Goal: Task Accomplishment & Management: Use online tool/utility

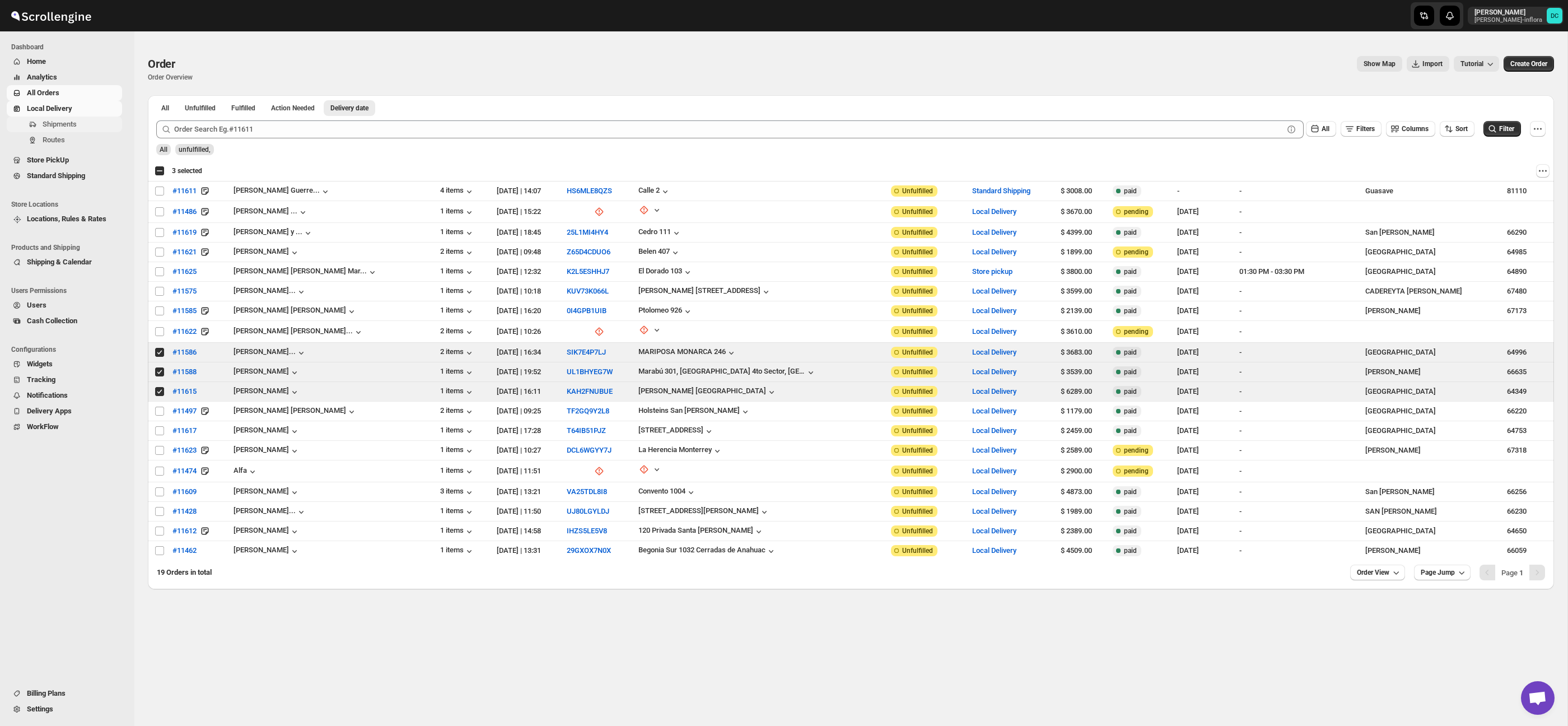
click at [72, 125] on span "Shipments" at bounding box center [59, 123] width 34 height 8
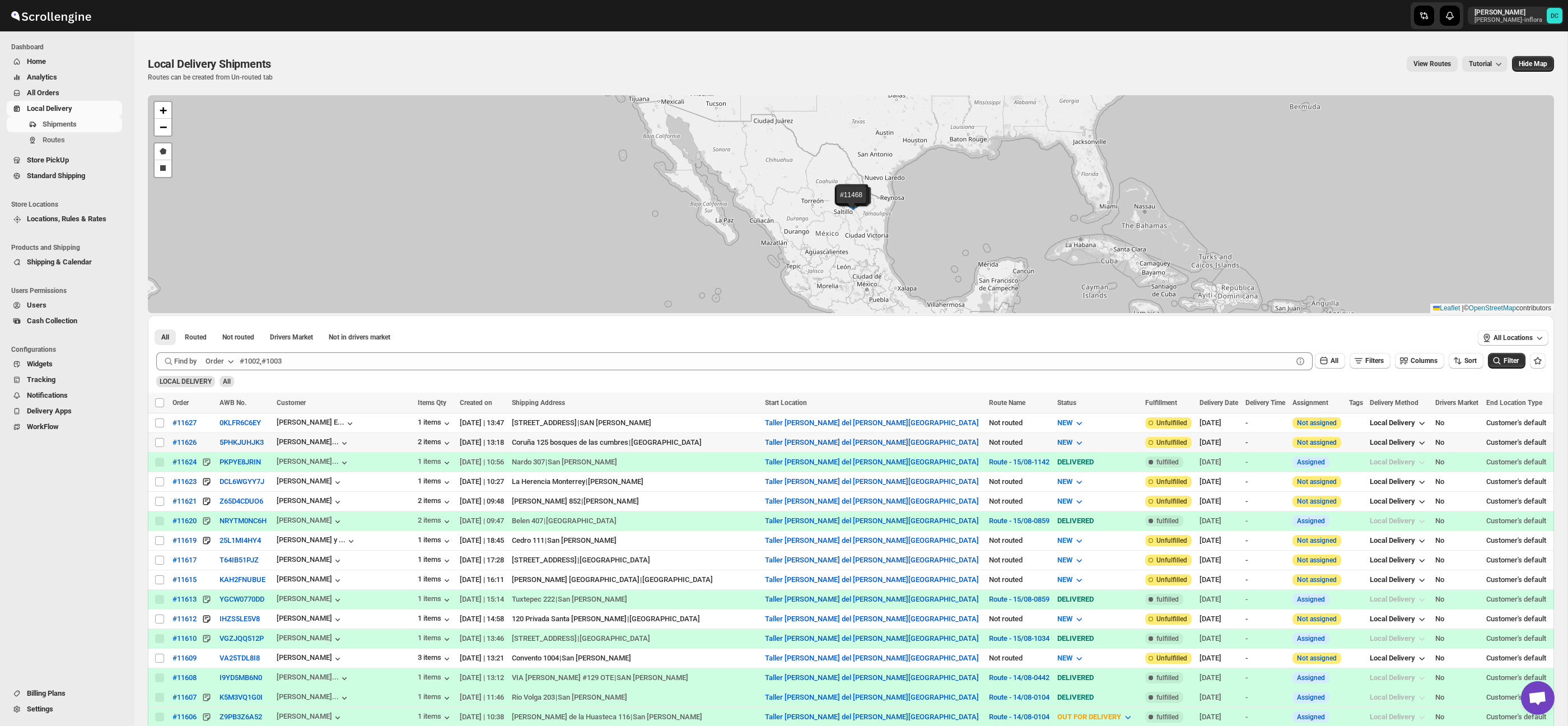
drag, startPoint x: 159, startPoint y: 440, endPoint x: 269, endPoint y: 430, distance: 110.5
click at [159, 440] on input "Select shipment" at bounding box center [159, 442] width 9 height 9
checkbox input "true"
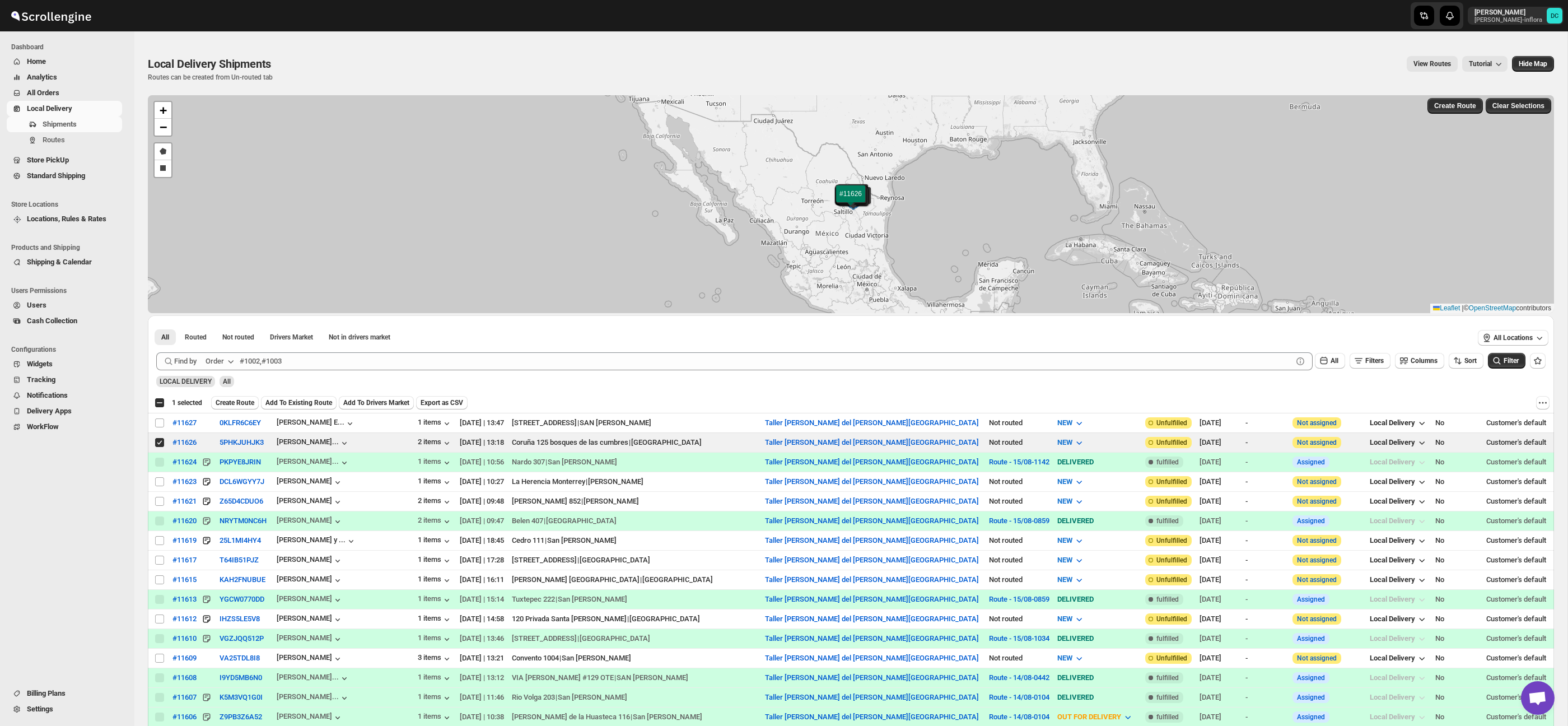
click at [243, 396] on button "Create Route" at bounding box center [235, 403] width 47 height 14
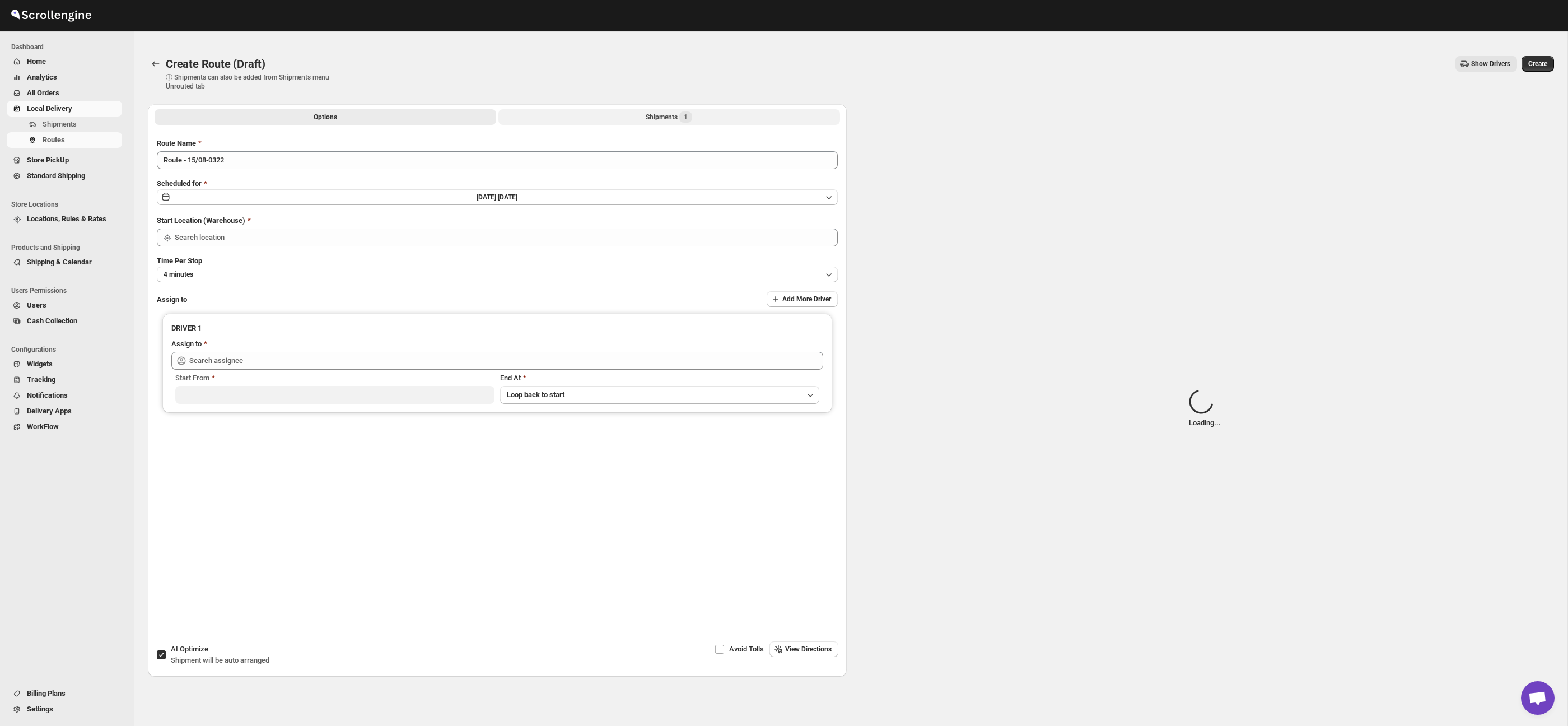
type input "Taller [PERSON_NAME] del [PERSON_NAME][GEOGRAPHIC_DATA]"
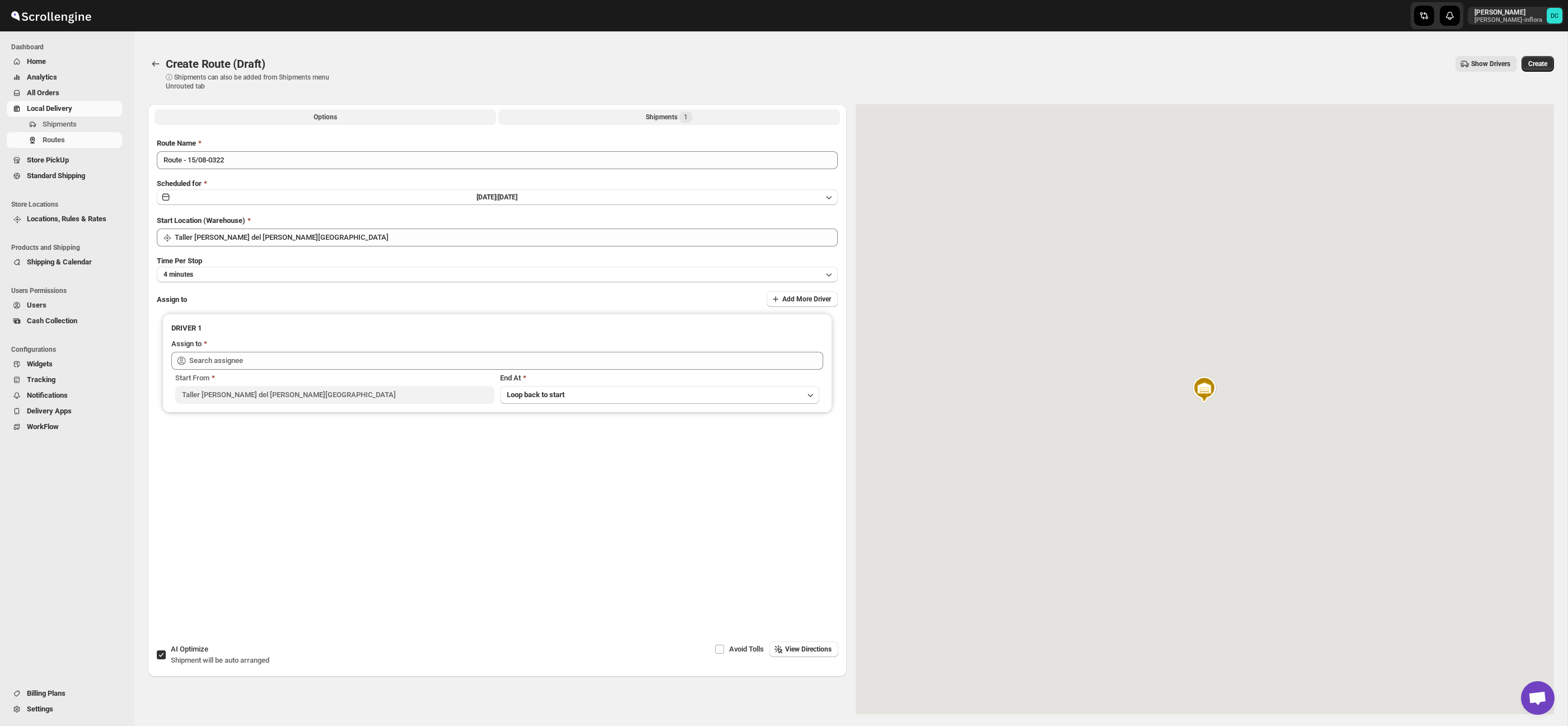
click at [682, 117] on span "1" at bounding box center [686, 117] width 13 height 11
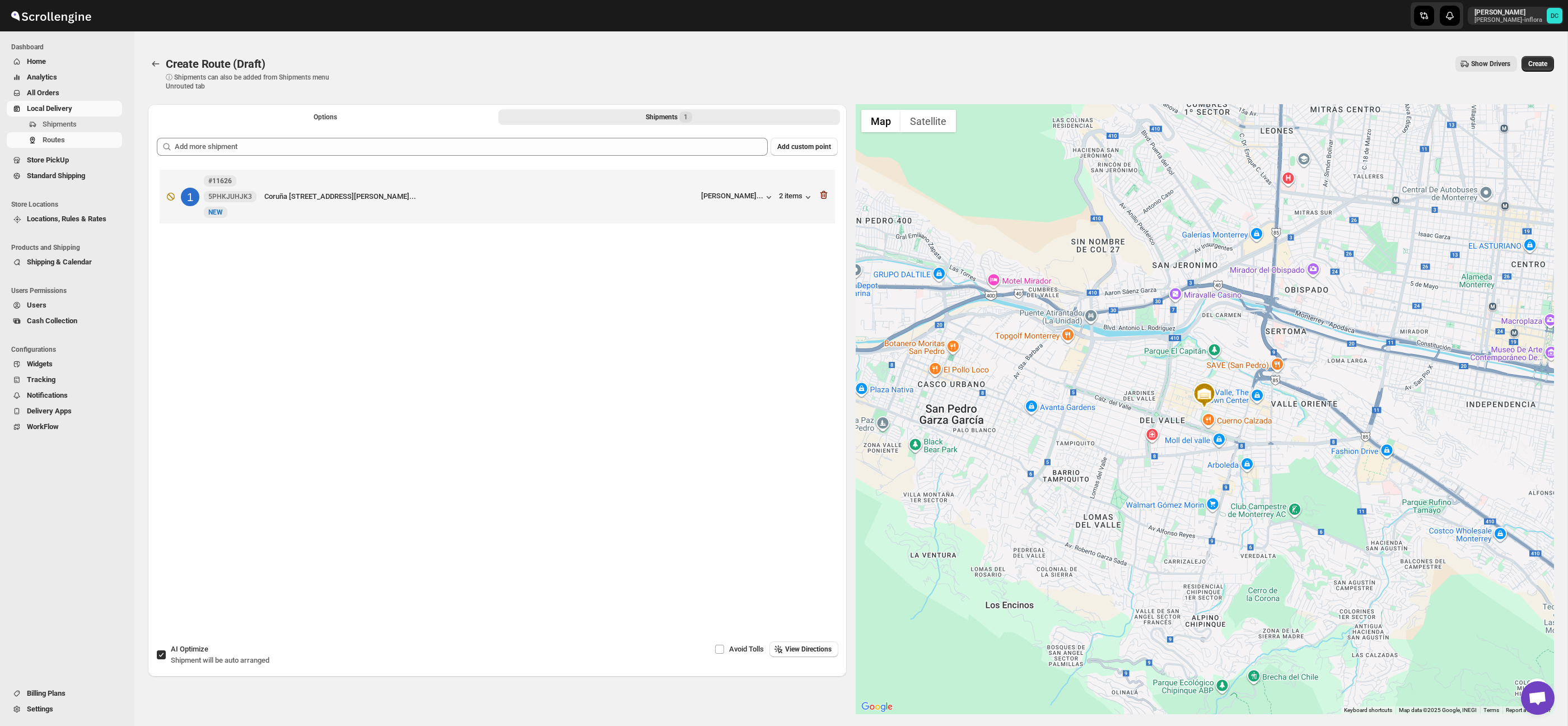
drag, startPoint x: 1300, startPoint y: 497, endPoint x: 1209, endPoint y: 529, distance: 96.5
click at [1209, 562] on div at bounding box center [1205, 408] width 699 height 610
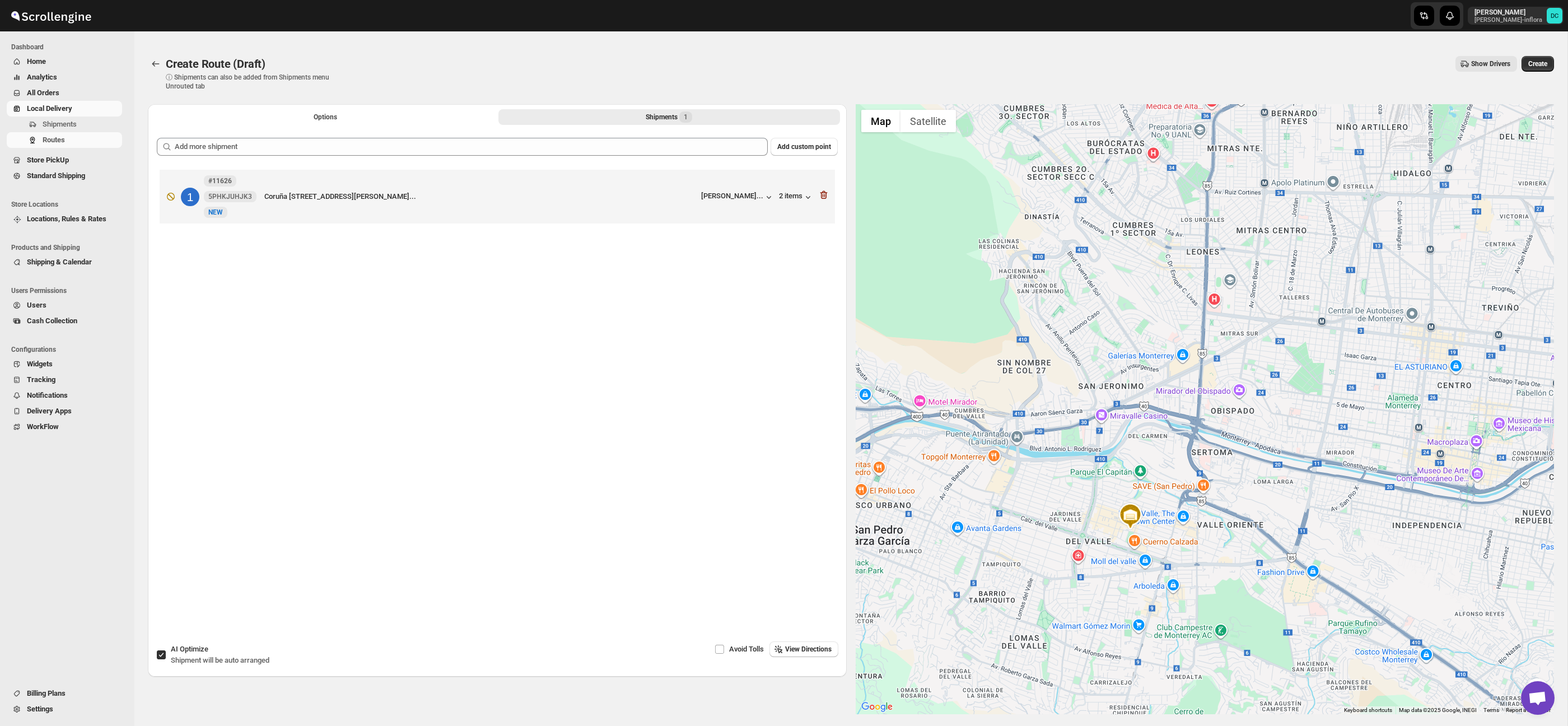
drag, startPoint x: 1204, startPoint y: 364, endPoint x: 1252, endPoint y: 515, distance: 158.4
click at [1260, 527] on div at bounding box center [1205, 408] width 699 height 610
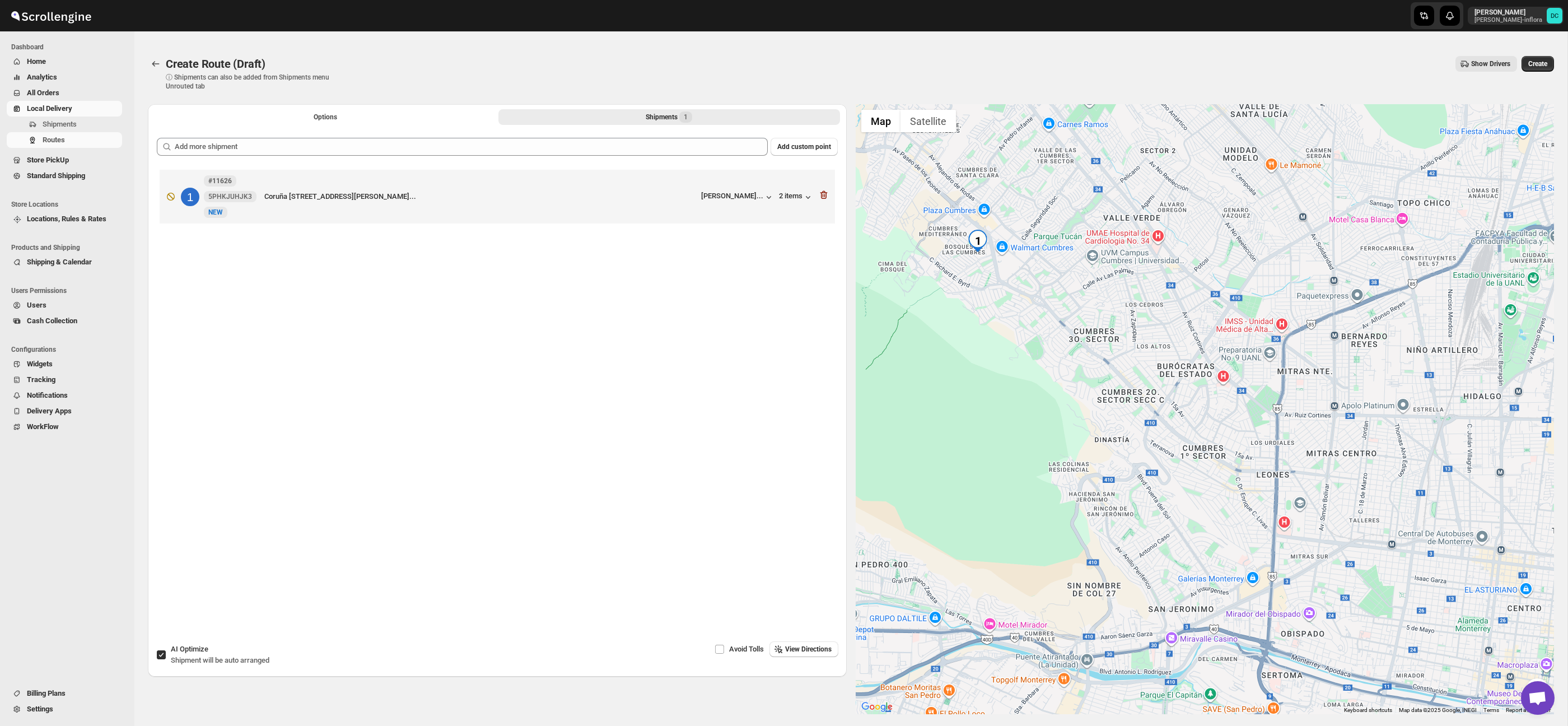
drag, startPoint x: 1194, startPoint y: 414, endPoint x: 1231, endPoint y: 540, distance: 131.3
click at [1232, 541] on div at bounding box center [1205, 408] width 699 height 610
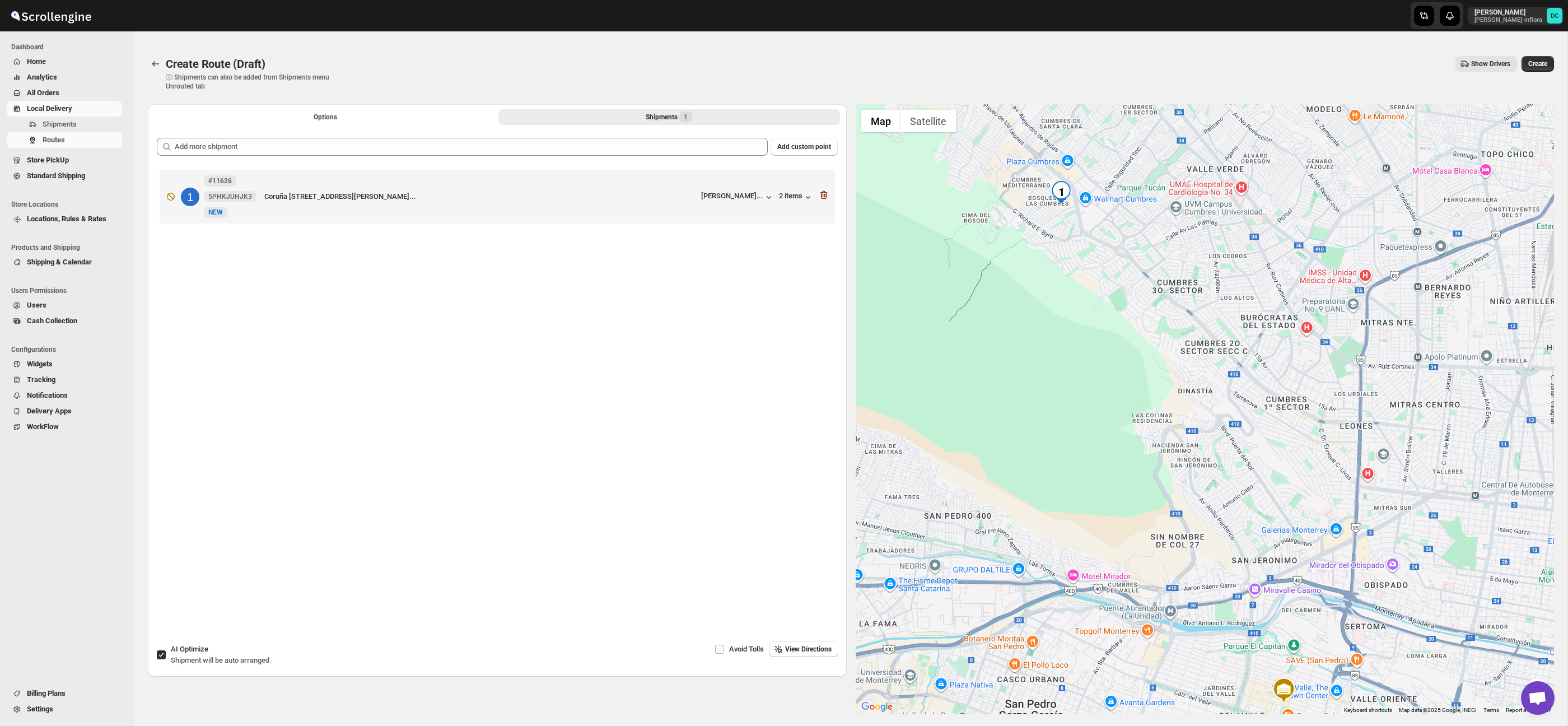
drag, startPoint x: 1189, startPoint y: 519, endPoint x: 1273, endPoint y: 468, distance: 98.3
click at [1273, 468] on div at bounding box center [1205, 408] width 699 height 610
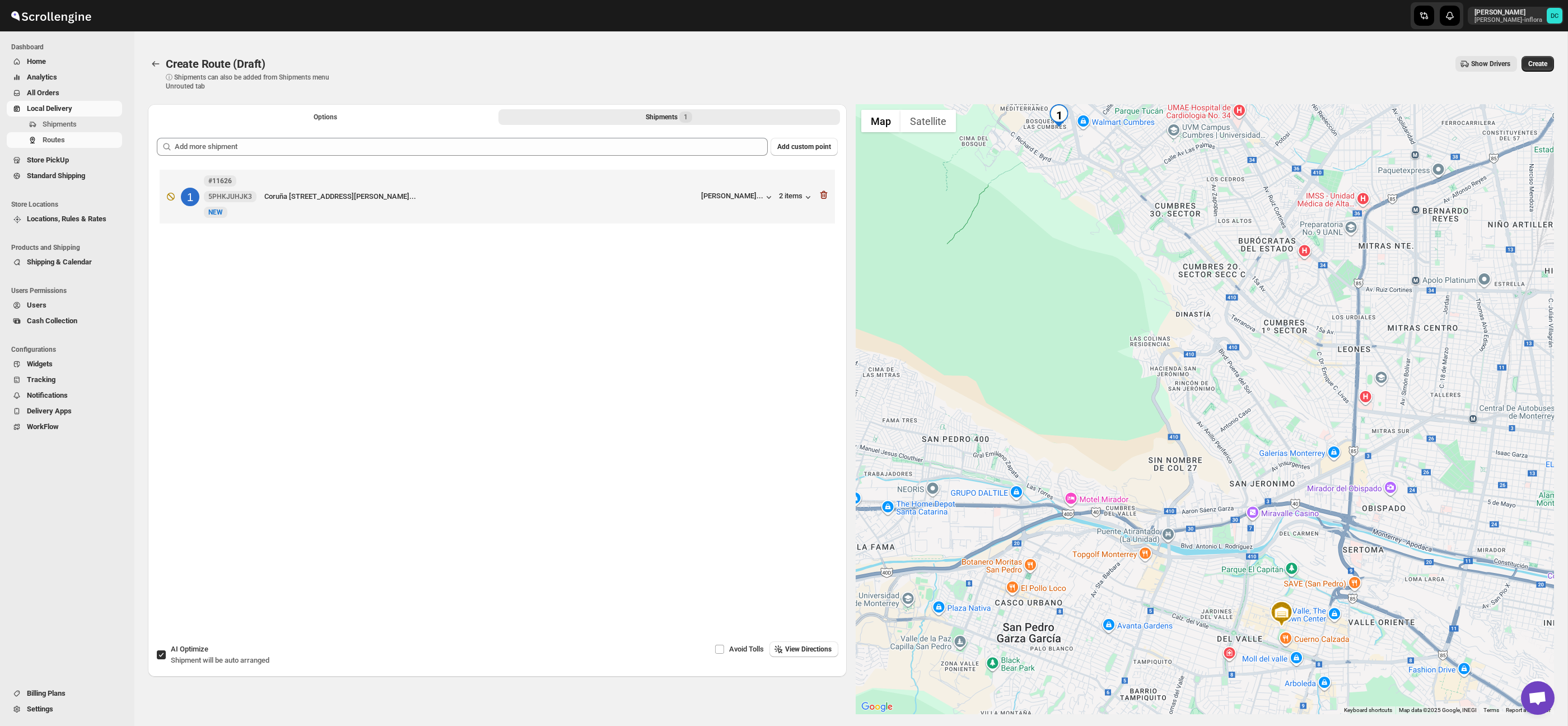
drag, startPoint x: 1254, startPoint y: 431, endPoint x: 1277, endPoint y: 436, distance: 23.5
click at [1238, 354] on div at bounding box center [1205, 408] width 699 height 610
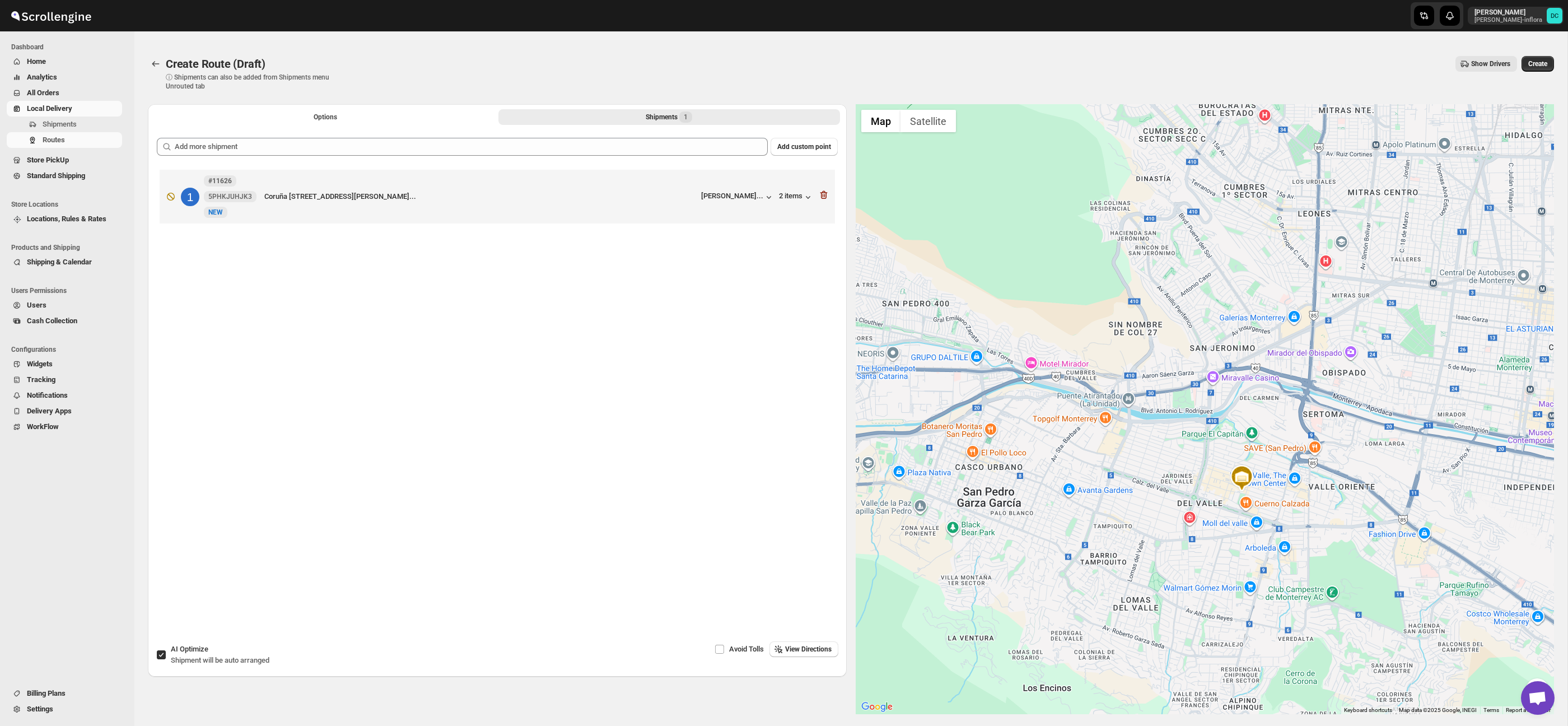
click at [1269, 400] on div at bounding box center [1205, 408] width 699 height 610
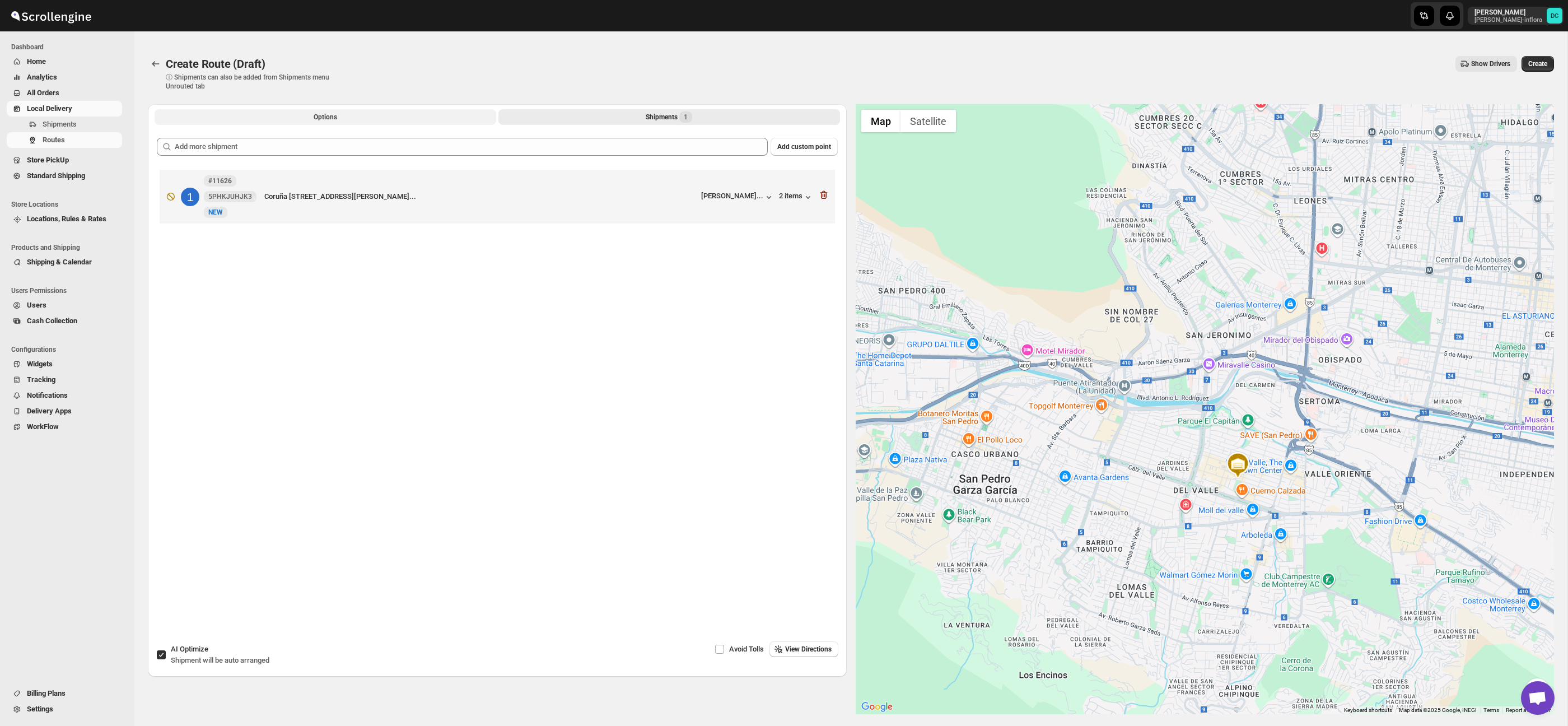
click at [363, 125] on div "Options Shipments 1 More views Options Shipments 1 More views" at bounding box center [497, 116] width 699 height 25
click at [357, 120] on button "Options" at bounding box center [325, 116] width 342 height 16
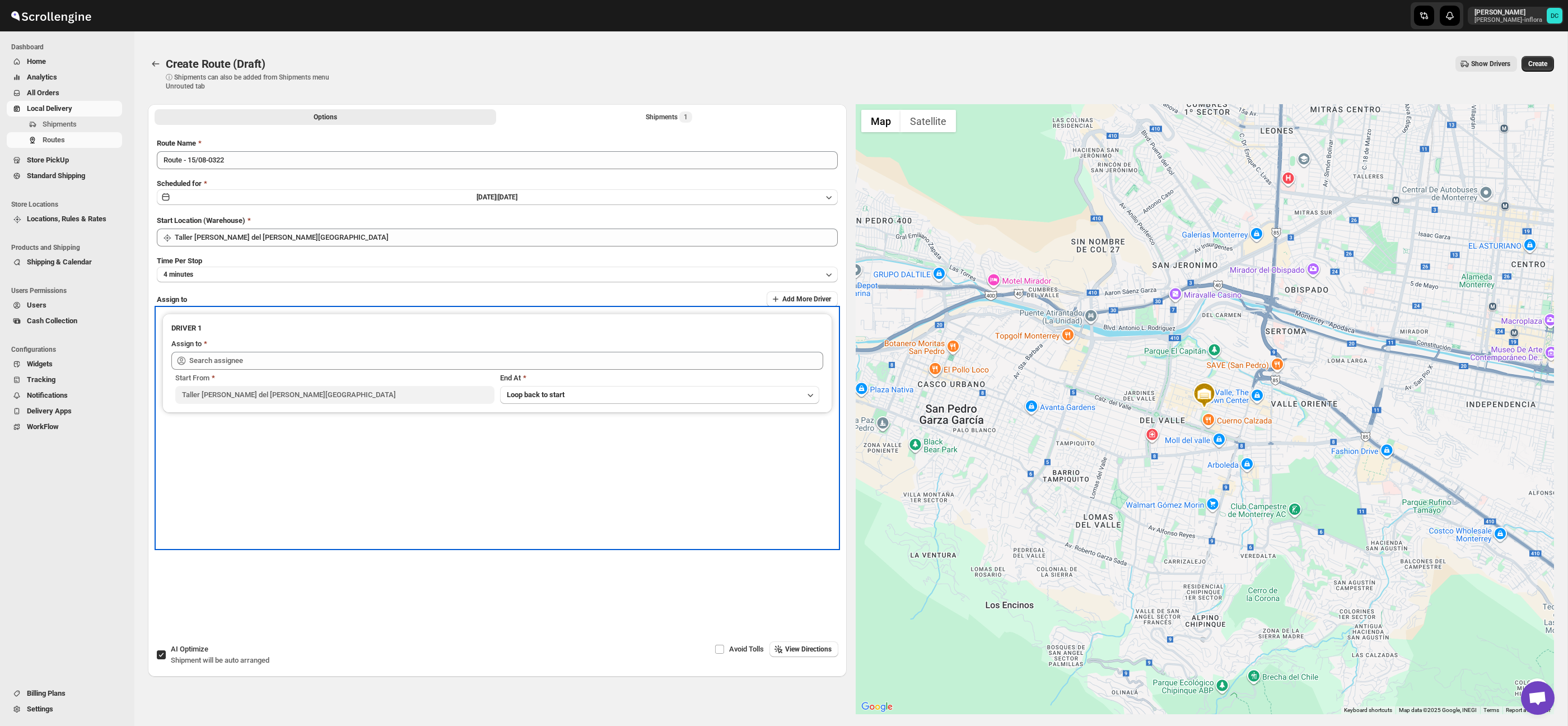
click at [299, 350] on div "Assign to" at bounding box center [497, 345] width 652 height 14
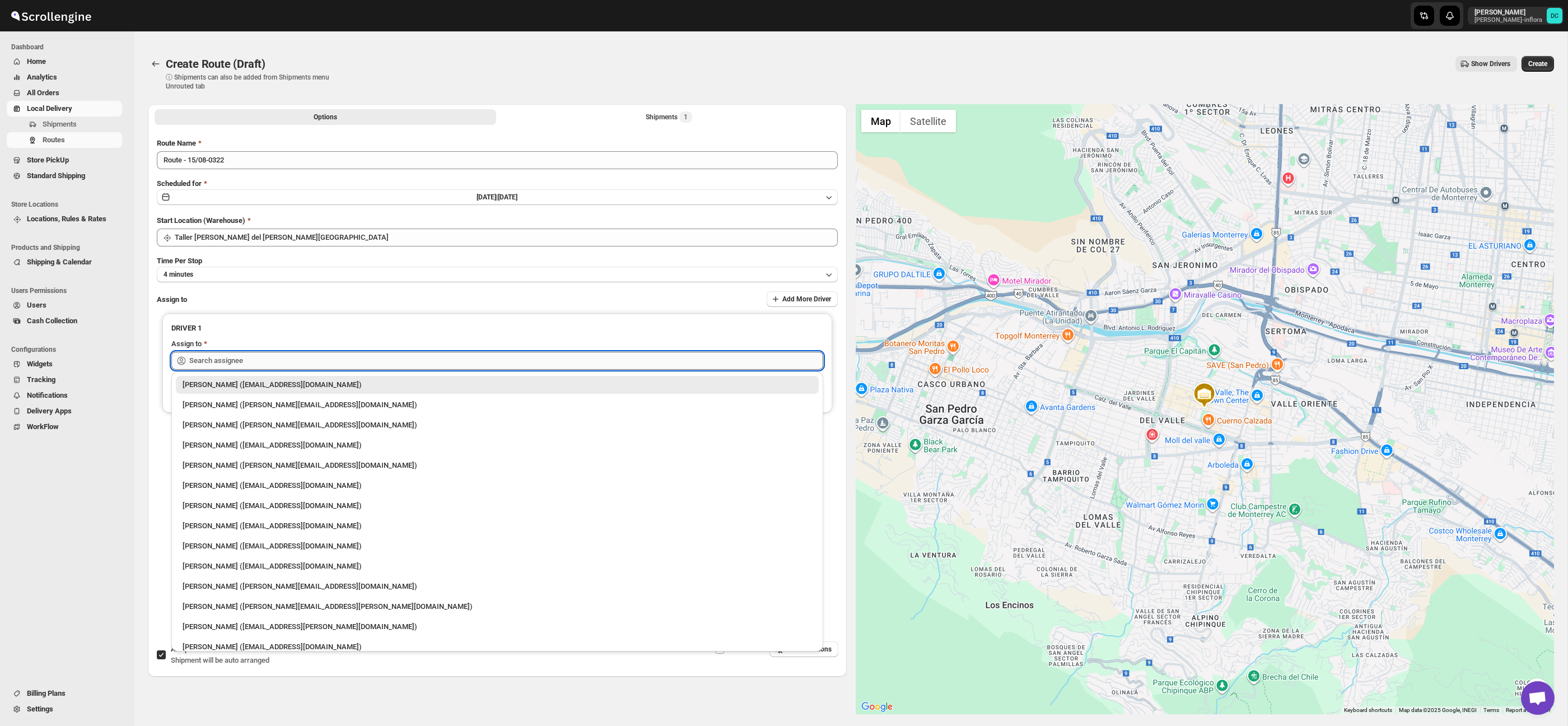
click at [299, 353] on input "text" at bounding box center [506, 361] width 634 height 18
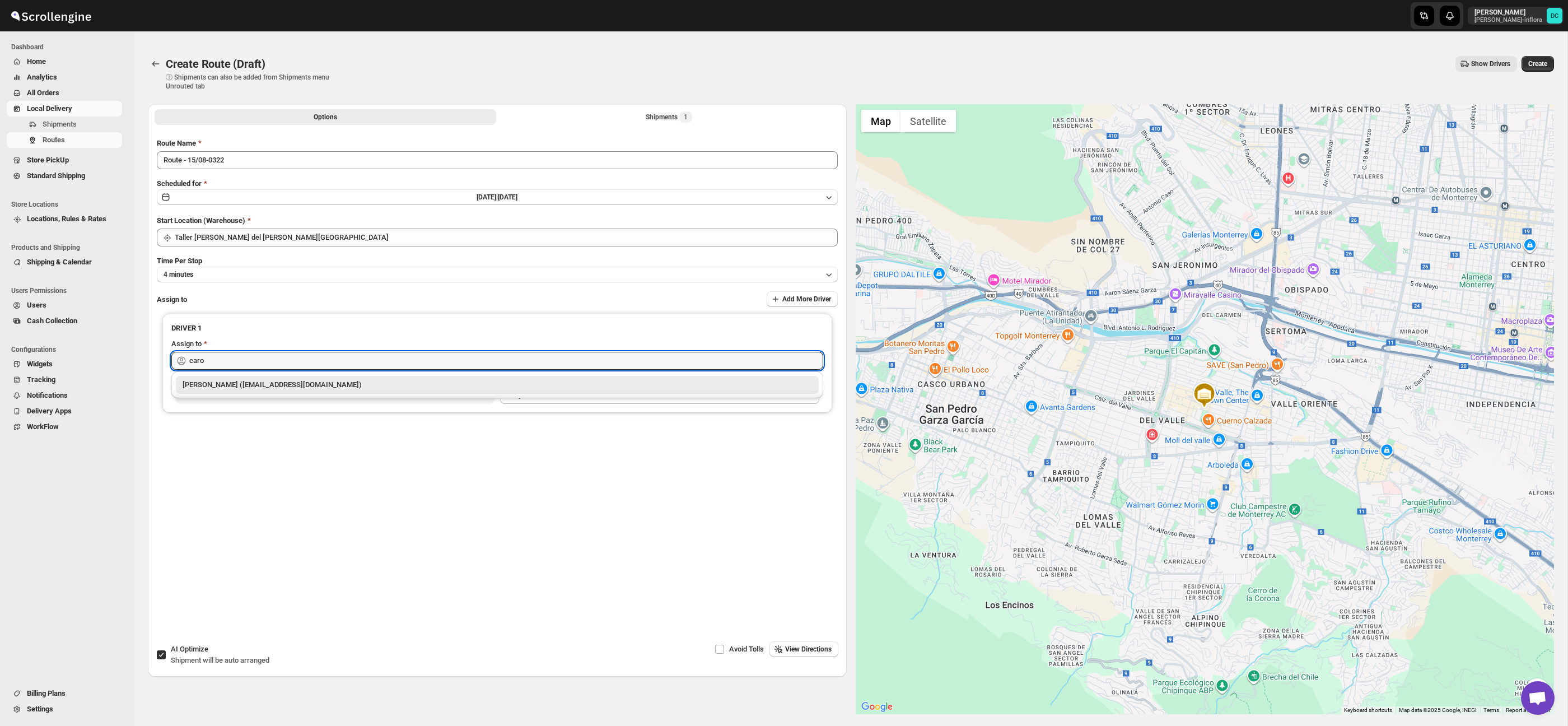
click at [320, 391] on div "[PERSON_NAME] ([EMAIL_ADDRESS][DOMAIN_NAME])" at bounding box center [497, 384] width 643 height 18
type input "[PERSON_NAME] ([EMAIL_ADDRESS][DOMAIN_NAME])"
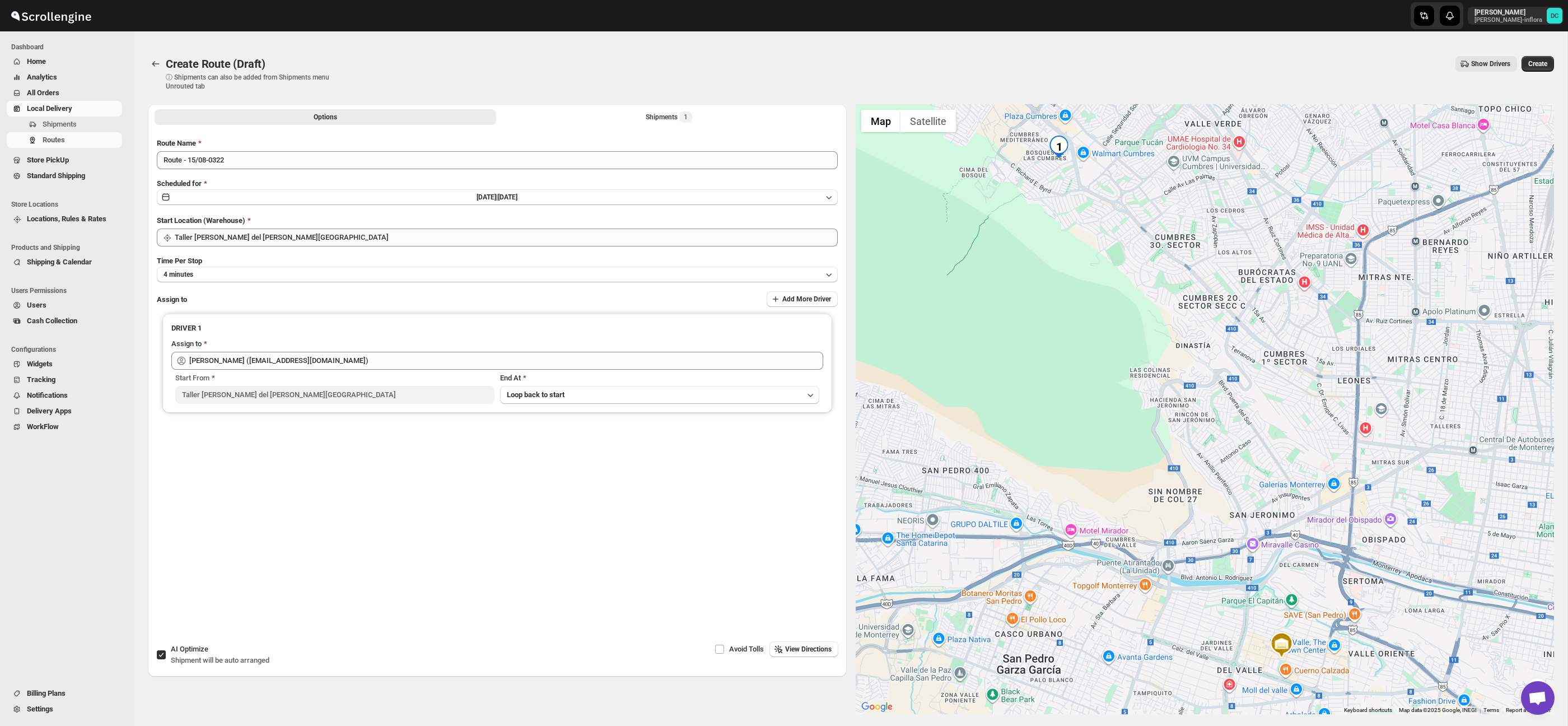
drag, startPoint x: 1062, startPoint y: 379, endPoint x: 1105, endPoint y: 359, distance: 47.4
click at [1101, 516] on div at bounding box center [1205, 408] width 699 height 610
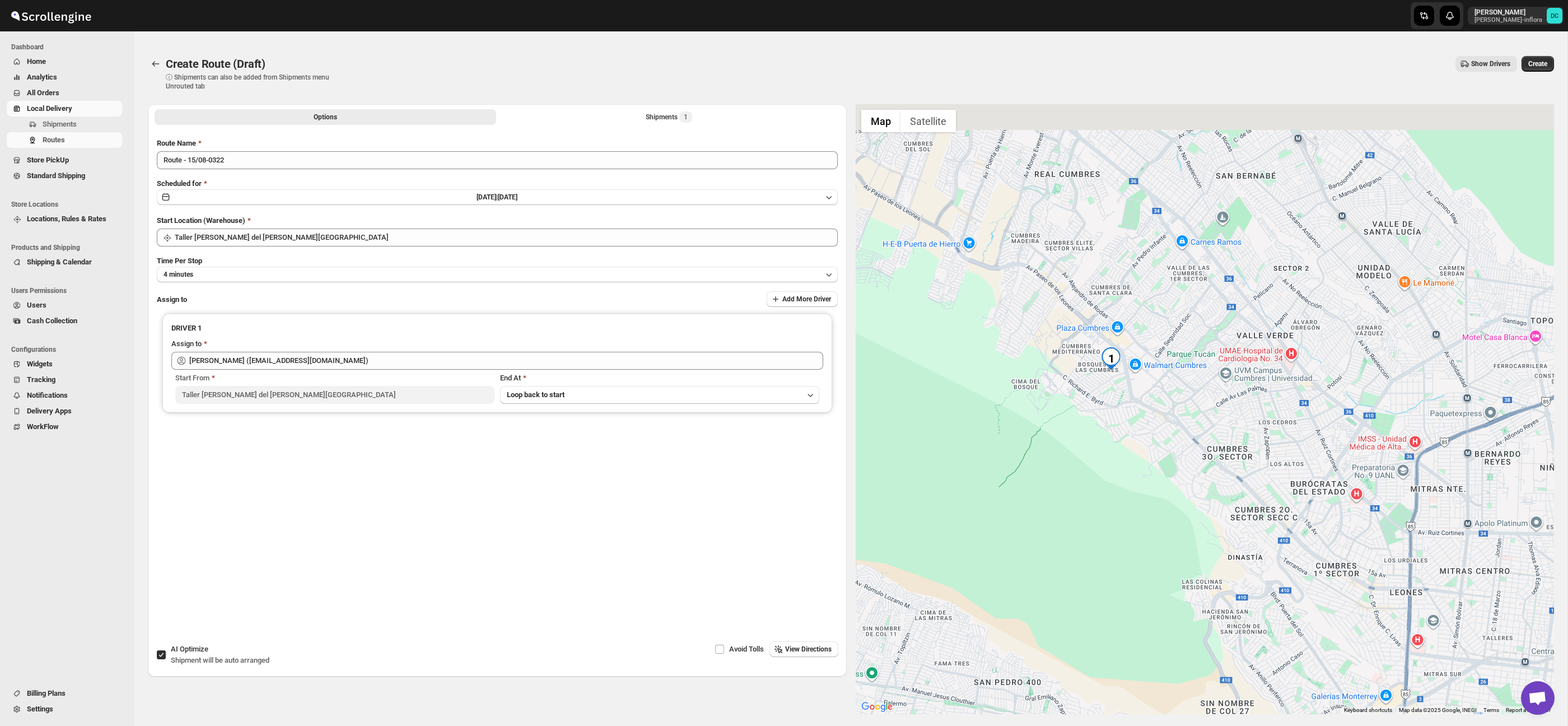
drag, startPoint x: 1122, startPoint y: 435, endPoint x: 1489, endPoint y: 646, distance: 423.3
click at [1154, 556] on div at bounding box center [1205, 408] width 699 height 610
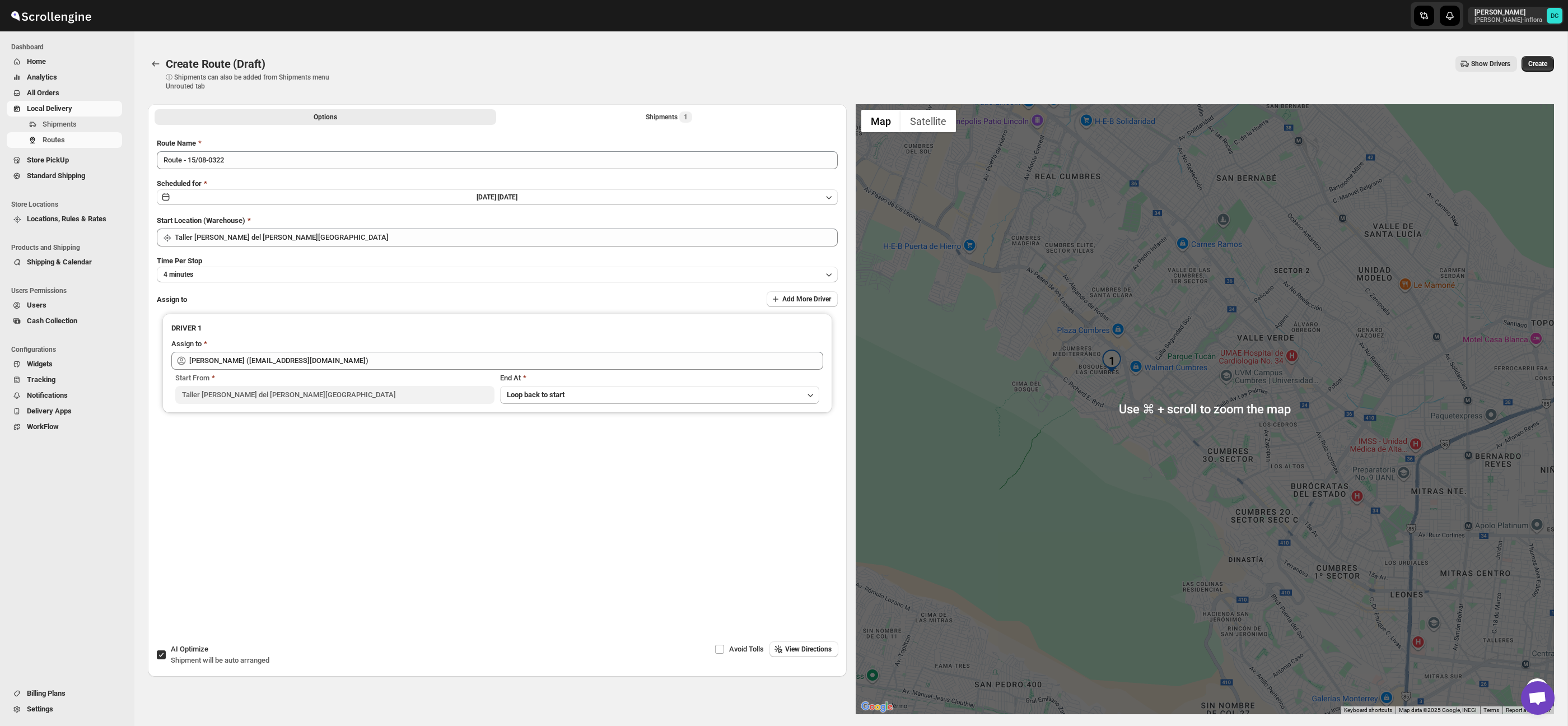
scroll to position [13, 0]
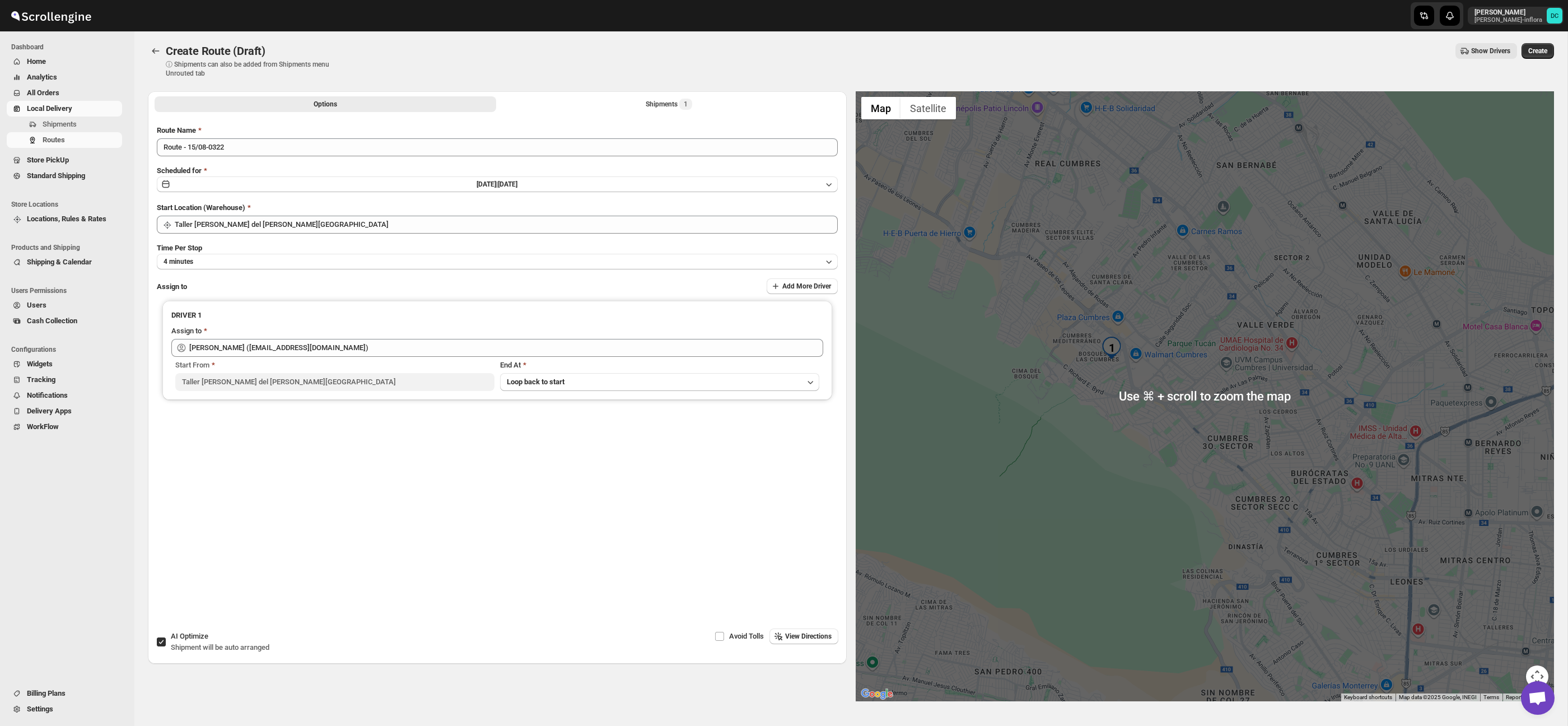
click at [1536, 663] on div at bounding box center [1205, 396] width 699 height 610
click at [1539, 665] on button "Map camera controls" at bounding box center [1537, 676] width 22 height 22
click at [1513, 615] on button "Zoom in" at bounding box center [1509, 620] width 22 height 22
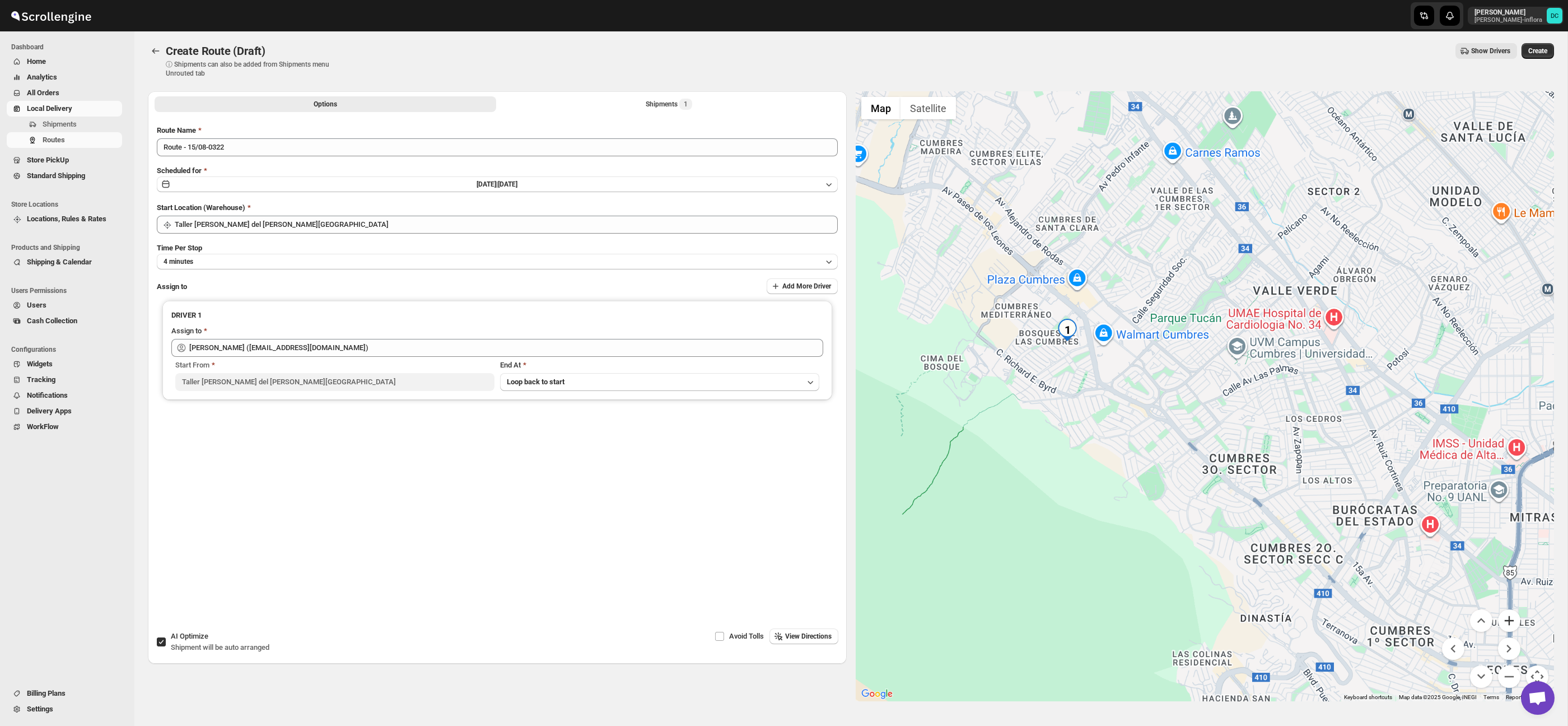
click at [1513, 615] on button "Zoom in" at bounding box center [1509, 620] width 22 height 22
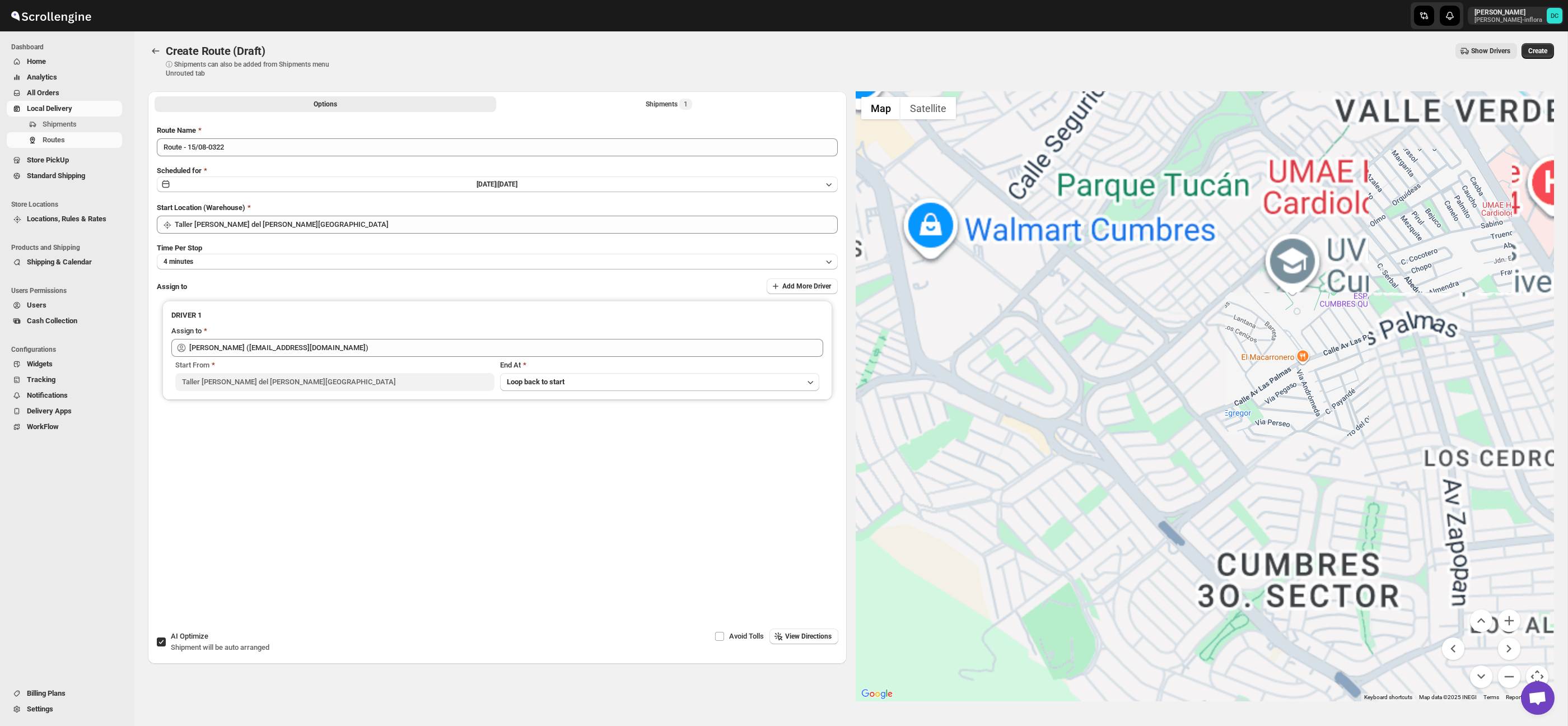
drag, startPoint x: 1177, startPoint y: 403, endPoint x: 1366, endPoint y: 475, distance: 202.2
click at [1366, 475] on div at bounding box center [1205, 396] width 699 height 610
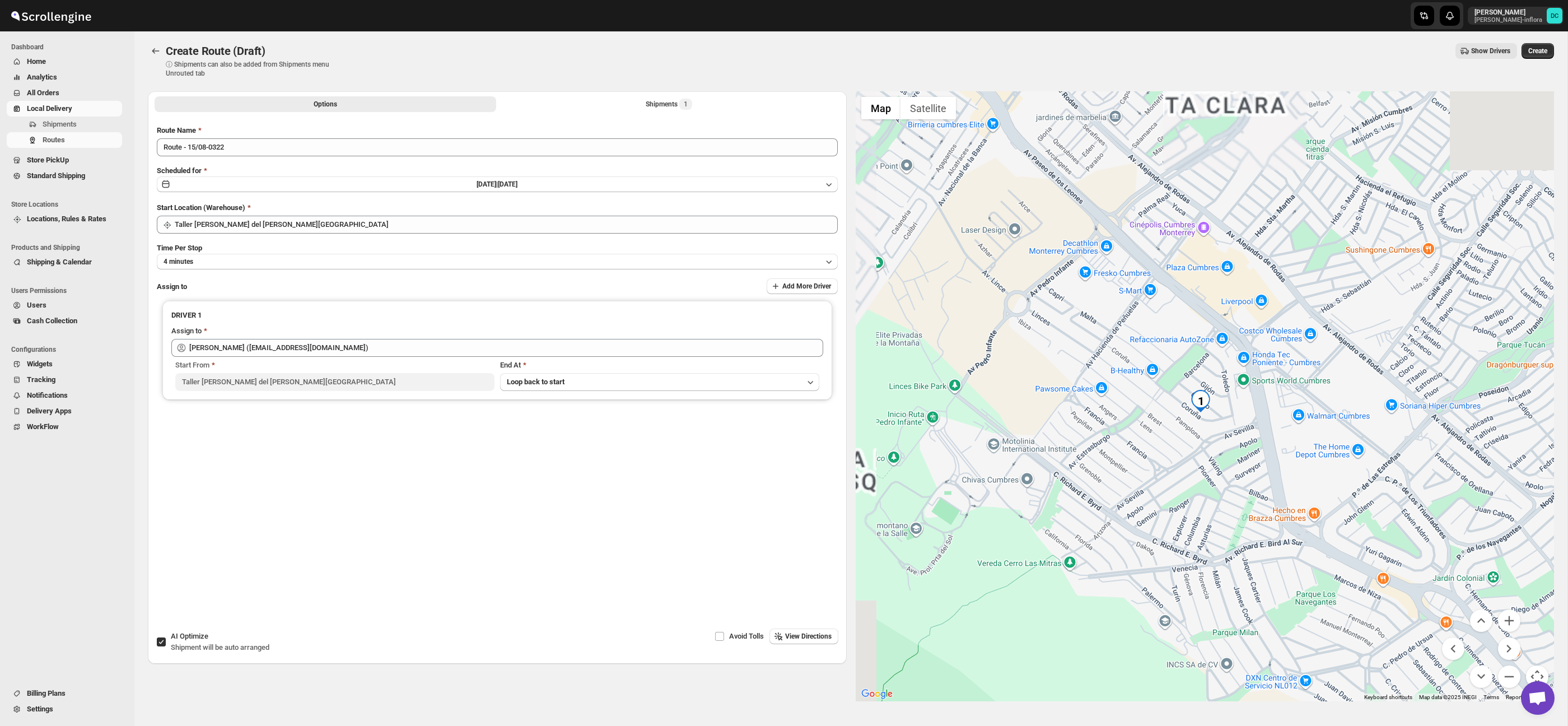
drag, startPoint x: 1125, startPoint y: 414, endPoint x: 1262, endPoint y: 497, distance: 160.2
click at [1262, 497] on div at bounding box center [1205, 396] width 699 height 610
click at [1509, 621] on button "Zoom in" at bounding box center [1509, 620] width 22 height 22
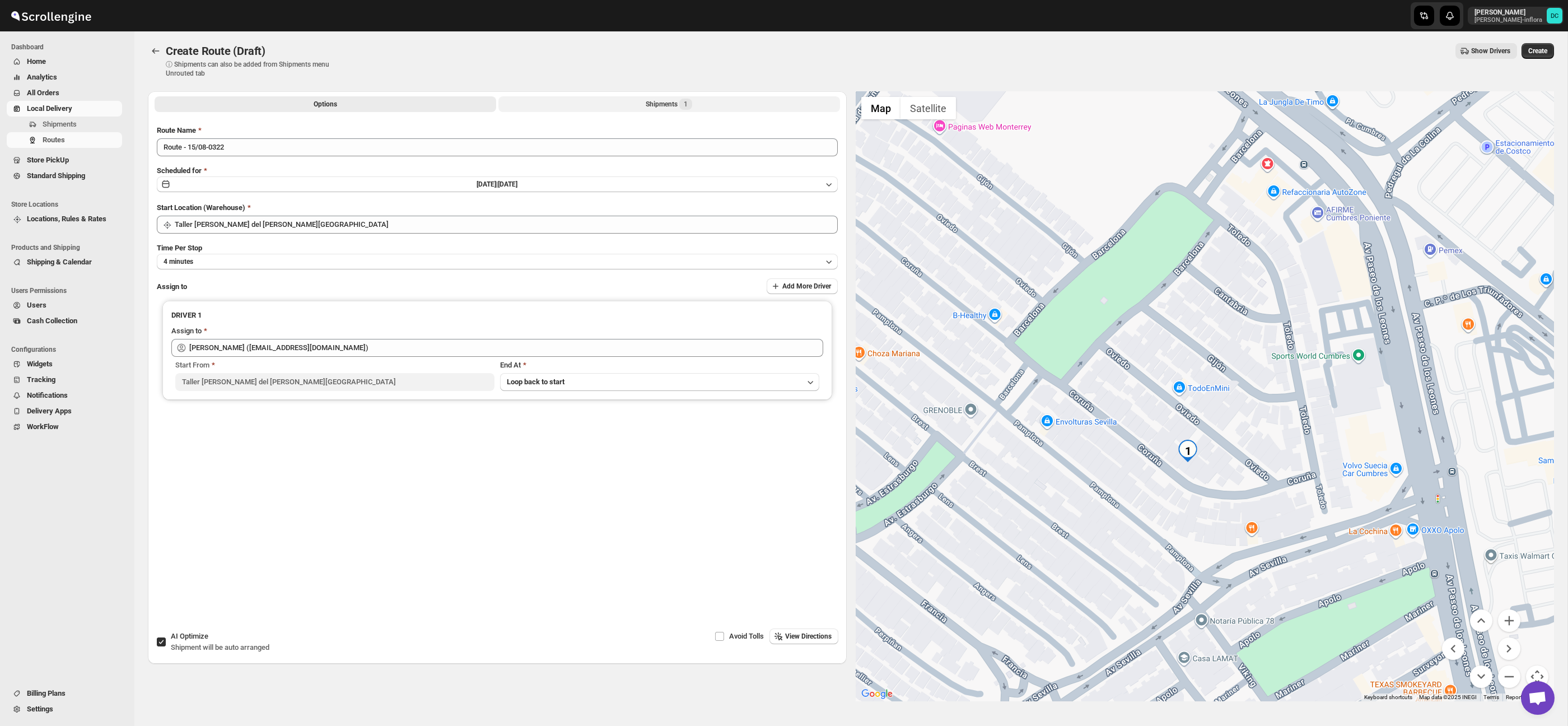
click at [559, 103] on button "Shipments 1" at bounding box center [669, 104] width 342 height 16
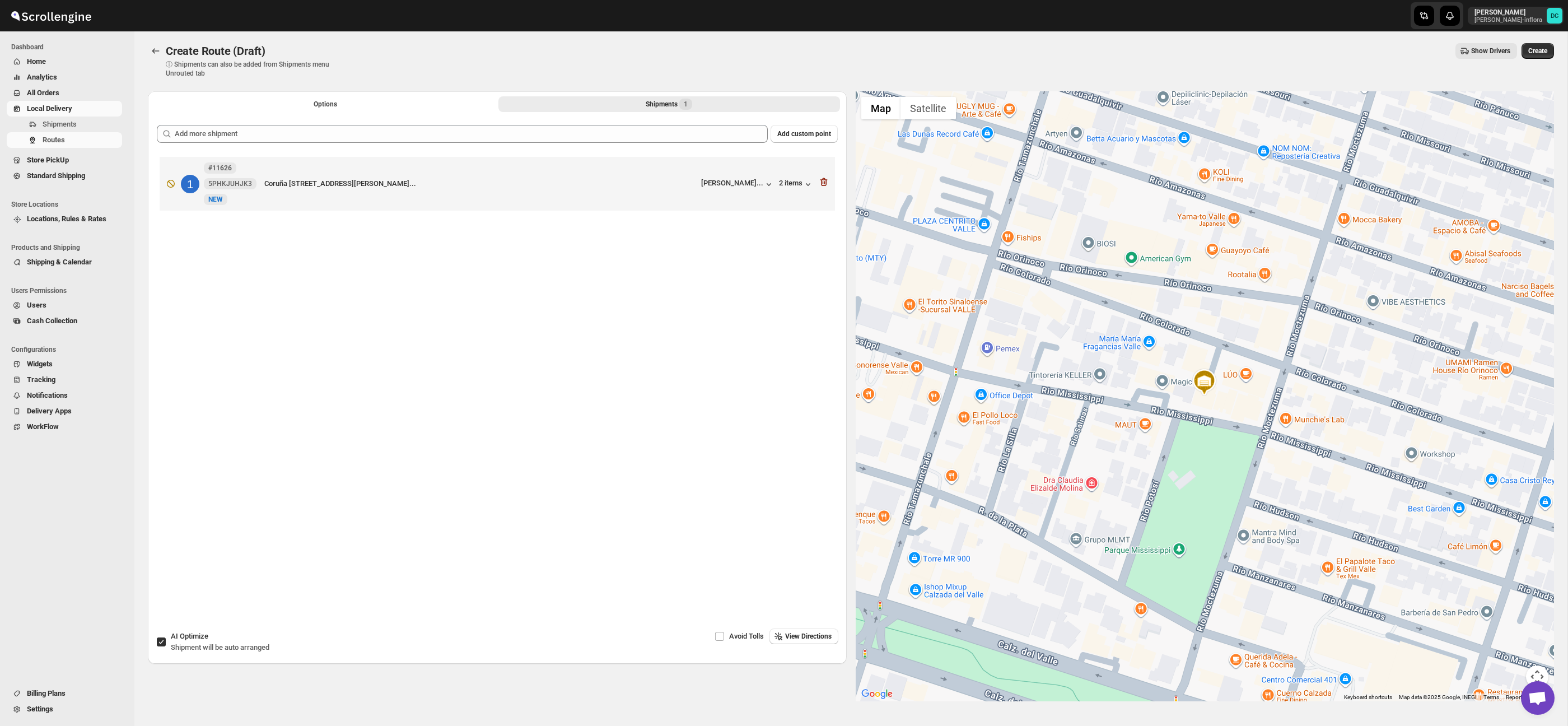
drag, startPoint x: 1207, startPoint y: 416, endPoint x: 1207, endPoint y: 423, distance: 7.0
click at [1208, 423] on div at bounding box center [1205, 396] width 699 height 610
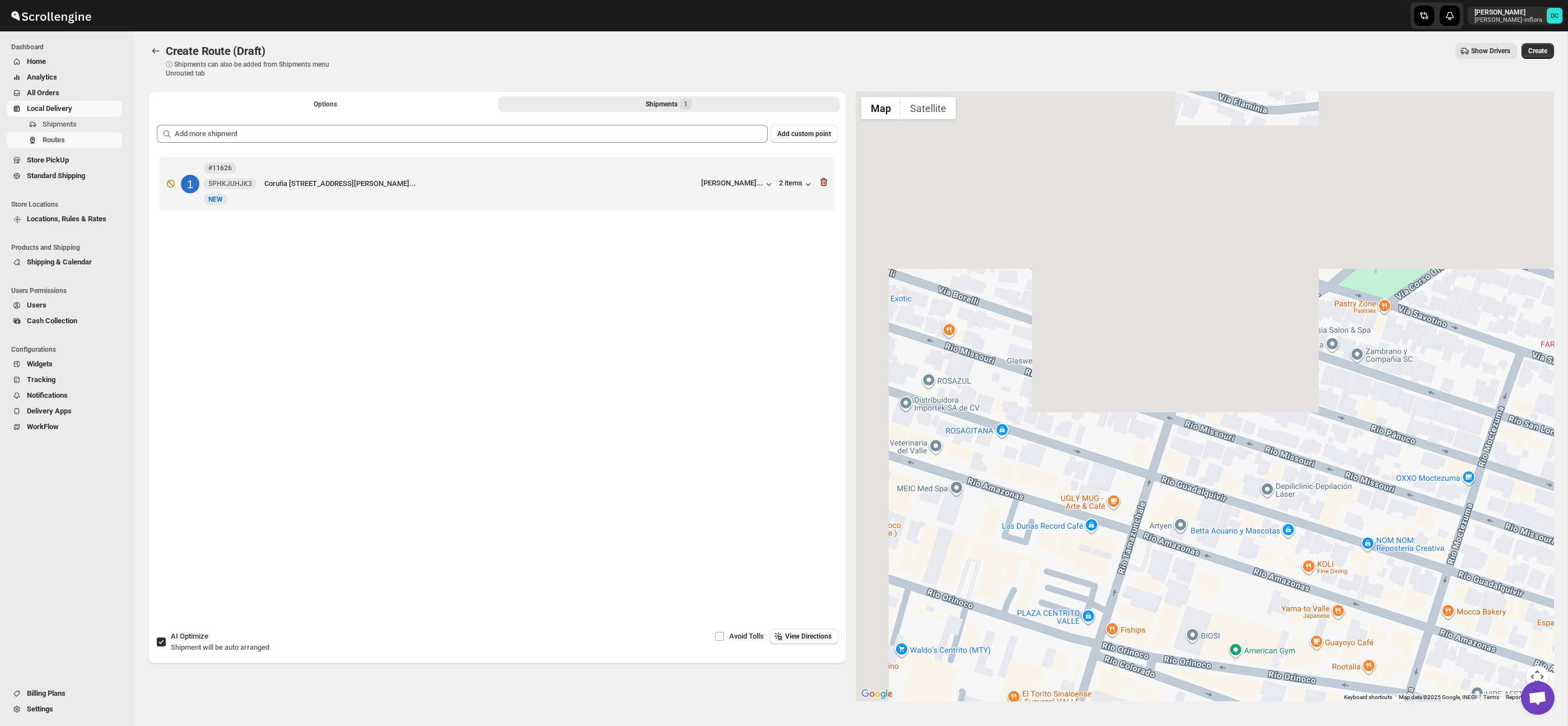
drag, startPoint x: 1206, startPoint y: 408, endPoint x: 1420, endPoint y: 528, distance: 245.3
click at [1216, 421] on div at bounding box center [1205, 396] width 699 height 610
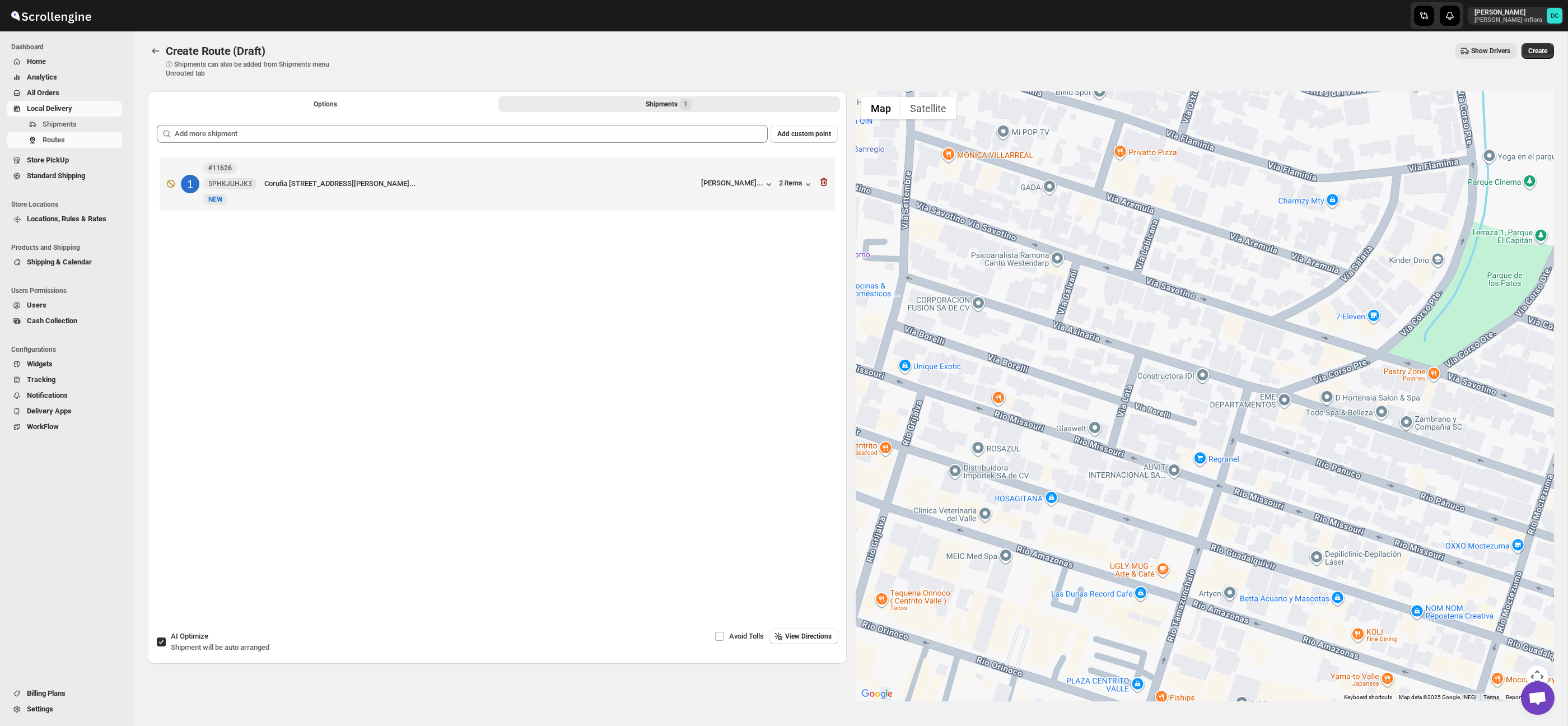
click at [1539, 670] on button "Map camera controls" at bounding box center [1537, 676] width 22 height 22
click at [1509, 674] on button "Zoom out" at bounding box center [1509, 676] width 22 height 22
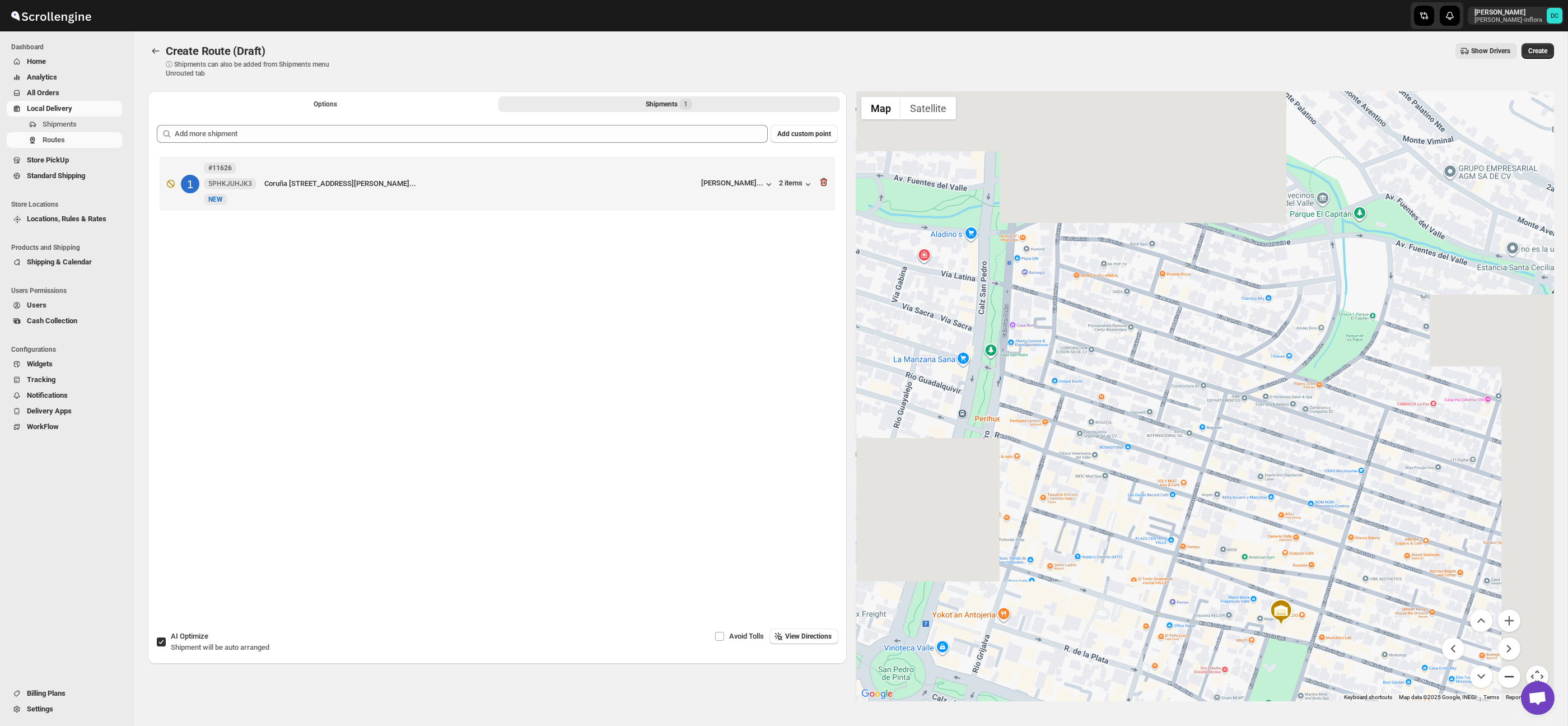
drag, startPoint x: 1508, startPoint y: 674, endPoint x: 1485, endPoint y: 641, distance: 40.2
click at [1508, 674] on button "Zoom out" at bounding box center [1509, 676] width 22 height 22
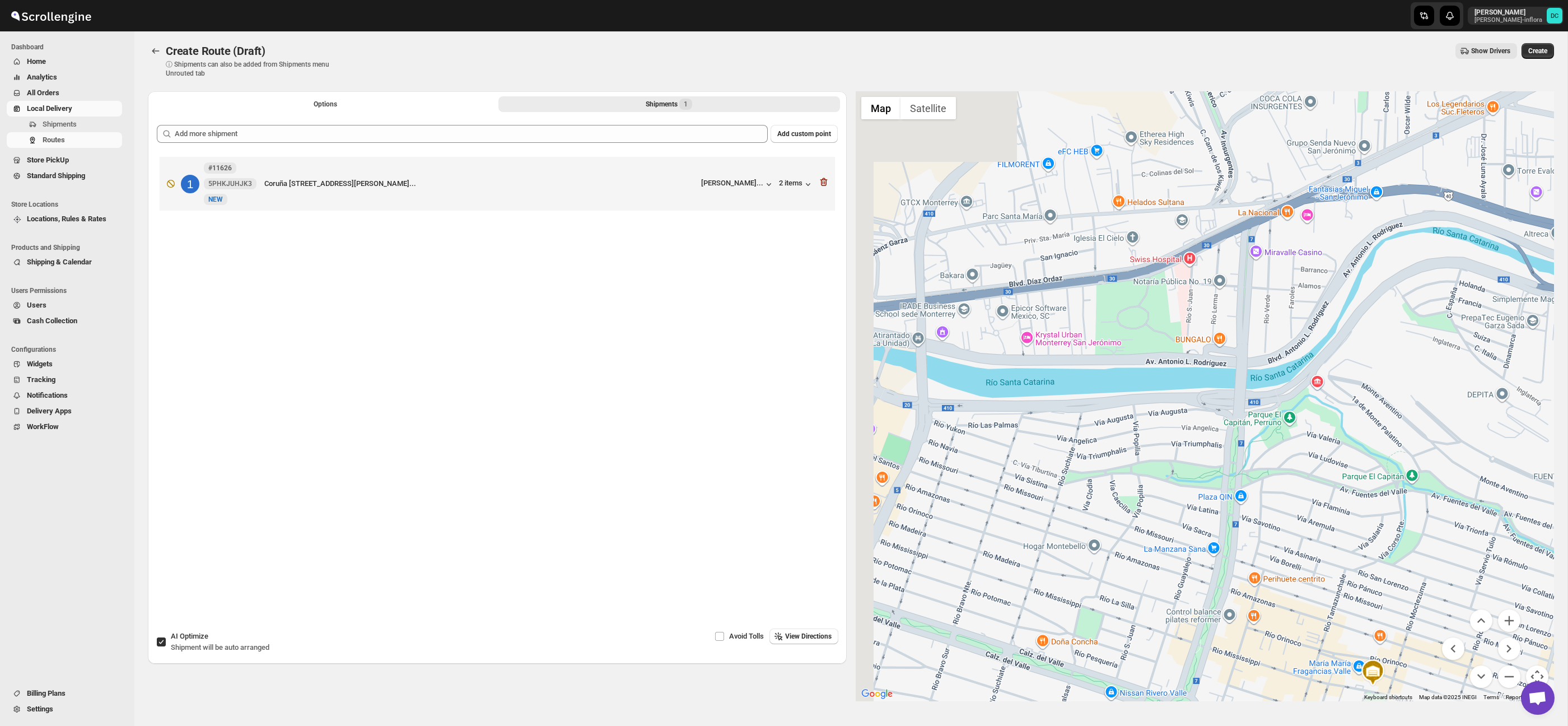
drag, startPoint x: 1133, startPoint y: 313, endPoint x: 1151, endPoint y: 329, distance: 24.1
click at [1265, 489] on div at bounding box center [1205, 396] width 699 height 610
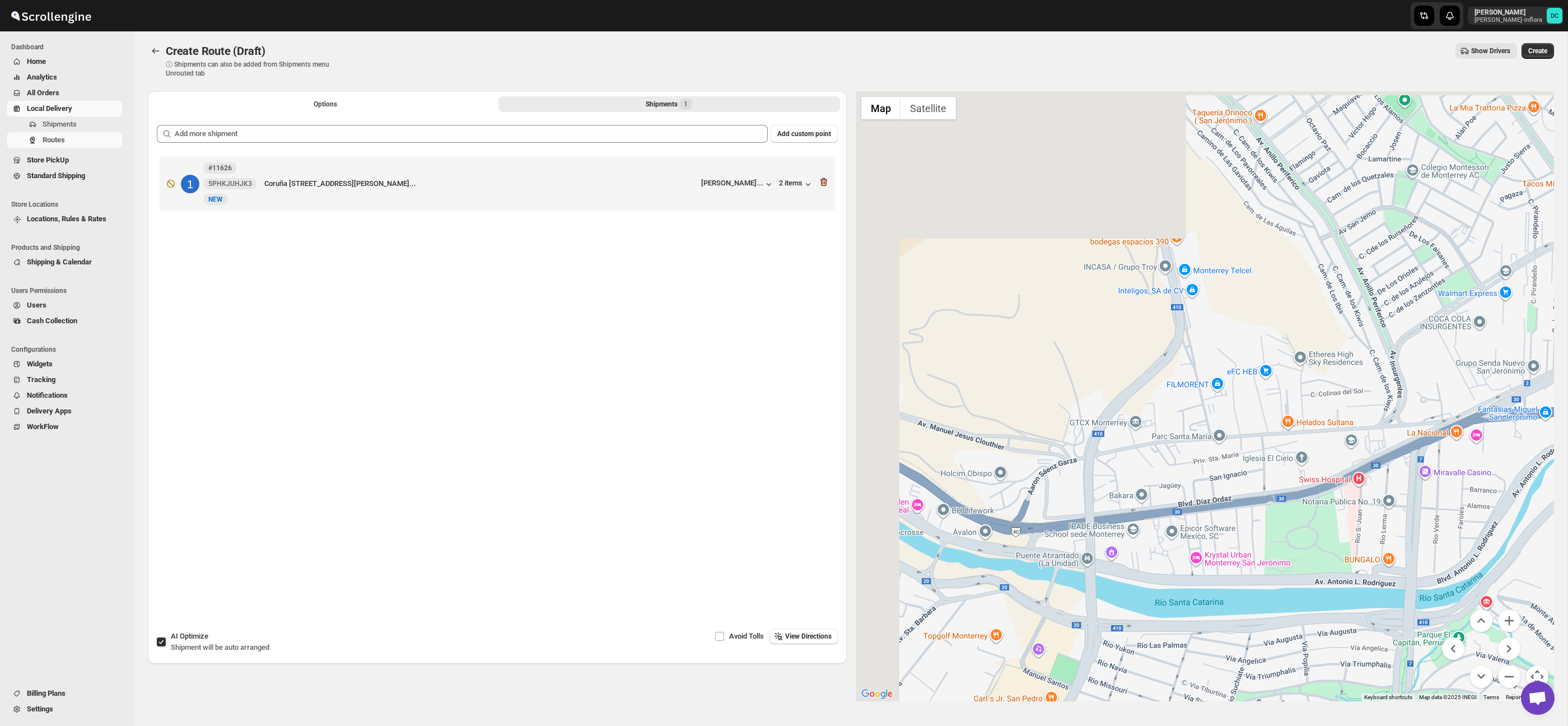
drag, startPoint x: 1164, startPoint y: 355, endPoint x: 1489, endPoint y: 687, distance: 464.6
click at [1311, 543] on div at bounding box center [1205, 396] width 699 height 610
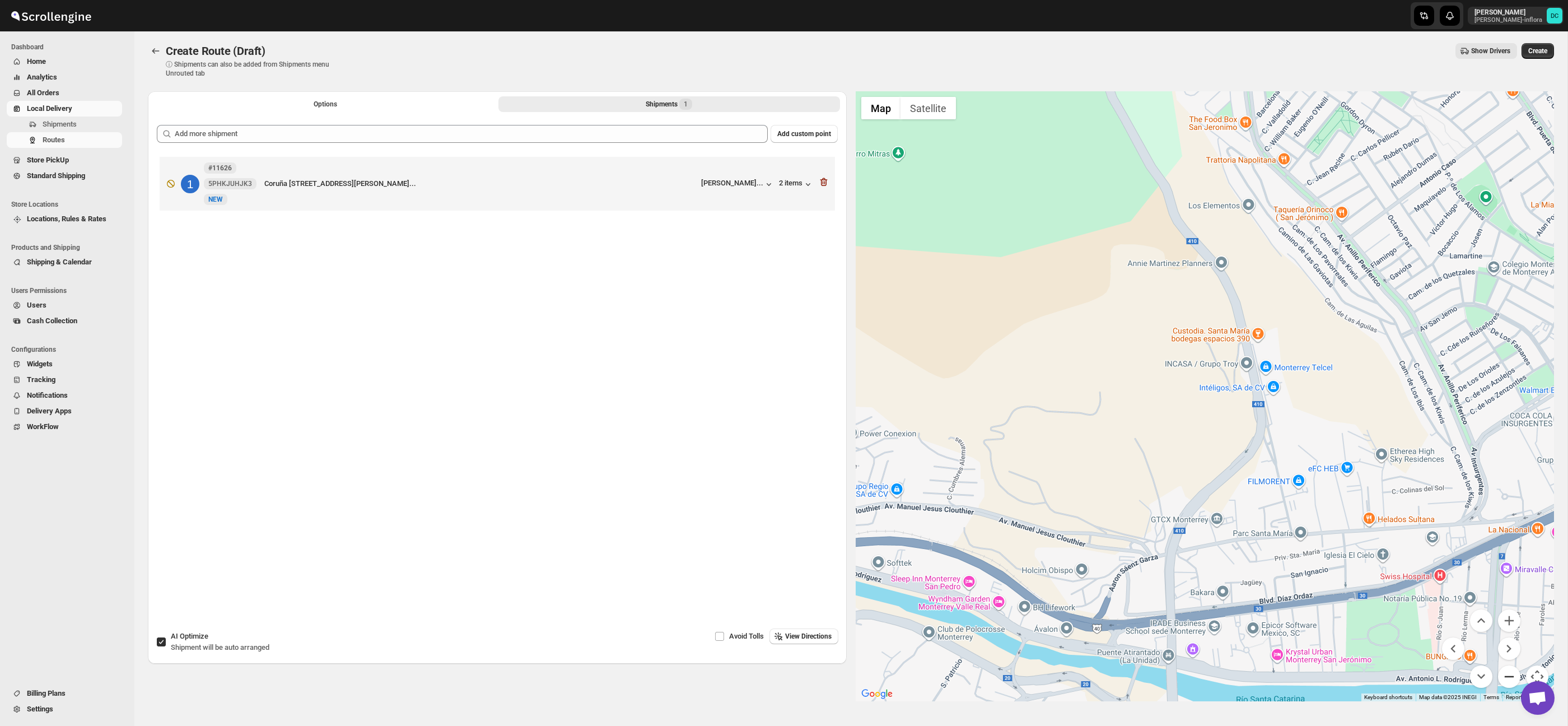
click at [1501, 674] on button "Zoom out" at bounding box center [1509, 676] width 22 height 22
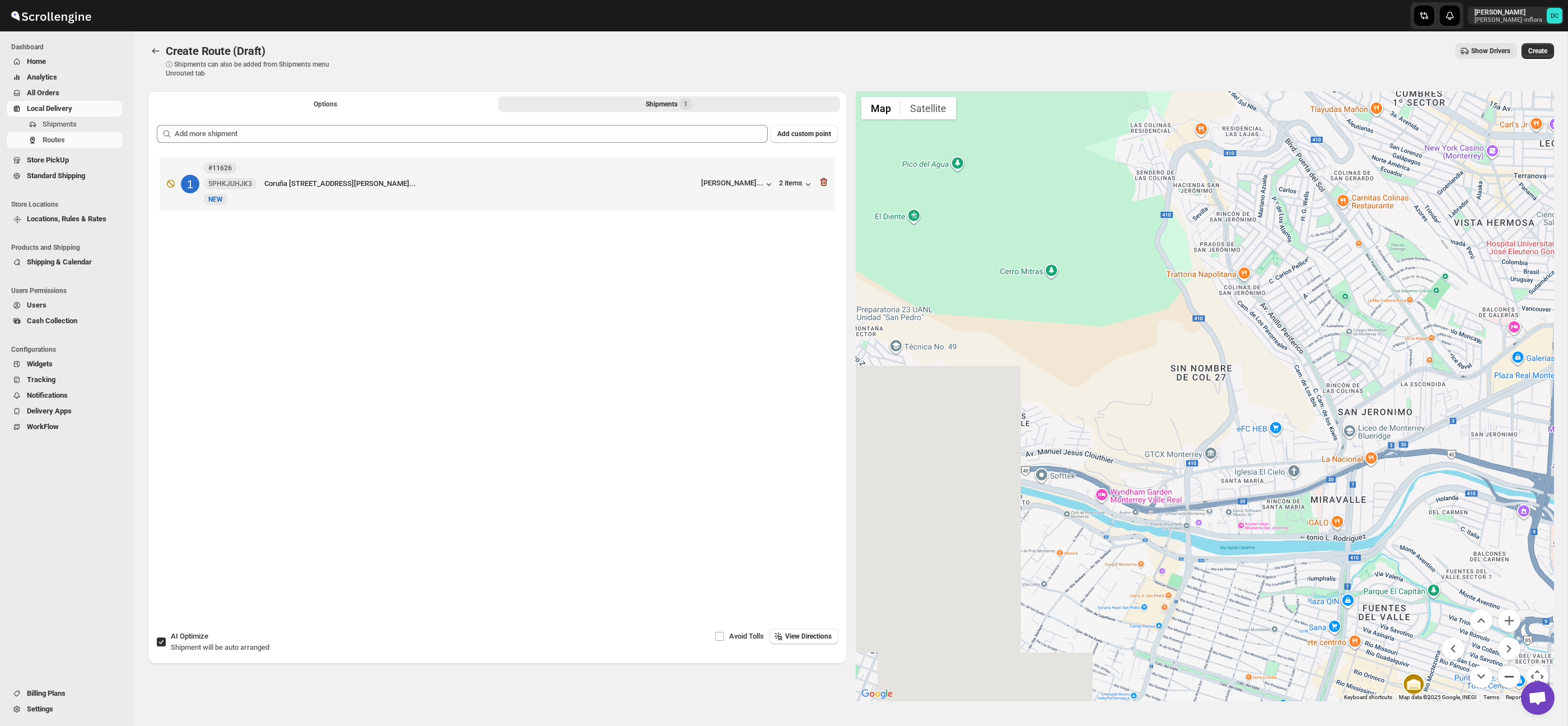
click at [1501, 674] on button "Zoom out" at bounding box center [1509, 676] width 22 height 22
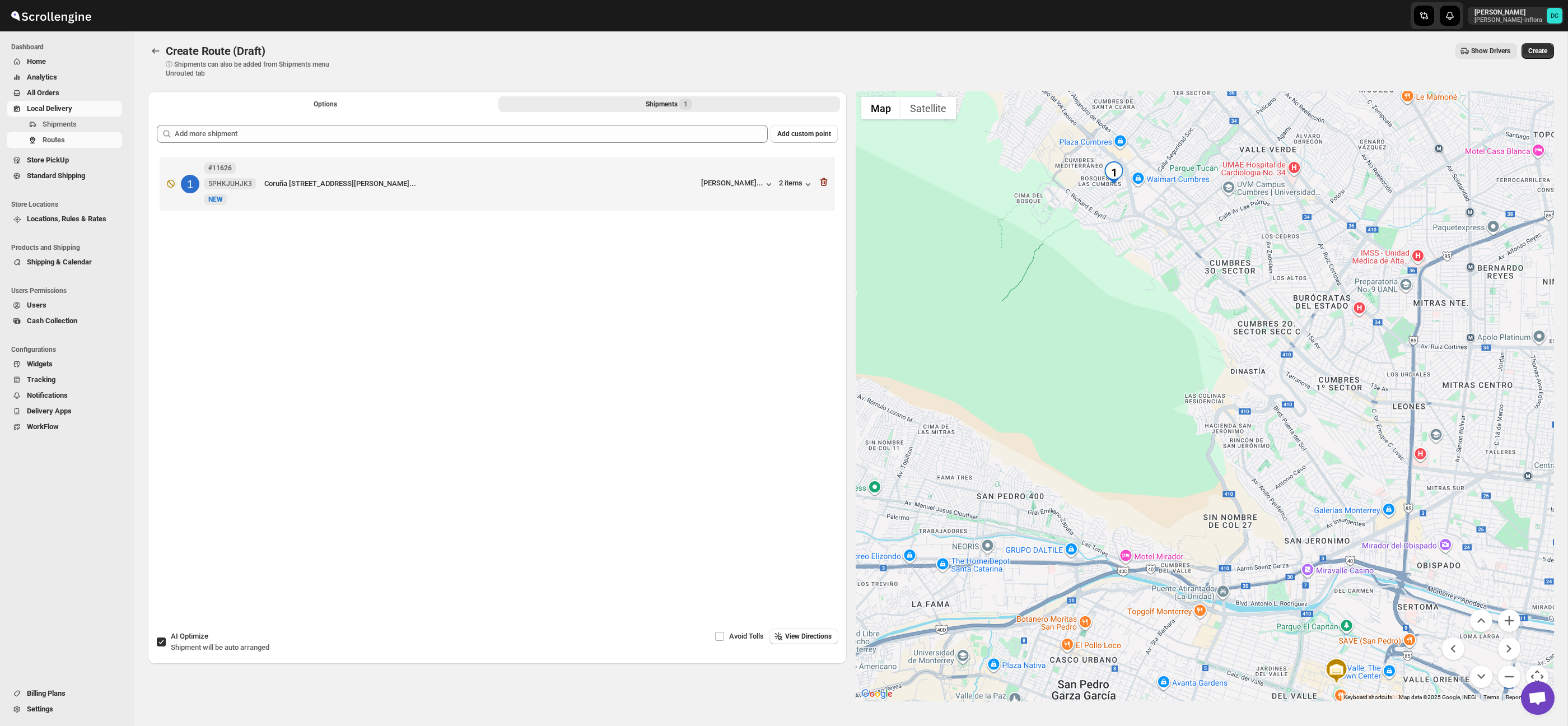
drag, startPoint x: 1181, startPoint y: 258, endPoint x: 1208, endPoint y: 402, distance: 146.5
click at [1210, 403] on div at bounding box center [1205, 396] width 699 height 610
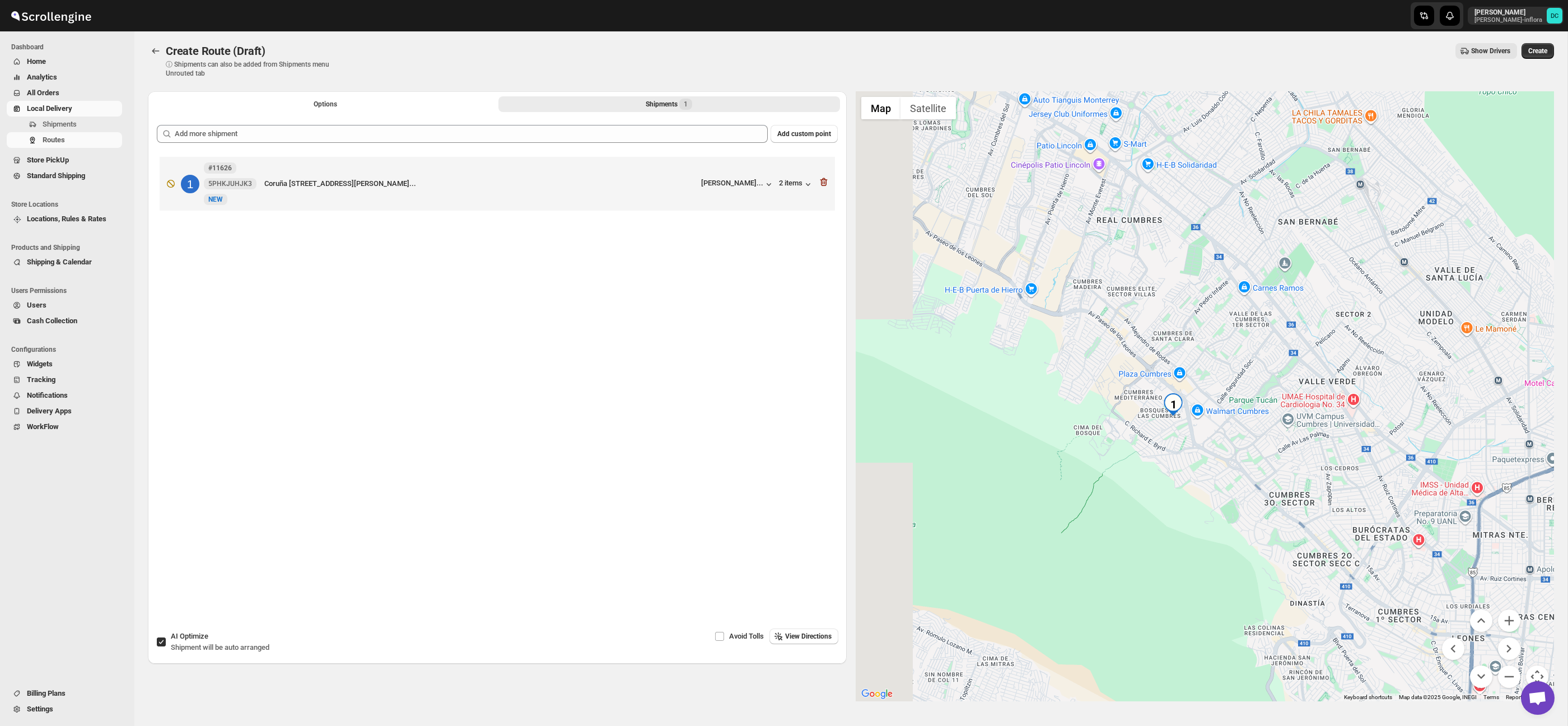
drag, startPoint x: 1143, startPoint y: 356, endPoint x: 1405, endPoint y: 578, distance: 343.4
click at [1179, 497] on div at bounding box center [1205, 396] width 699 height 610
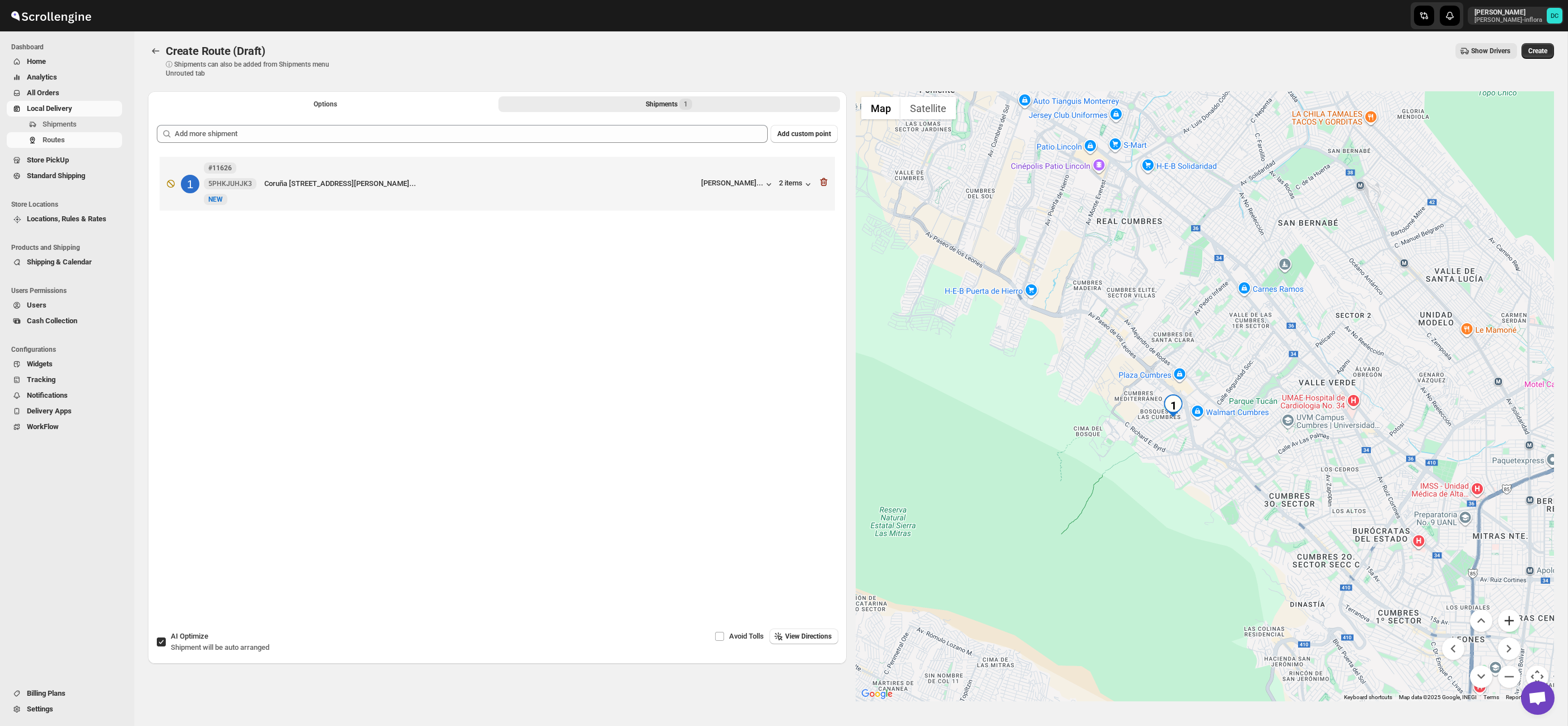
click at [1509, 615] on button "Zoom in" at bounding box center [1509, 620] width 22 height 22
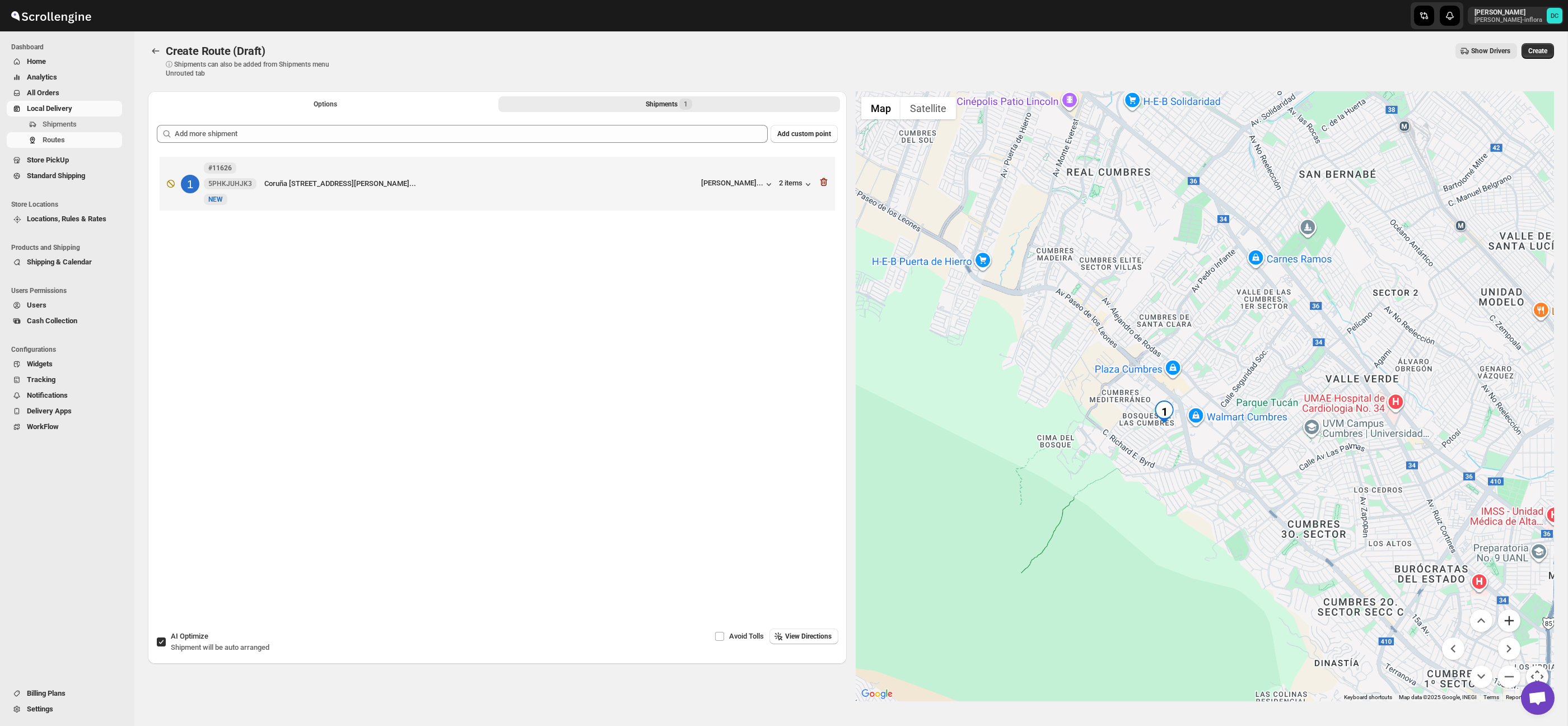
drag, startPoint x: 1510, startPoint y: 615, endPoint x: 1483, endPoint y: 601, distance: 30.4
click at [1510, 615] on button "Zoom in" at bounding box center [1509, 620] width 22 height 22
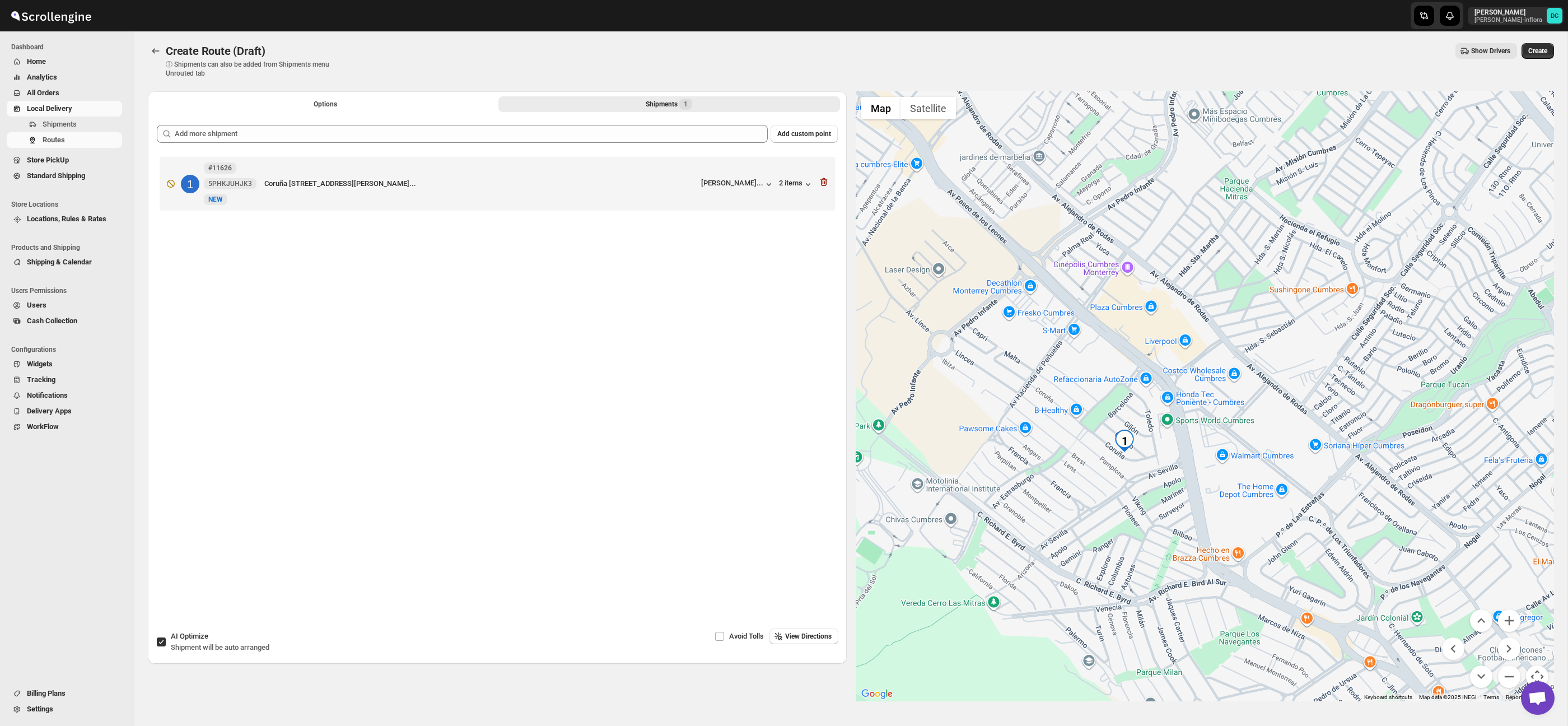
drag, startPoint x: 1181, startPoint y: 514, endPoint x: 1310, endPoint y: 529, distance: 129.9
click at [1230, 487] on div at bounding box center [1205, 396] width 699 height 610
click at [1500, 616] on button "Zoom in" at bounding box center [1509, 620] width 22 height 22
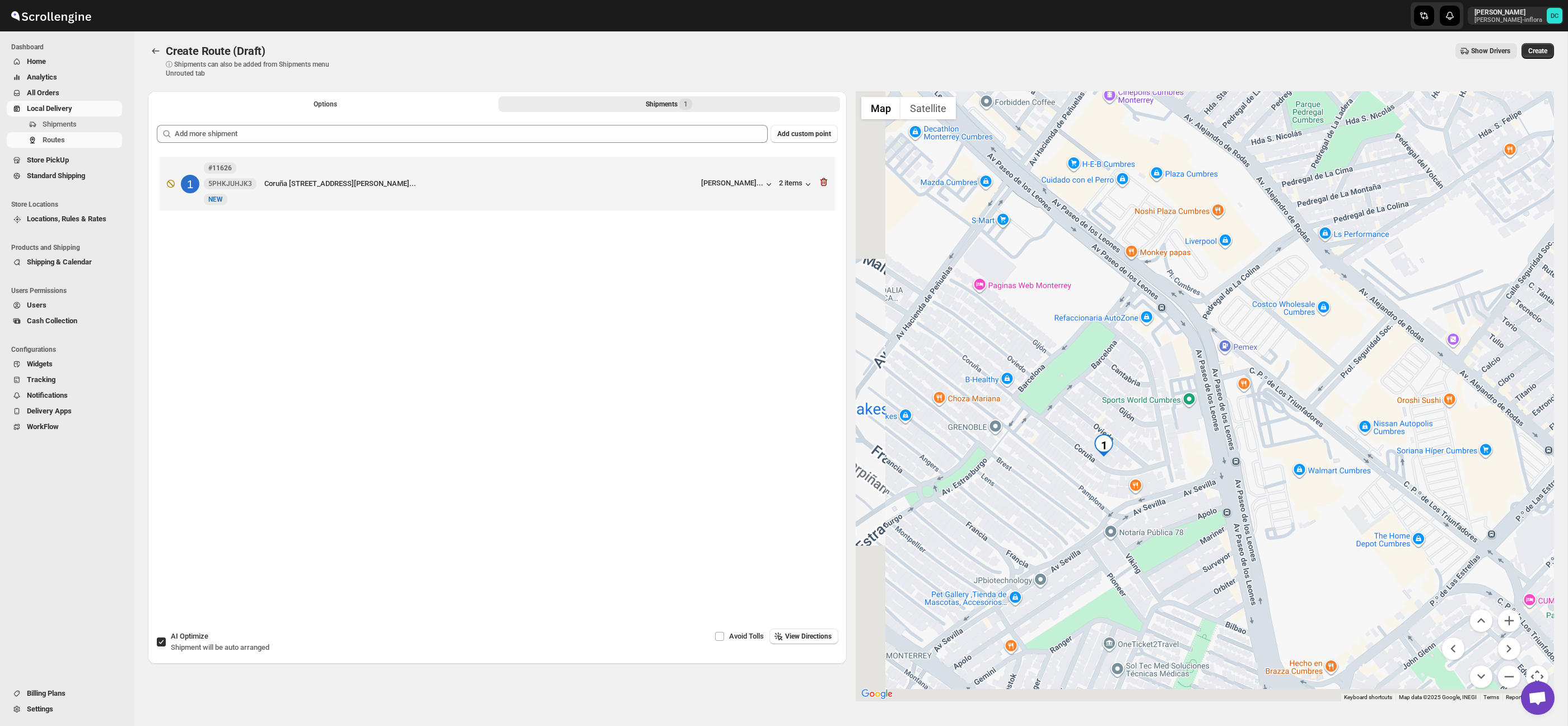
drag, startPoint x: 1184, startPoint y: 518, endPoint x: 1245, endPoint y: 470, distance: 77.6
click at [1237, 468] on div at bounding box center [1205, 396] width 699 height 610
click at [1516, 669] on button "Zoom out" at bounding box center [1509, 676] width 22 height 22
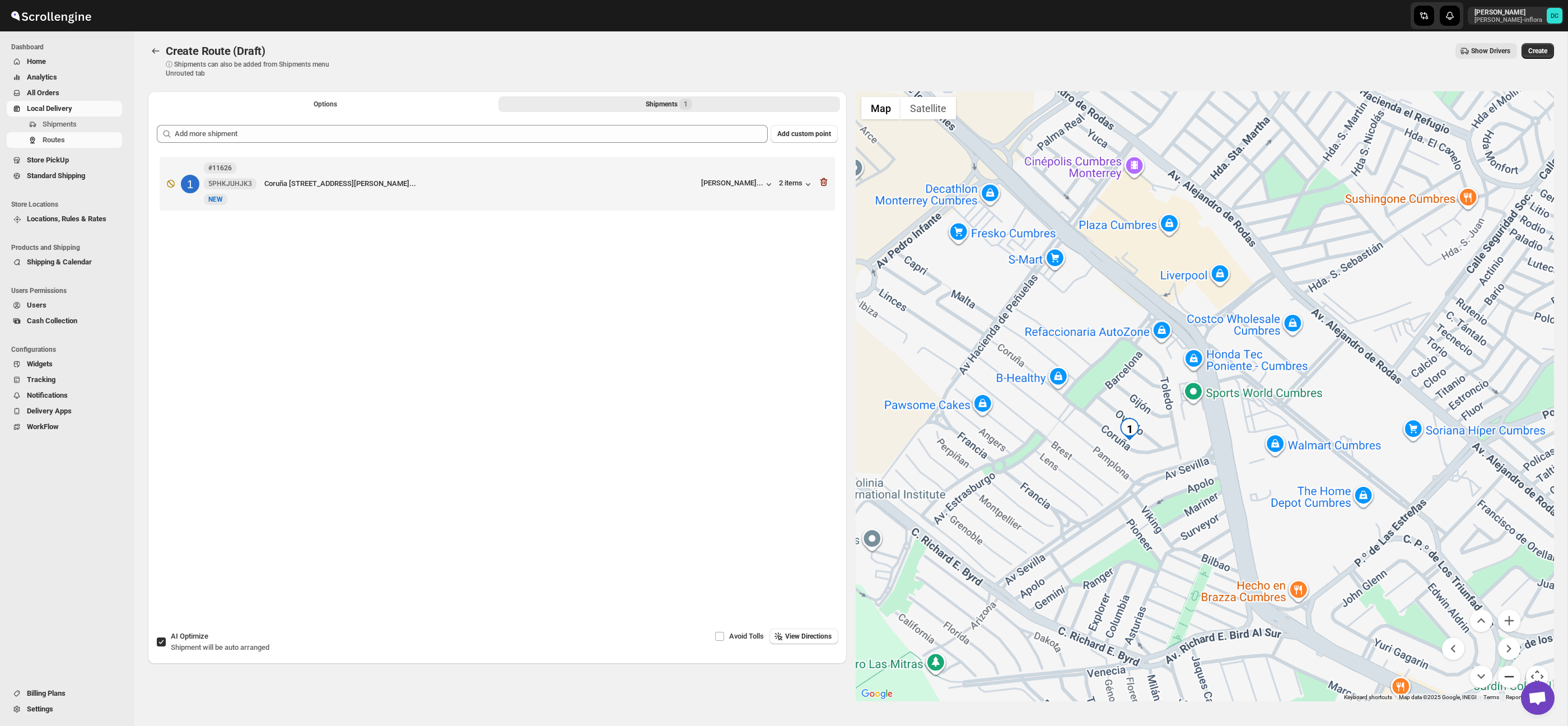
click at [1516, 669] on button "Zoom out" at bounding box center [1509, 676] width 22 height 22
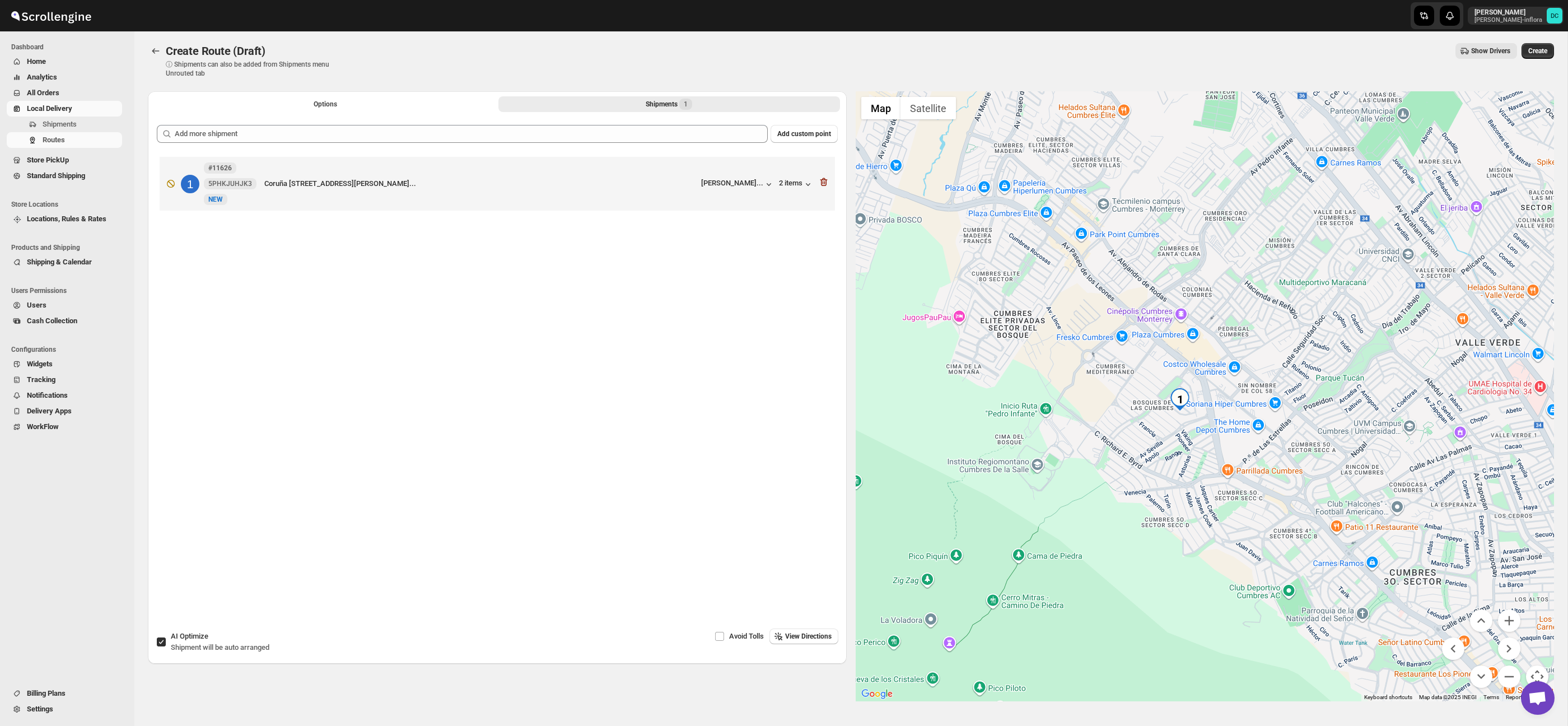
click at [1534, 47] on span "Create" at bounding box center [1537, 51] width 19 height 9
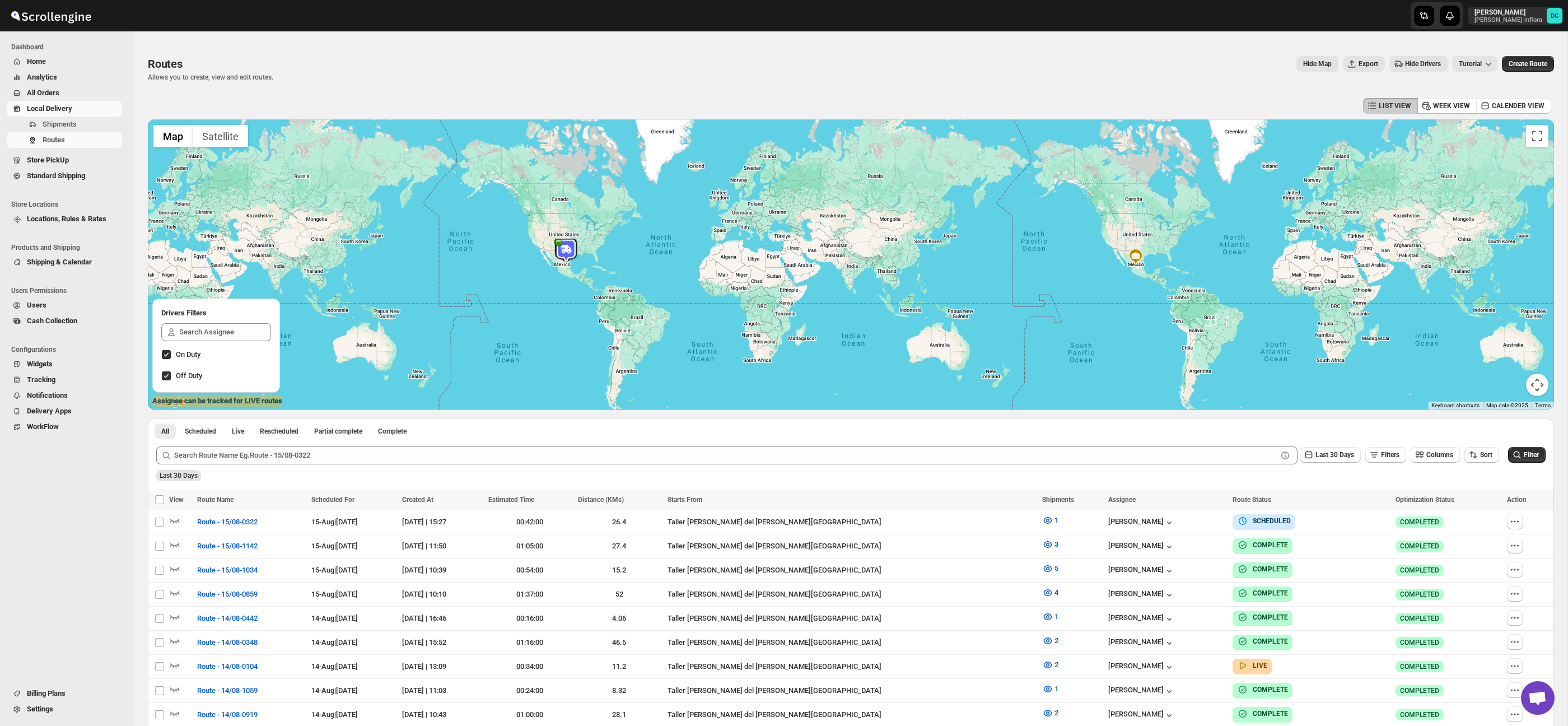
click at [59, 92] on span "All Orders" at bounding box center [43, 92] width 32 height 8
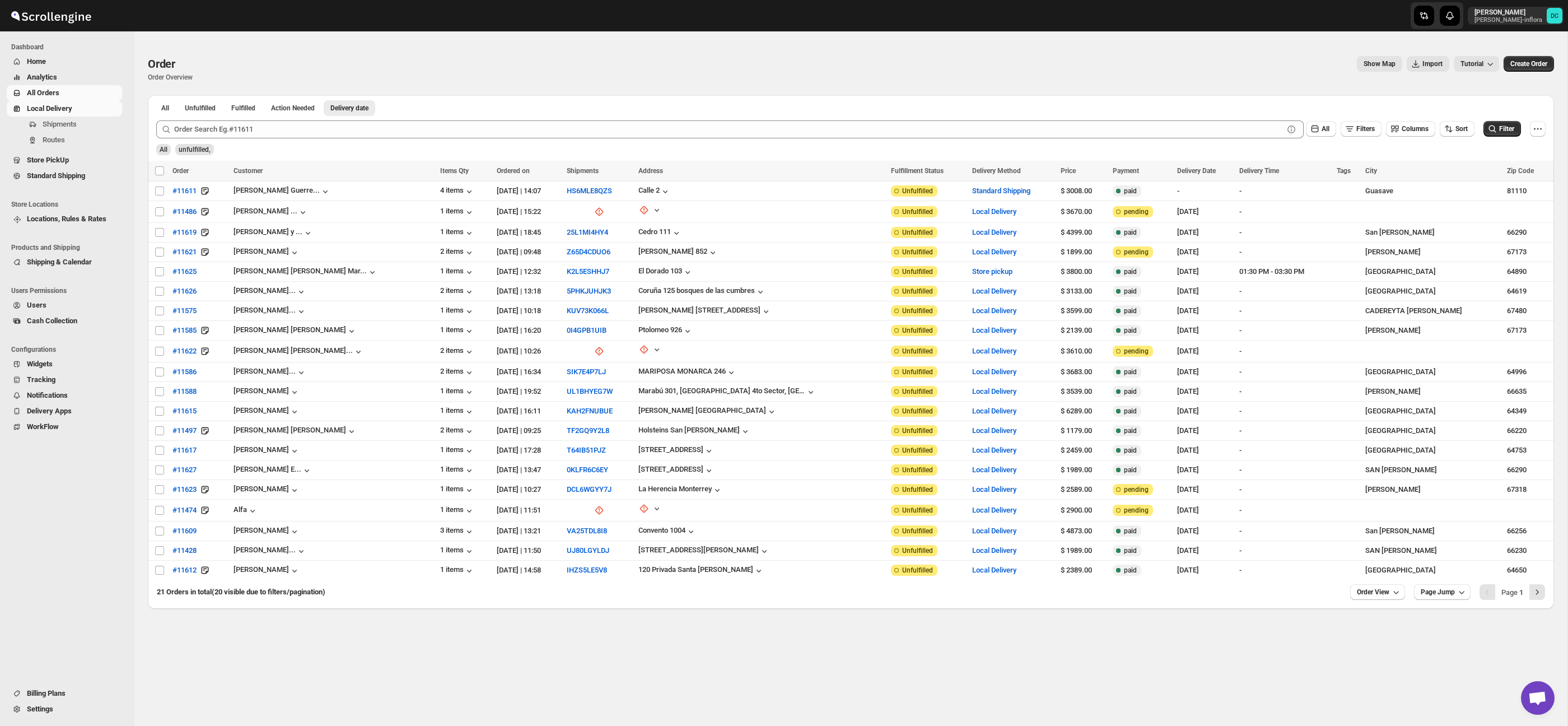
click at [60, 106] on span "Local Delivery" at bounding box center [49, 108] width 45 height 8
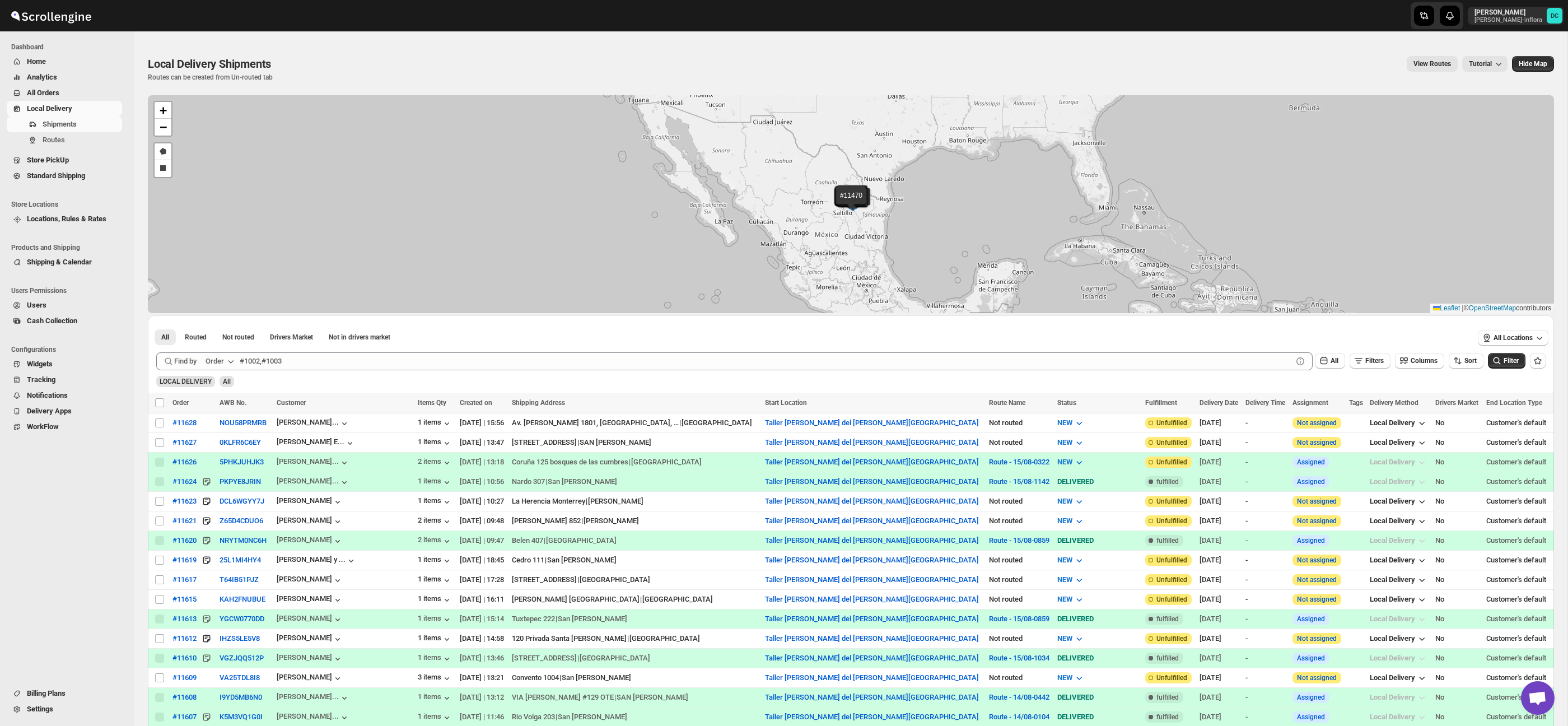
click at [72, 92] on span "All Orders" at bounding box center [73, 93] width 93 height 11
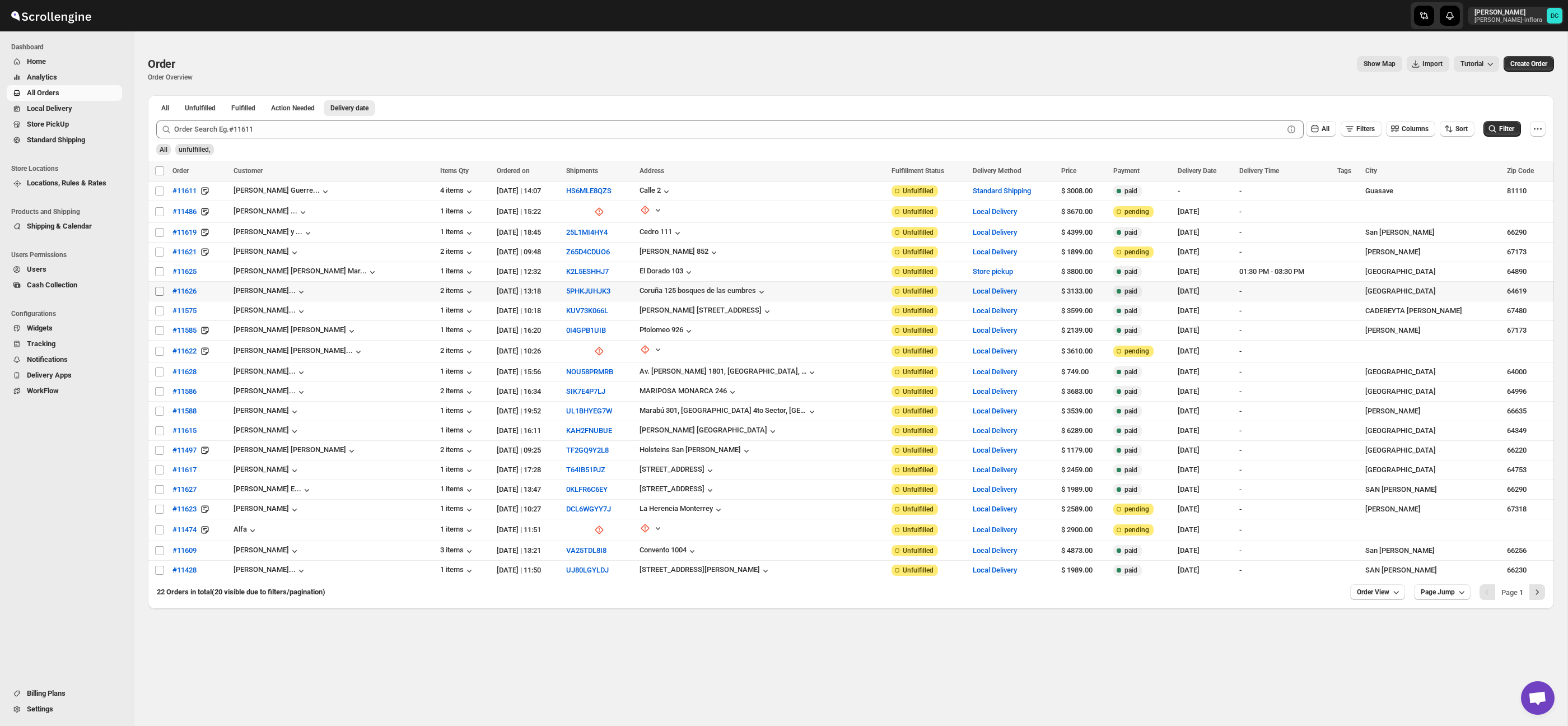
click at [154, 290] on span at bounding box center [159, 291] width 10 height 10
click at [155, 290] on input "Select order" at bounding box center [159, 291] width 9 height 9
click at [158, 286] on span at bounding box center [159, 291] width 10 height 10
click at [158, 286] on input "Select order" at bounding box center [159, 291] width 9 height 9
checkbox input "false"
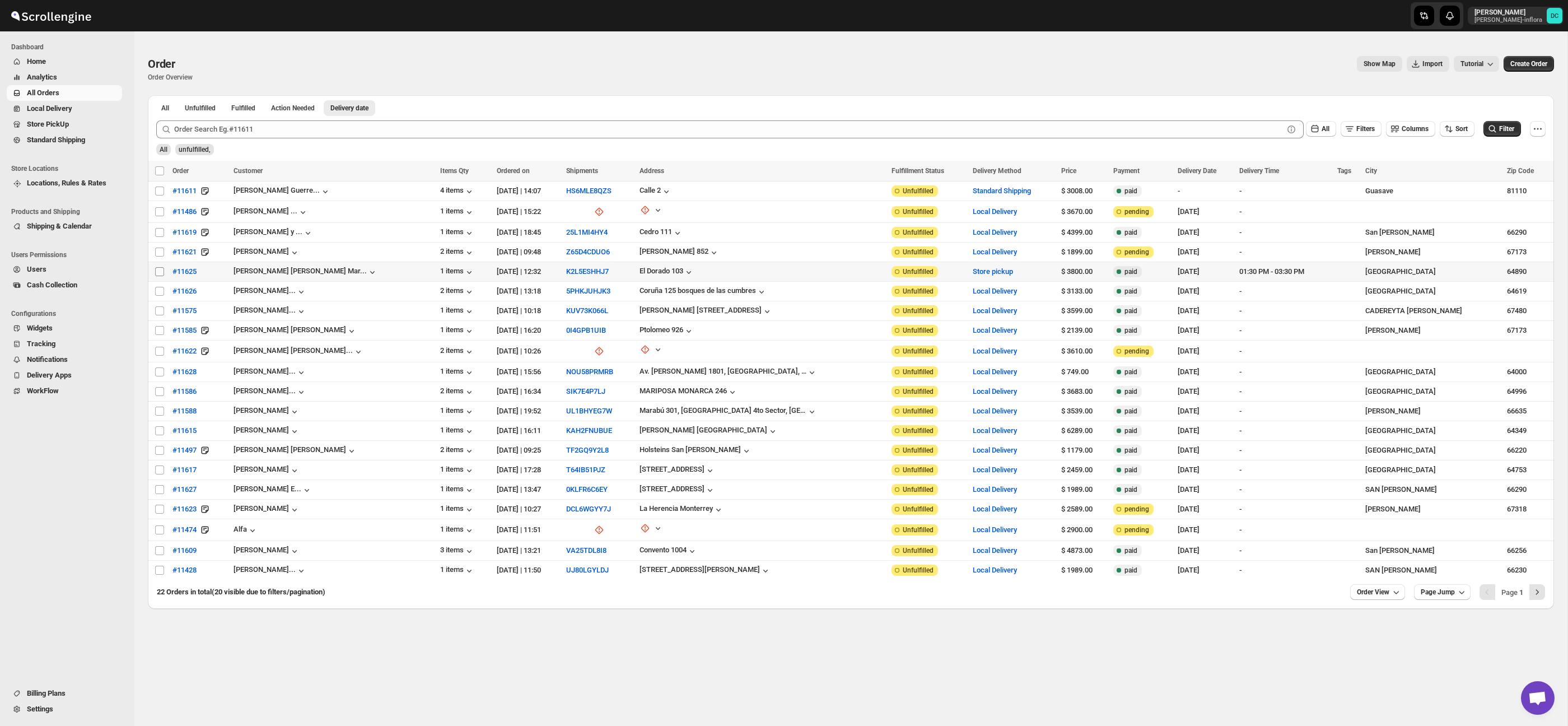
click at [159, 270] on input "Select order" at bounding box center [159, 271] width 9 height 9
checkbox input "true"
drag, startPoint x: 159, startPoint y: 290, endPoint x: 159, endPoint y: 255, distance: 35.0
click at [159, 289] on input "Select order" at bounding box center [159, 291] width 9 height 9
checkbox input "true"
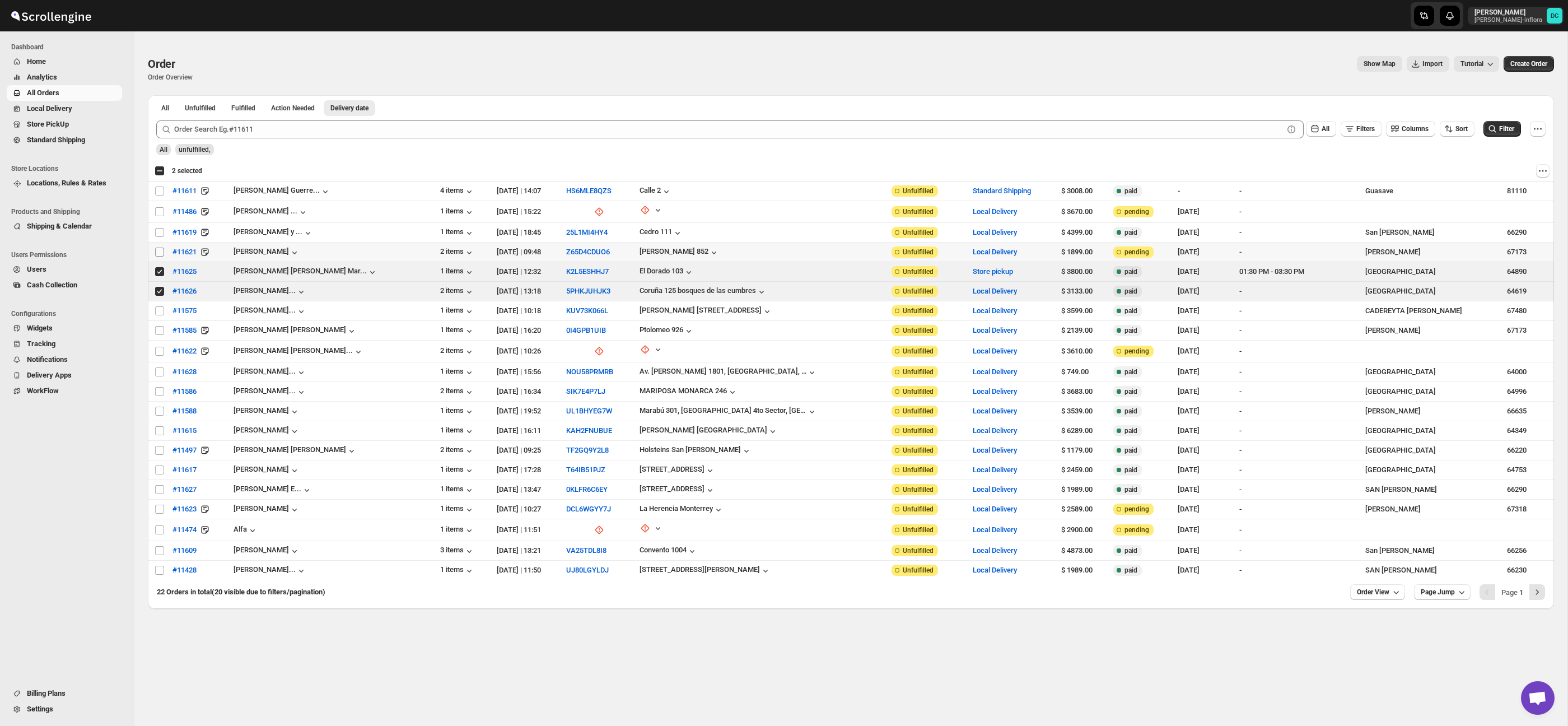
click at [156, 248] on input "Select order" at bounding box center [159, 252] width 9 height 9
checkbox input "true"
drag, startPoint x: 158, startPoint y: 228, endPoint x: 160, endPoint y: 222, distance: 6.3
click at [158, 228] on input "Select order" at bounding box center [159, 232] width 9 height 9
checkbox input "true"
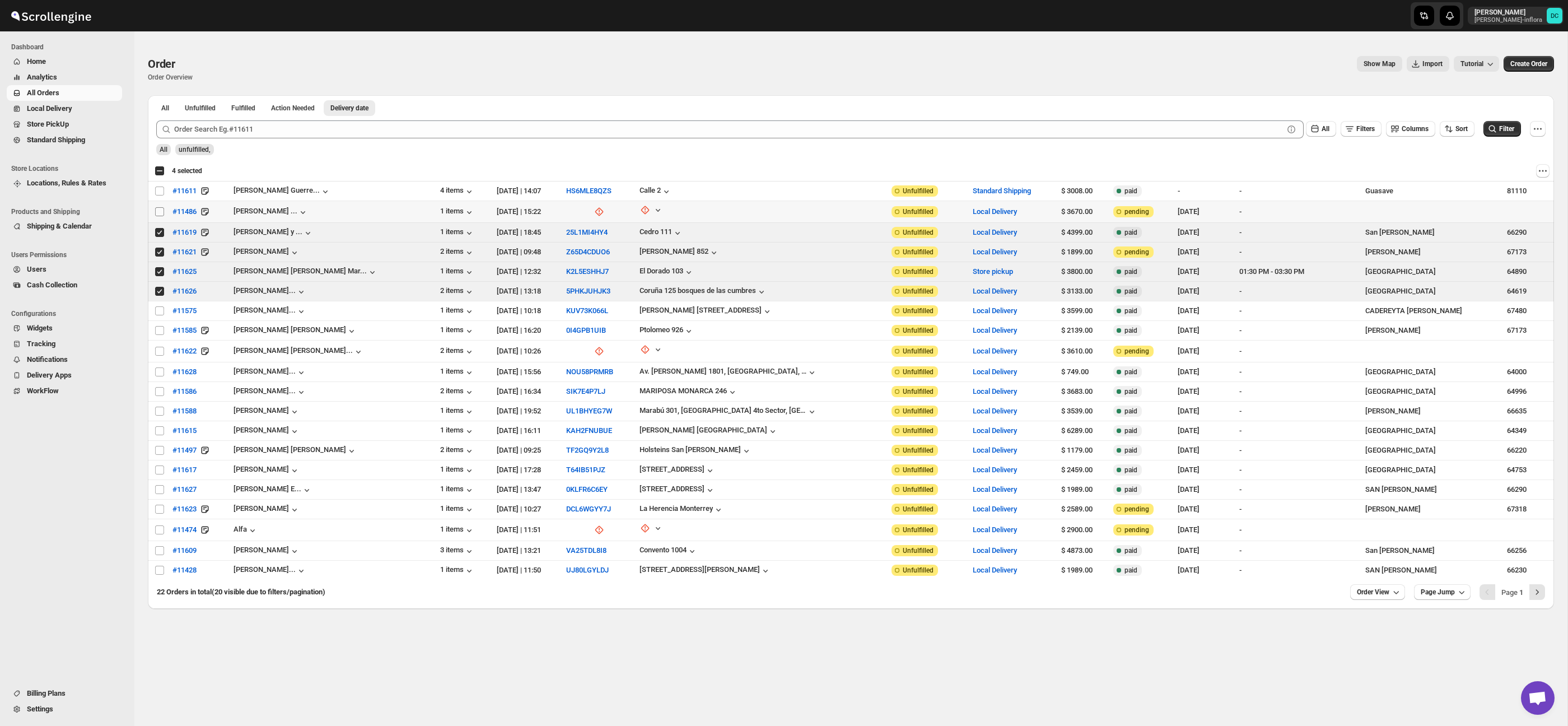
click at [161, 209] on input "Select order" at bounding box center [159, 212] width 9 height 9
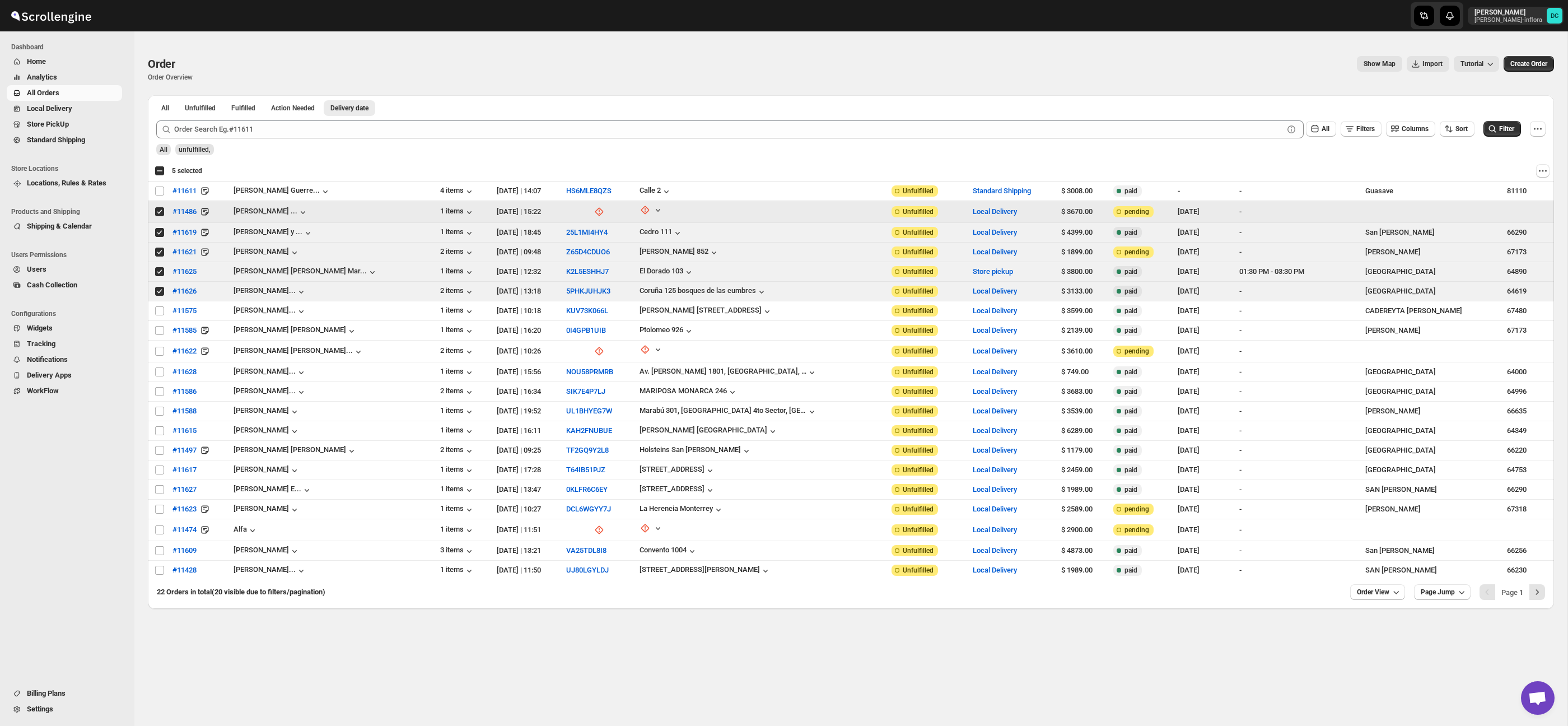
click at [159, 212] on input "Select order" at bounding box center [159, 212] width 9 height 9
checkbox input "false"
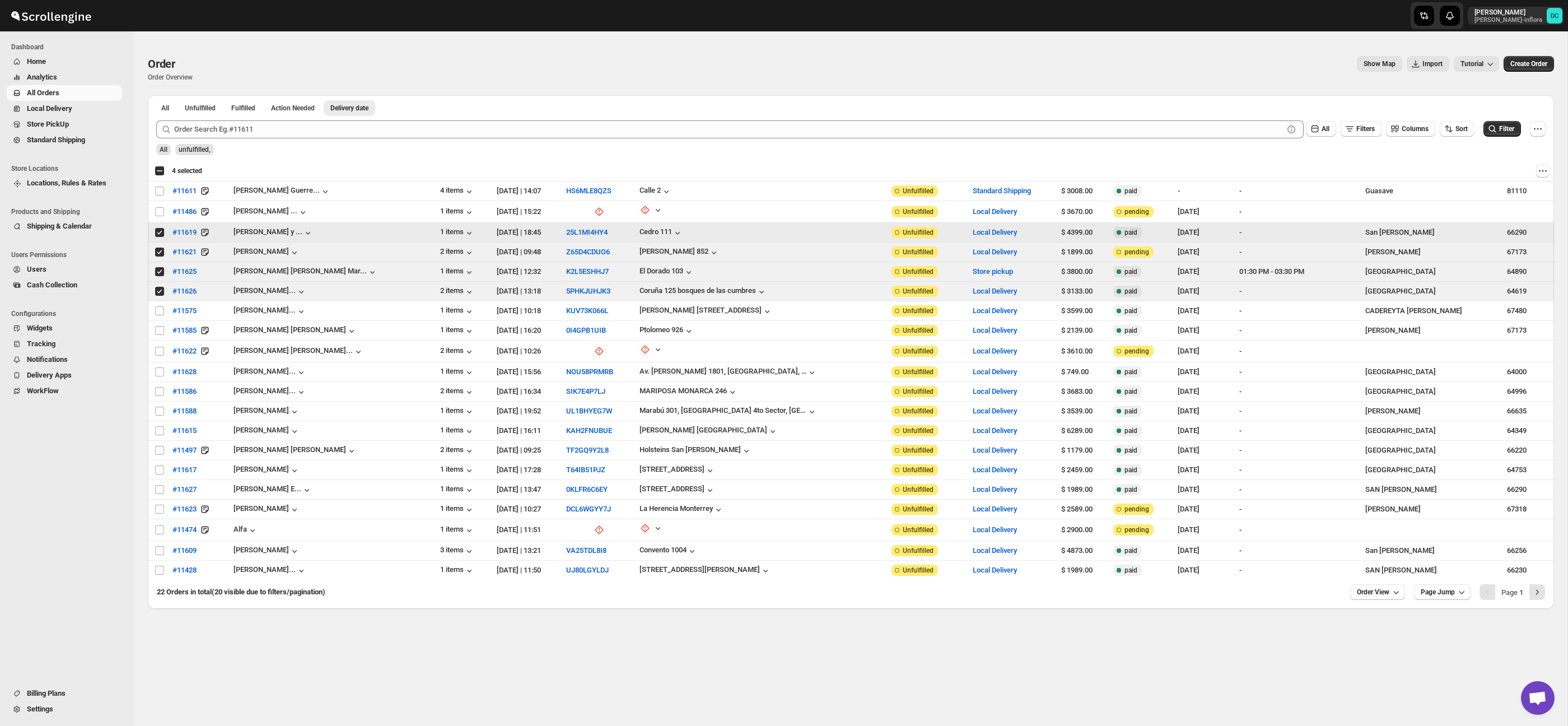
click at [162, 233] on input "Select order" at bounding box center [159, 232] width 9 height 9
checkbox input "false"
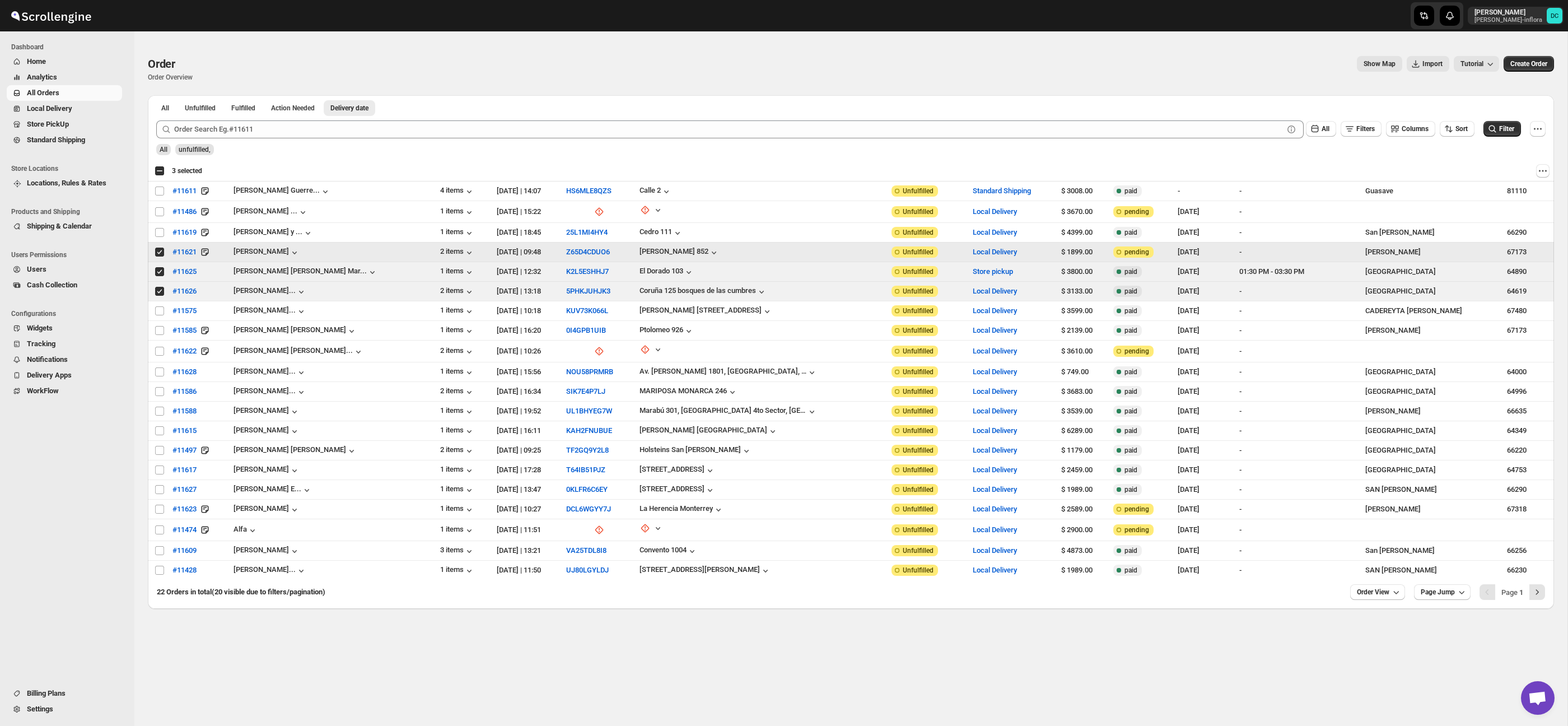
click at [163, 252] on input "Select order" at bounding box center [159, 252] width 9 height 9
checkbox input "false"
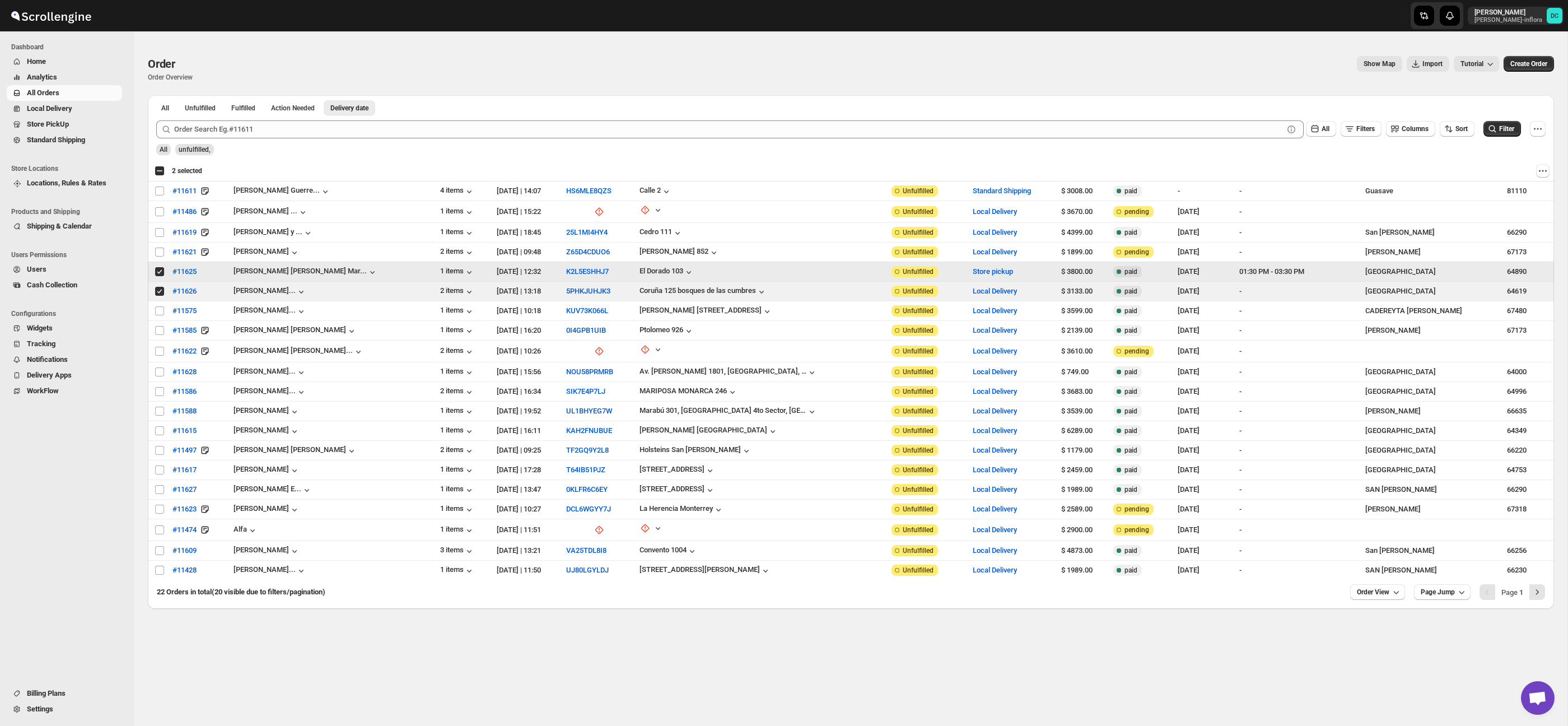
click at [158, 271] on input "Select order" at bounding box center [159, 271] width 9 height 9
checkbox input "false"
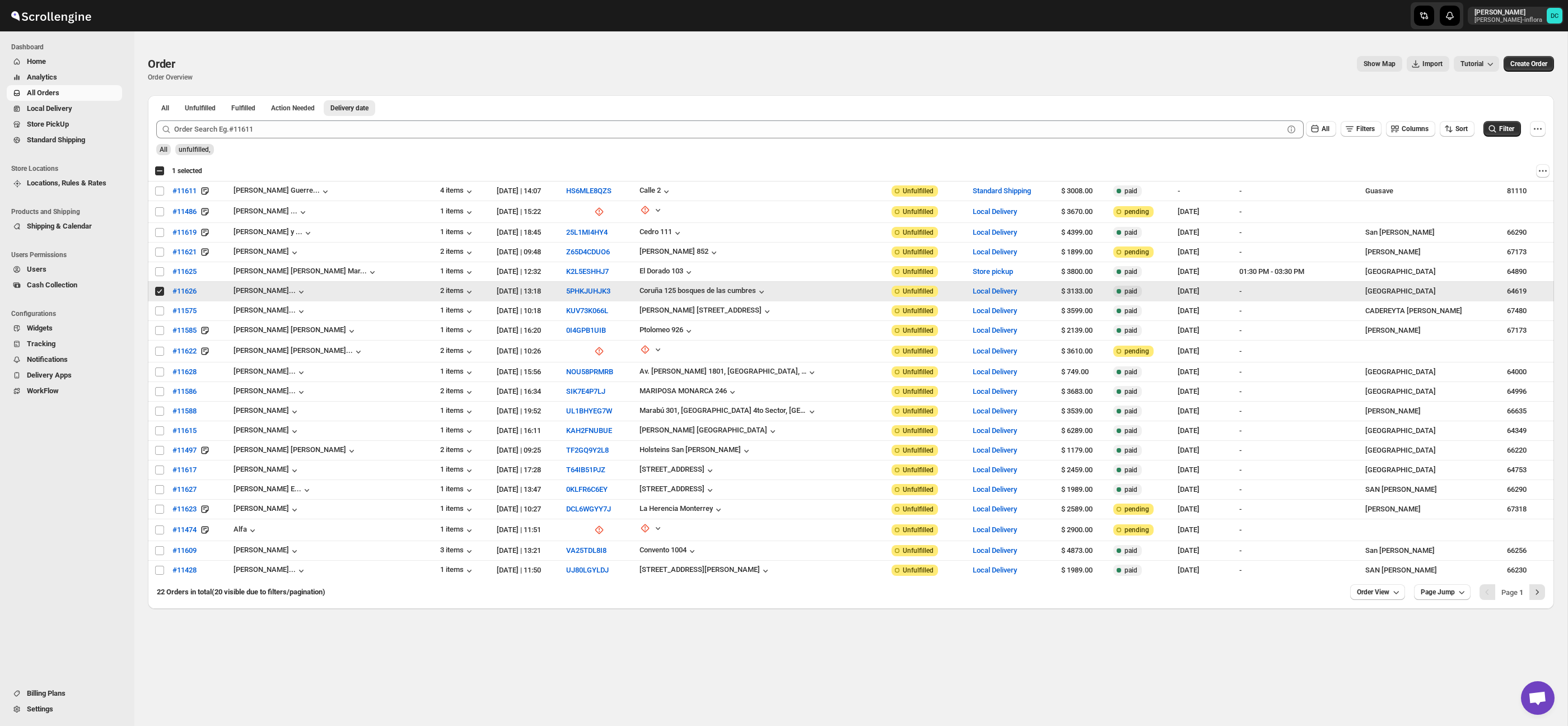
click at [156, 292] on input "Select order" at bounding box center [159, 291] width 9 height 9
checkbox input "false"
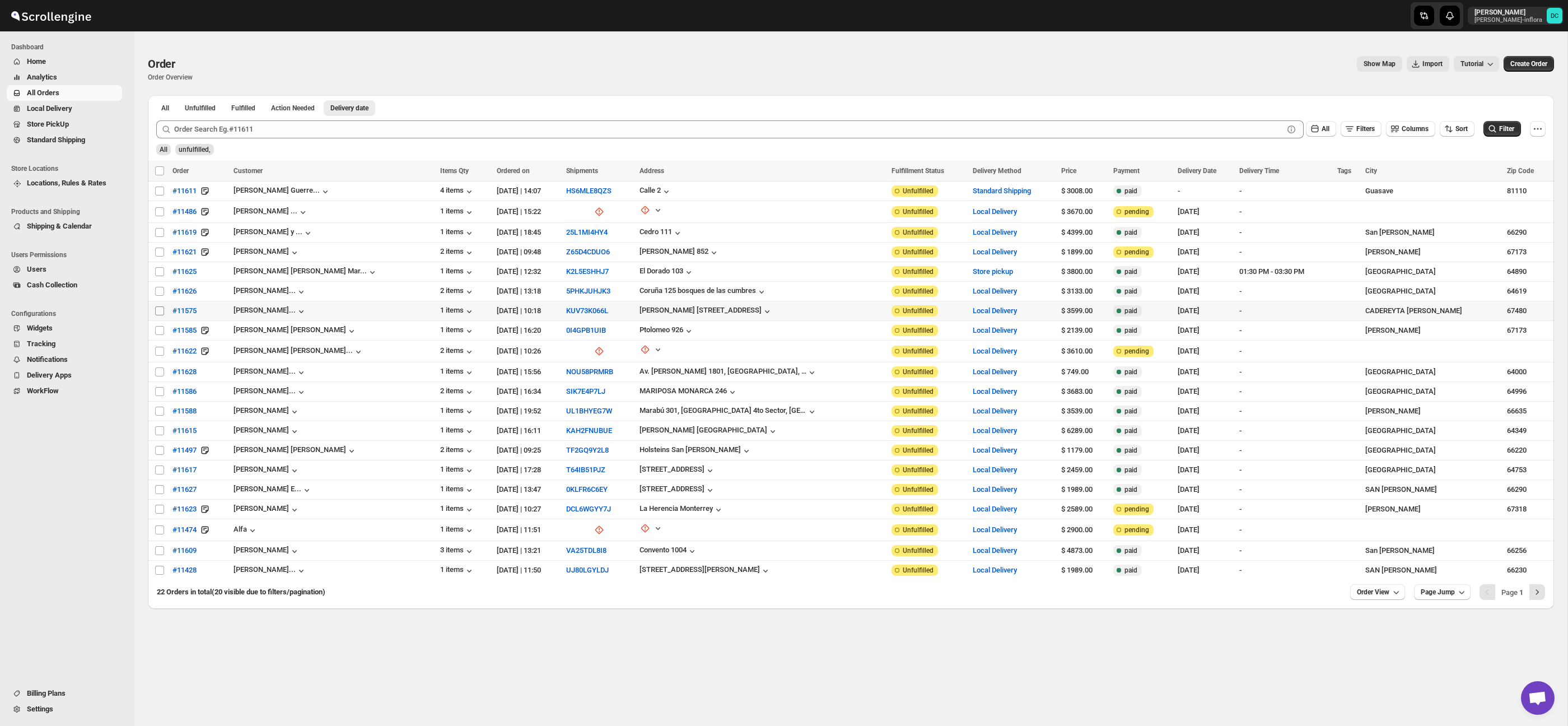
click at [159, 313] on input "Select order" at bounding box center [159, 311] width 9 height 9
checkbox input "true"
click at [159, 332] on input "Select order" at bounding box center [159, 330] width 9 height 9
checkbox input "true"
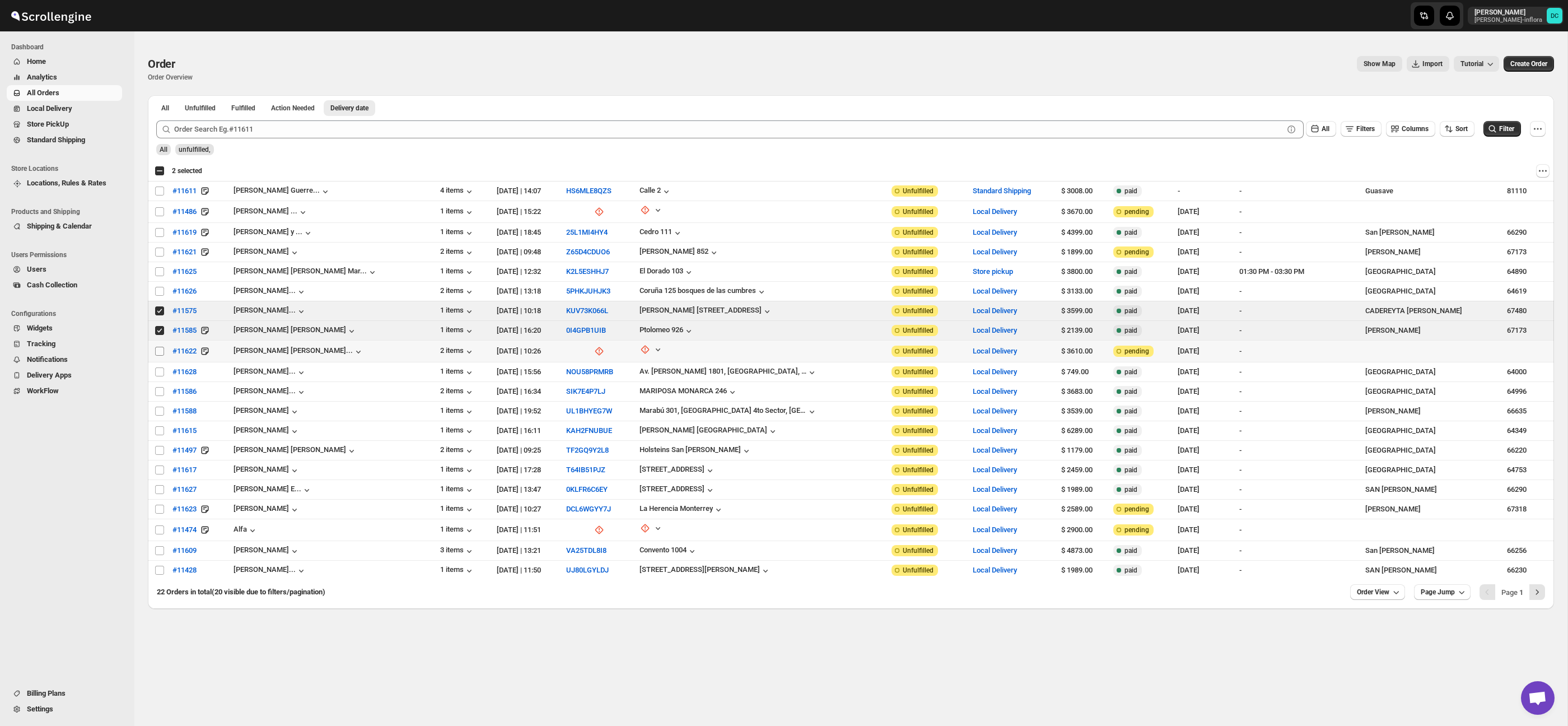
click at [159, 349] on input "Select order" at bounding box center [159, 351] width 9 height 9
checkbox input "true"
click at [158, 373] on input "Select order" at bounding box center [159, 372] width 9 height 9
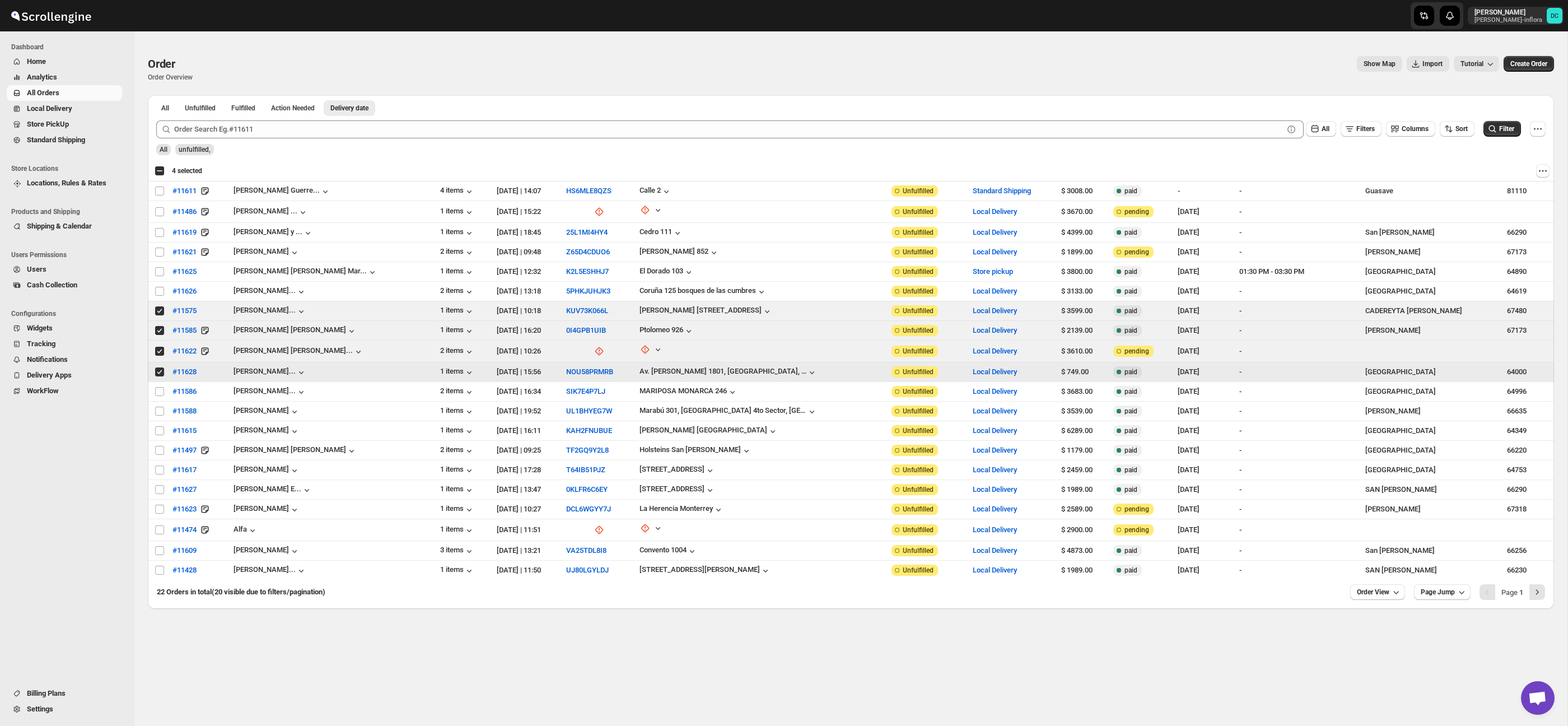
click at [159, 373] on input "Select order" at bounding box center [159, 372] width 9 height 9
checkbox input "false"
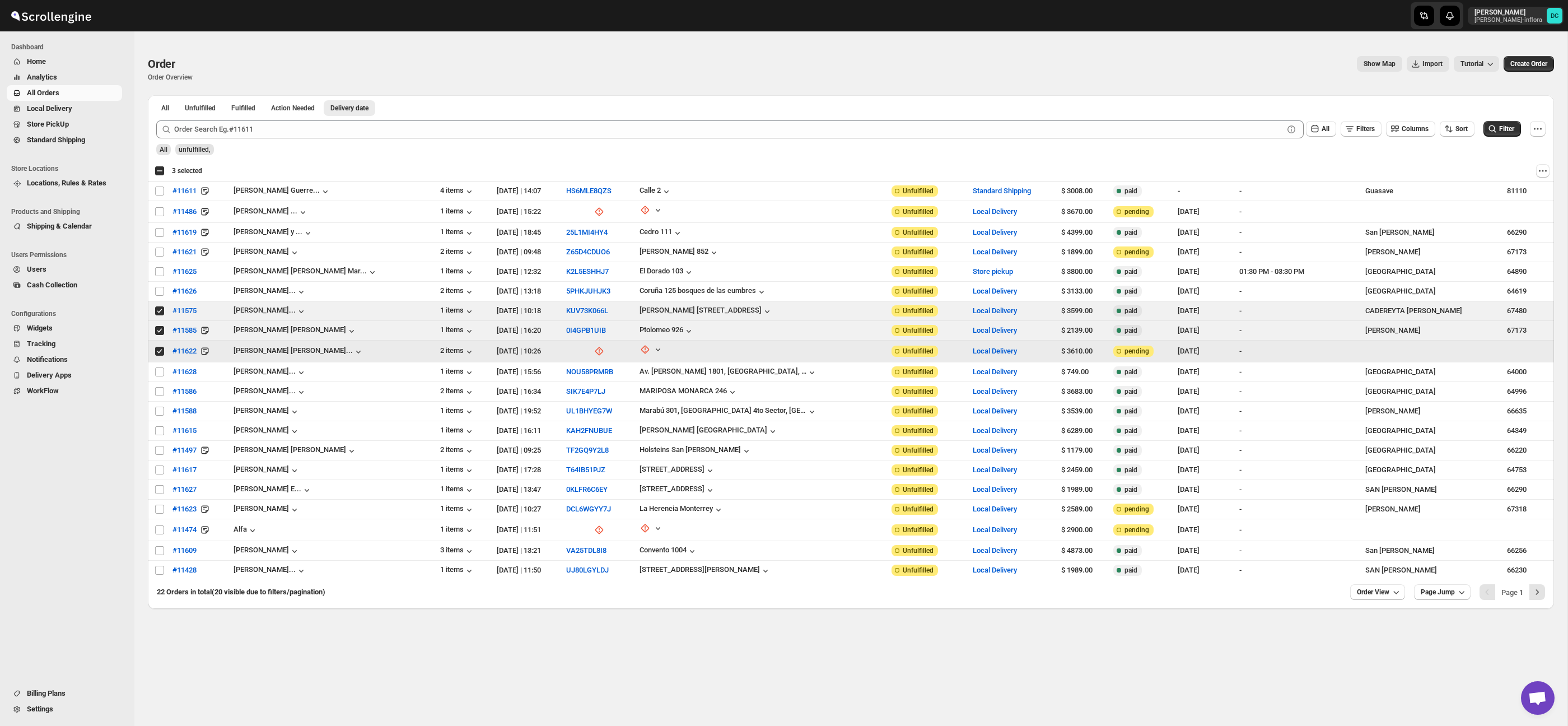
drag, startPoint x: 161, startPoint y: 353, endPoint x: 165, endPoint y: 316, distance: 37.2
click at [161, 353] on input "Select order" at bounding box center [159, 351] width 9 height 9
checkbox input "false"
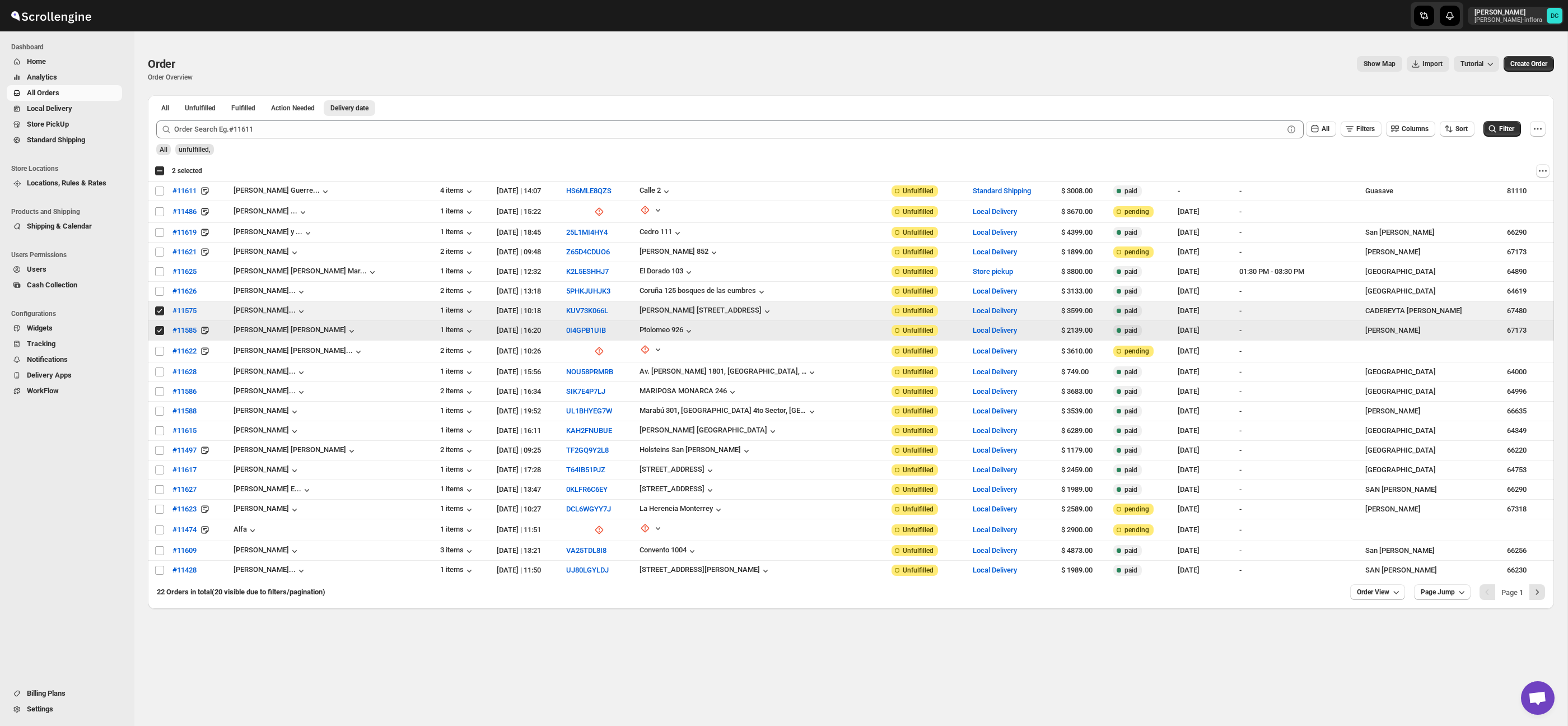
click at [158, 331] on input "Select order" at bounding box center [159, 330] width 9 height 9
checkbox input "false"
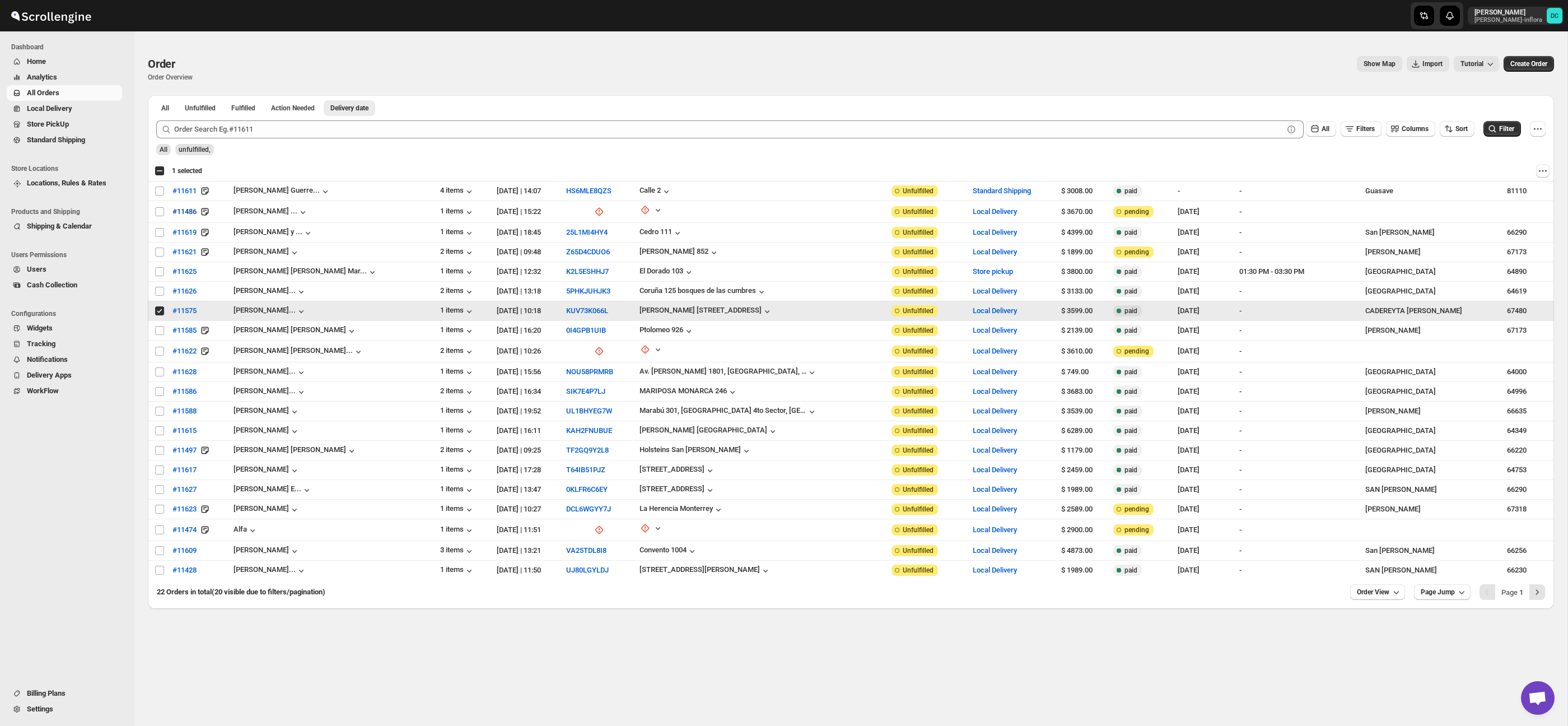
drag, startPoint x: 158, startPoint y: 311, endPoint x: 171, endPoint y: 215, distance: 96.9
click at [158, 310] on input "Select order" at bounding box center [159, 311] width 9 height 9
checkbox input "false"
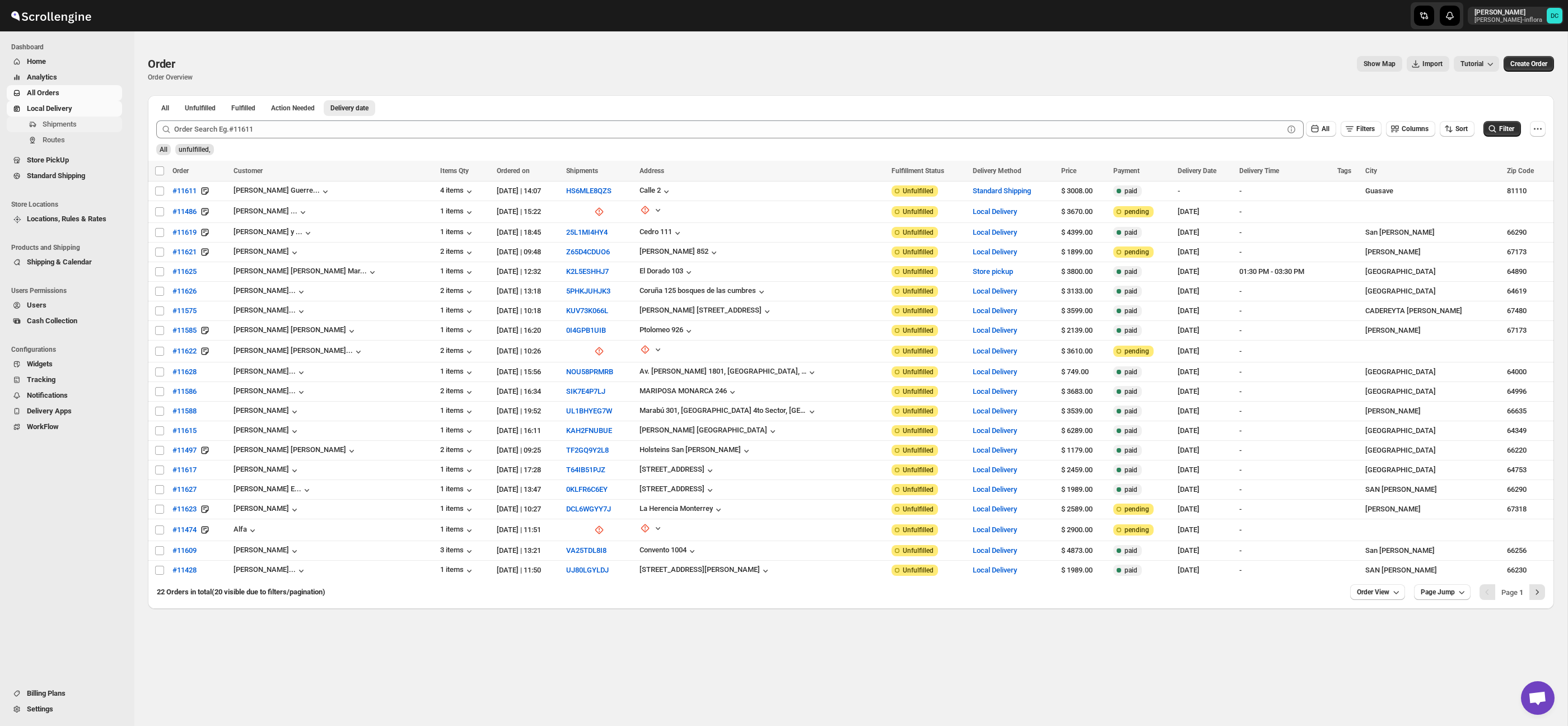
click at [75, 121] on span "Shipments" at bounding box center [59, 123] width 34 height 8
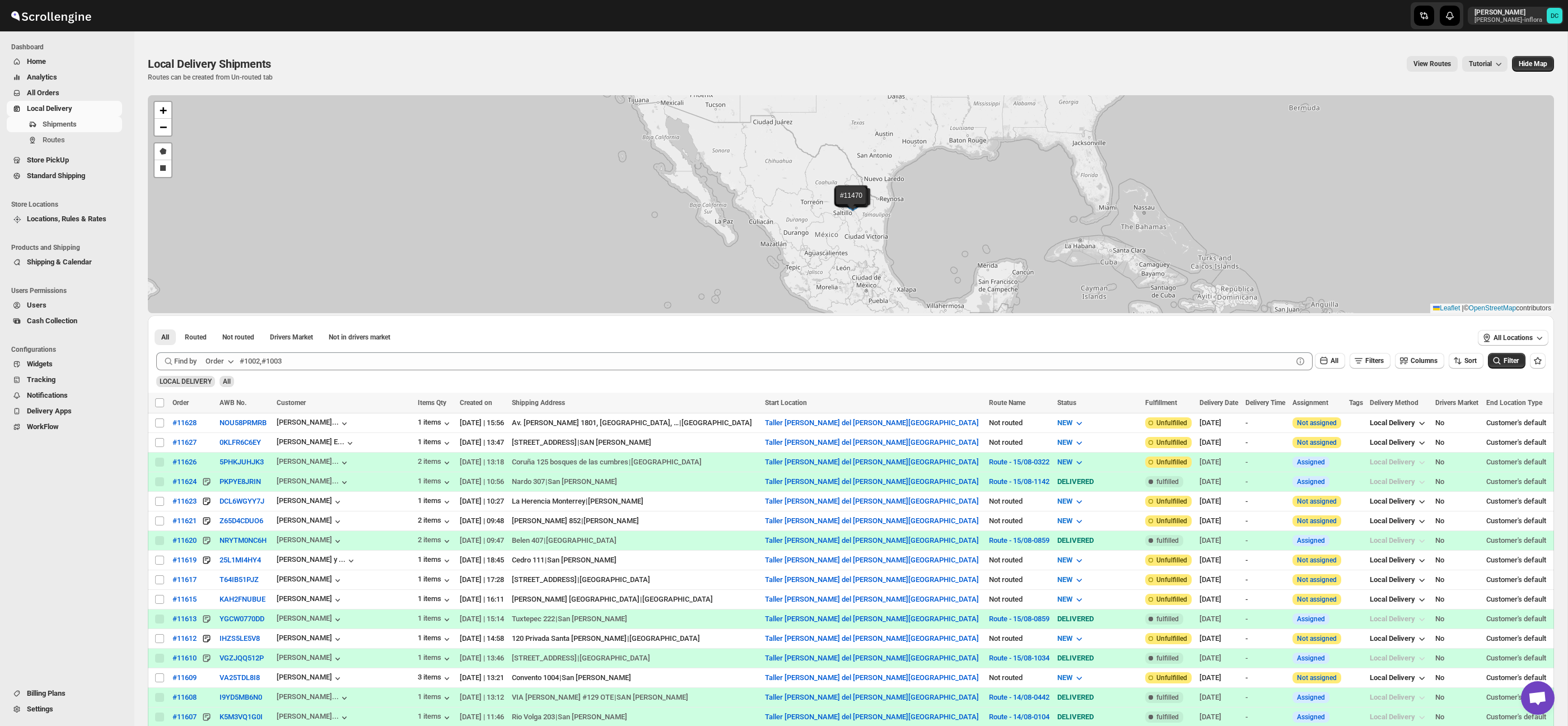
click at [80, 90] on span "All Orders" at bounding box center [73, 93] width 93 height 11
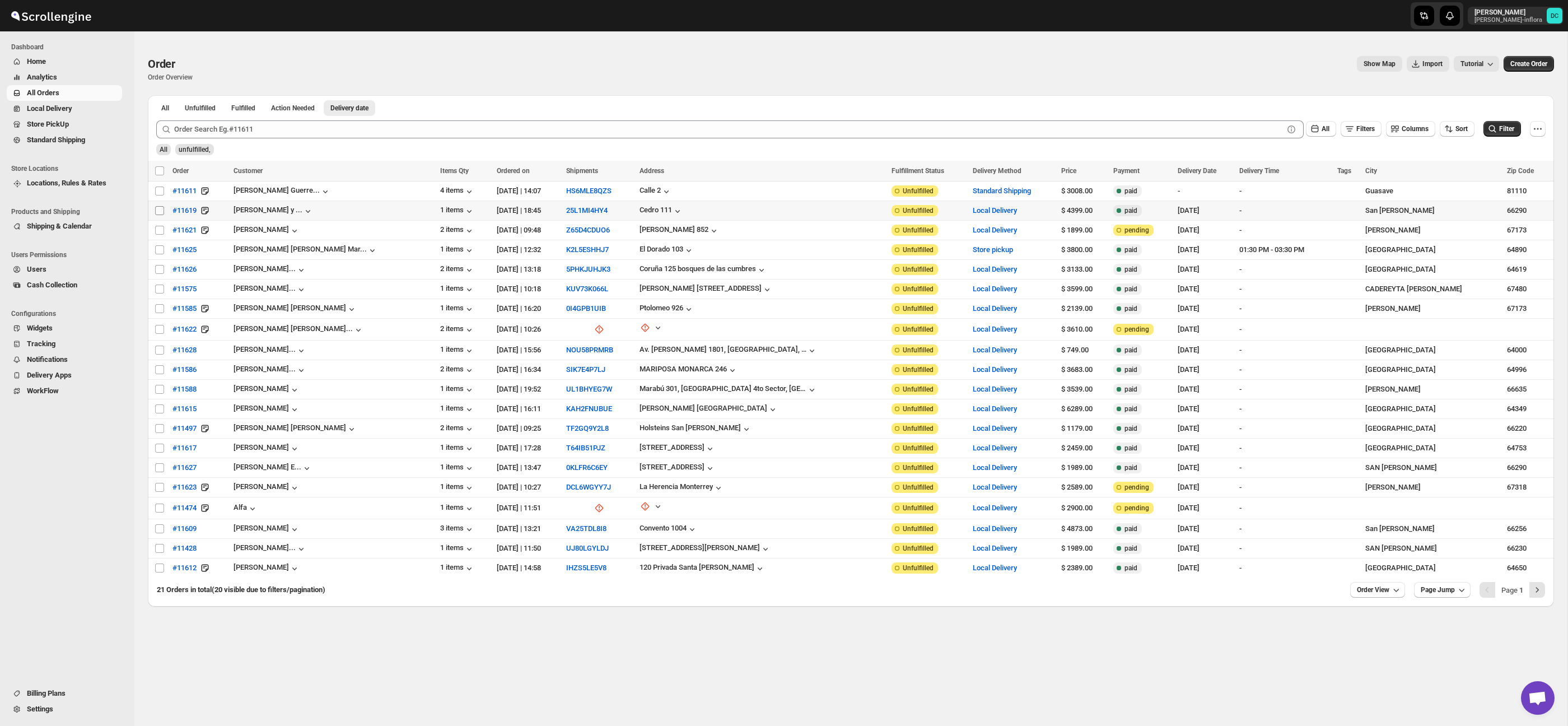
click at [161, 210] on input "Select order" at bounding box center [159, 210] width 9 height 9
checkbox input "true"
click at [159, 232] on input "Select order" at bounding box center [159, 230] width 9 height 9
checkbox input "true"
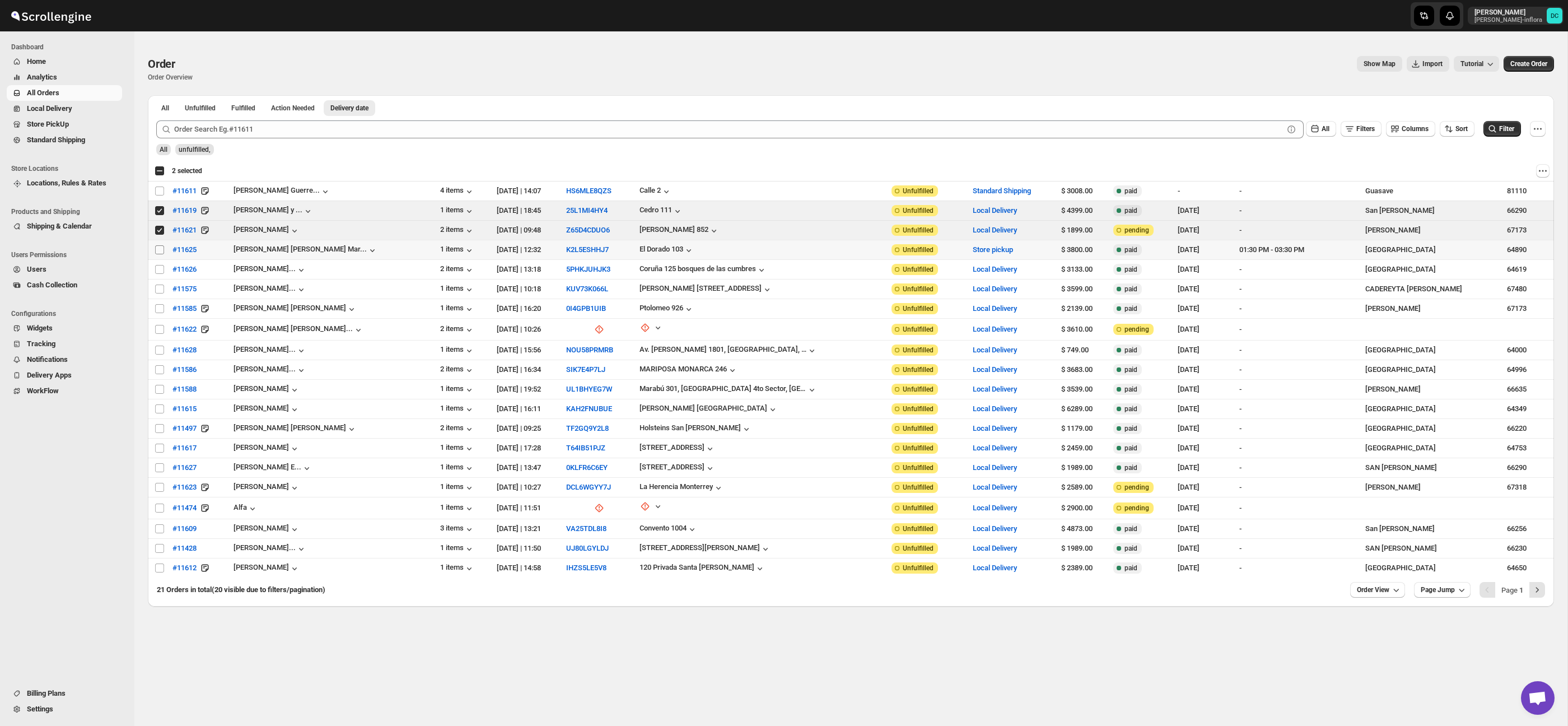
click at [161, 252] on input "Select order" at bounding box center [159, 250] width 9 height 9
checkbox input "true"
drag, startPoint x: 161, startPoint y: 272, endPoint x: 185, endPoint y: 268, distance: 24.3
click at [161, 272] on input "Select order" at bounding box center [159, 269] width 9 height 9
checkbox input "true"
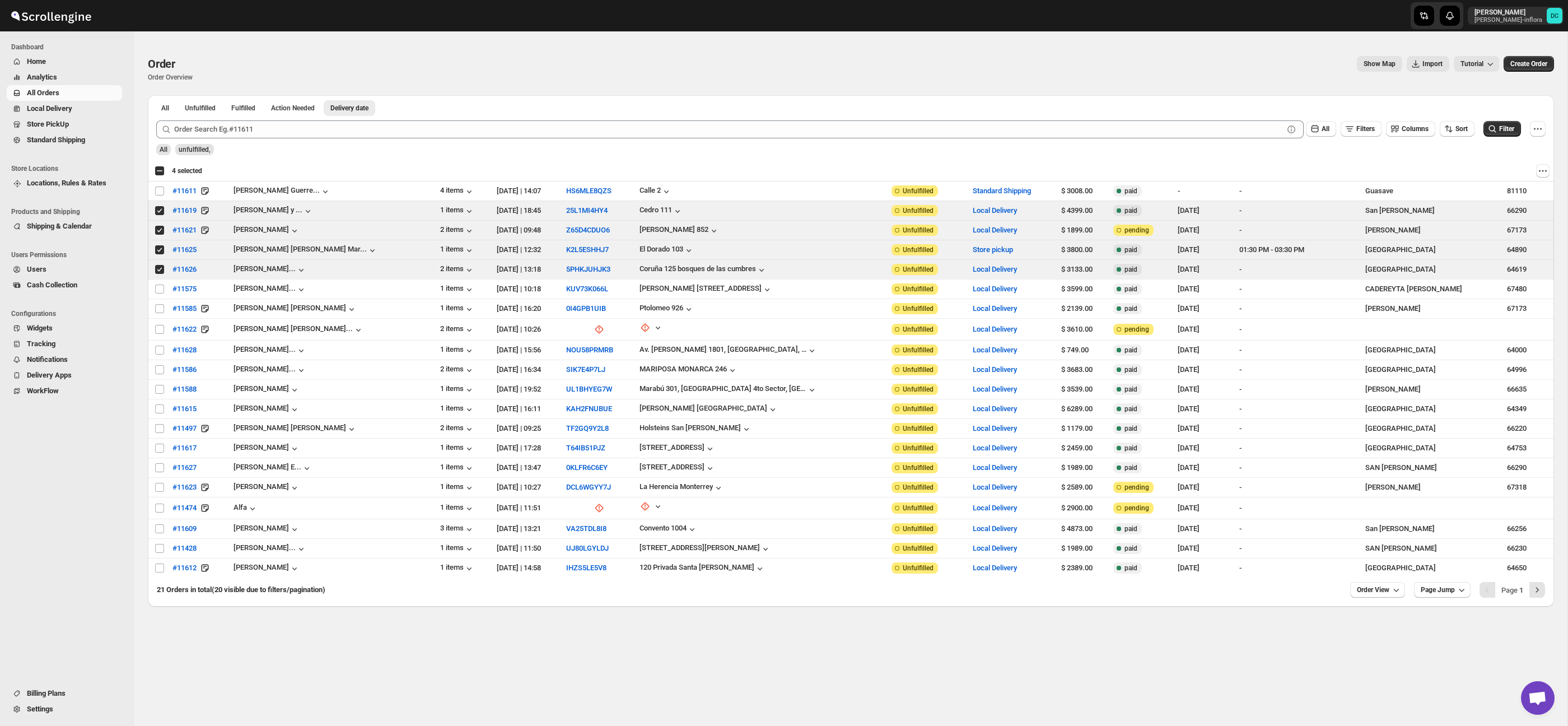
click at [159, 170] on div "Select all 20 orders 4 selected" at bounding box center [178, 171] width 47 height 10
checkbox input "true"
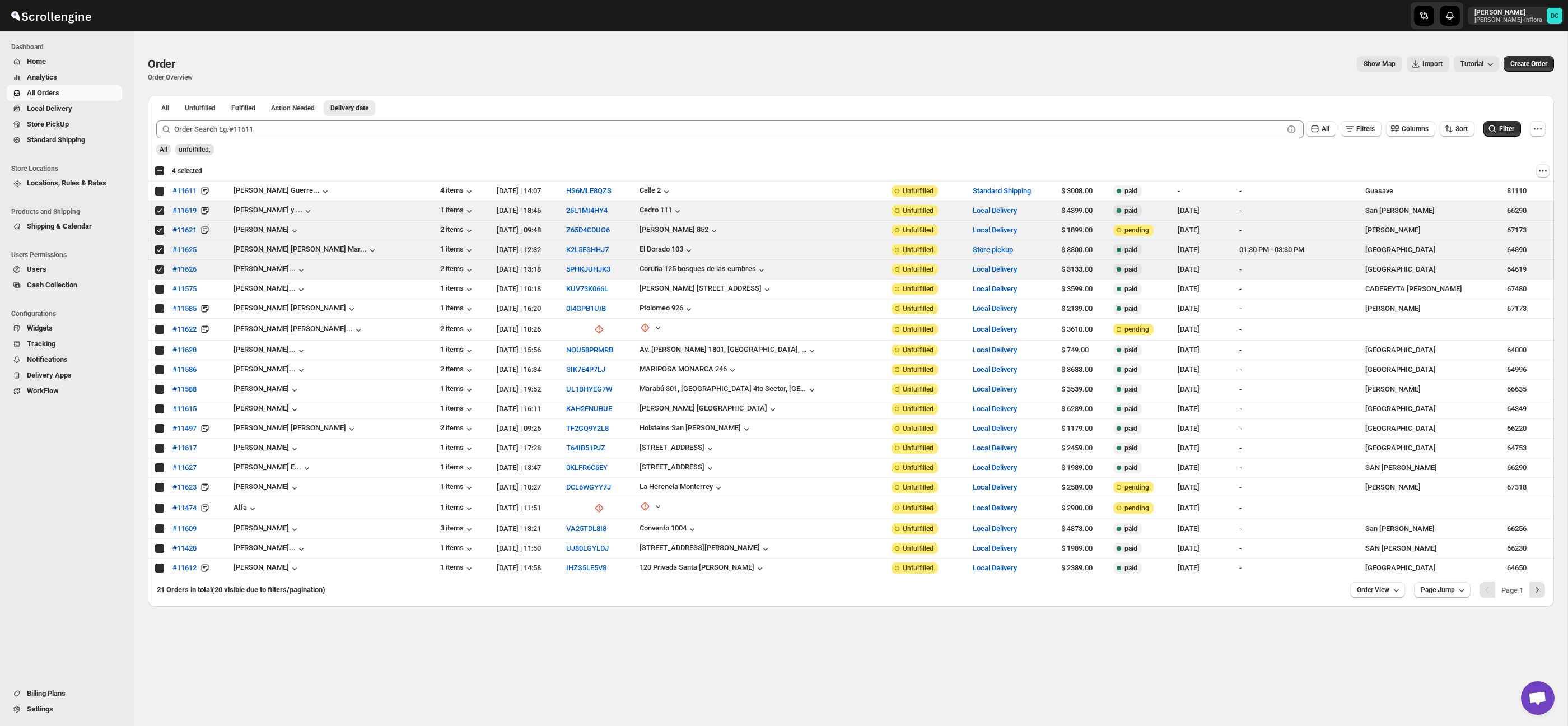
checkbox input "true"
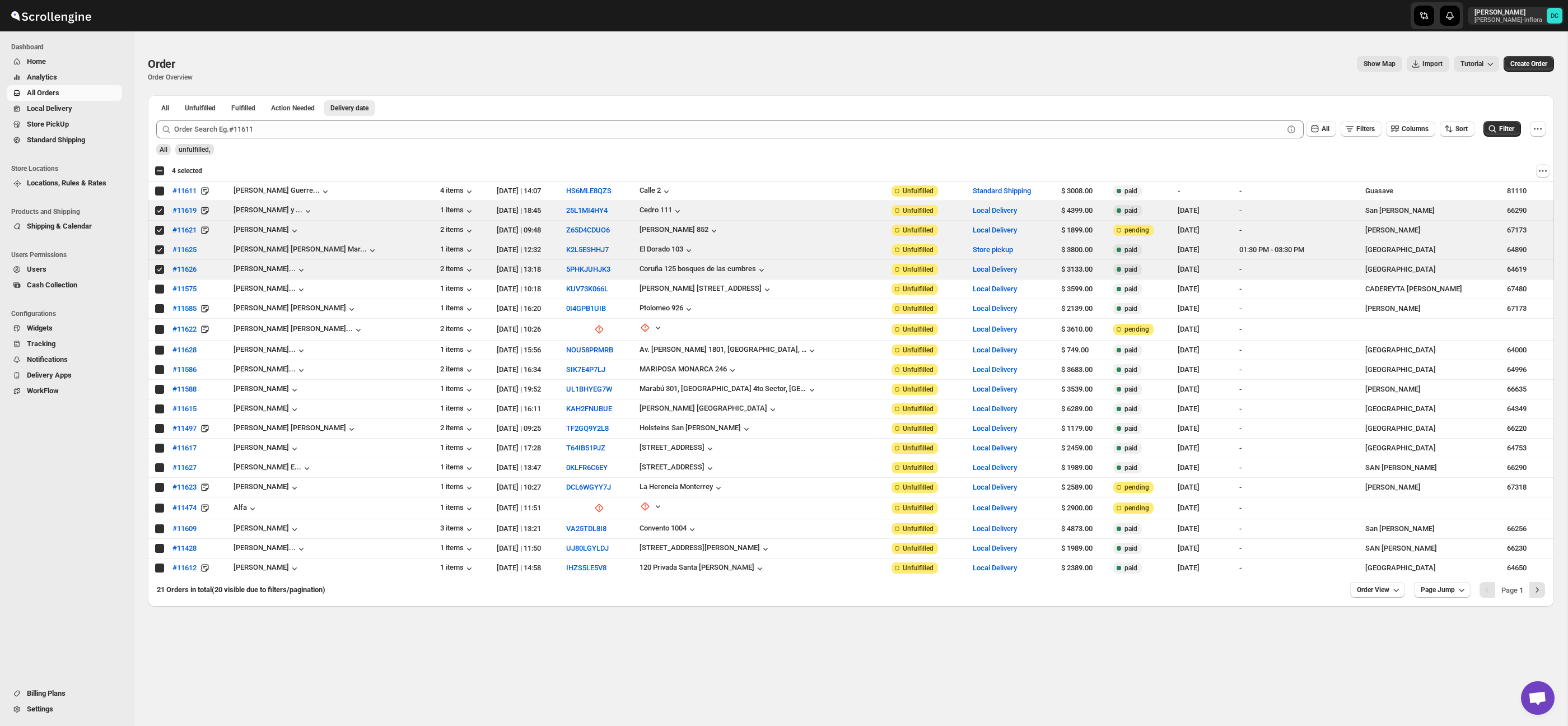
checkbox input "true"
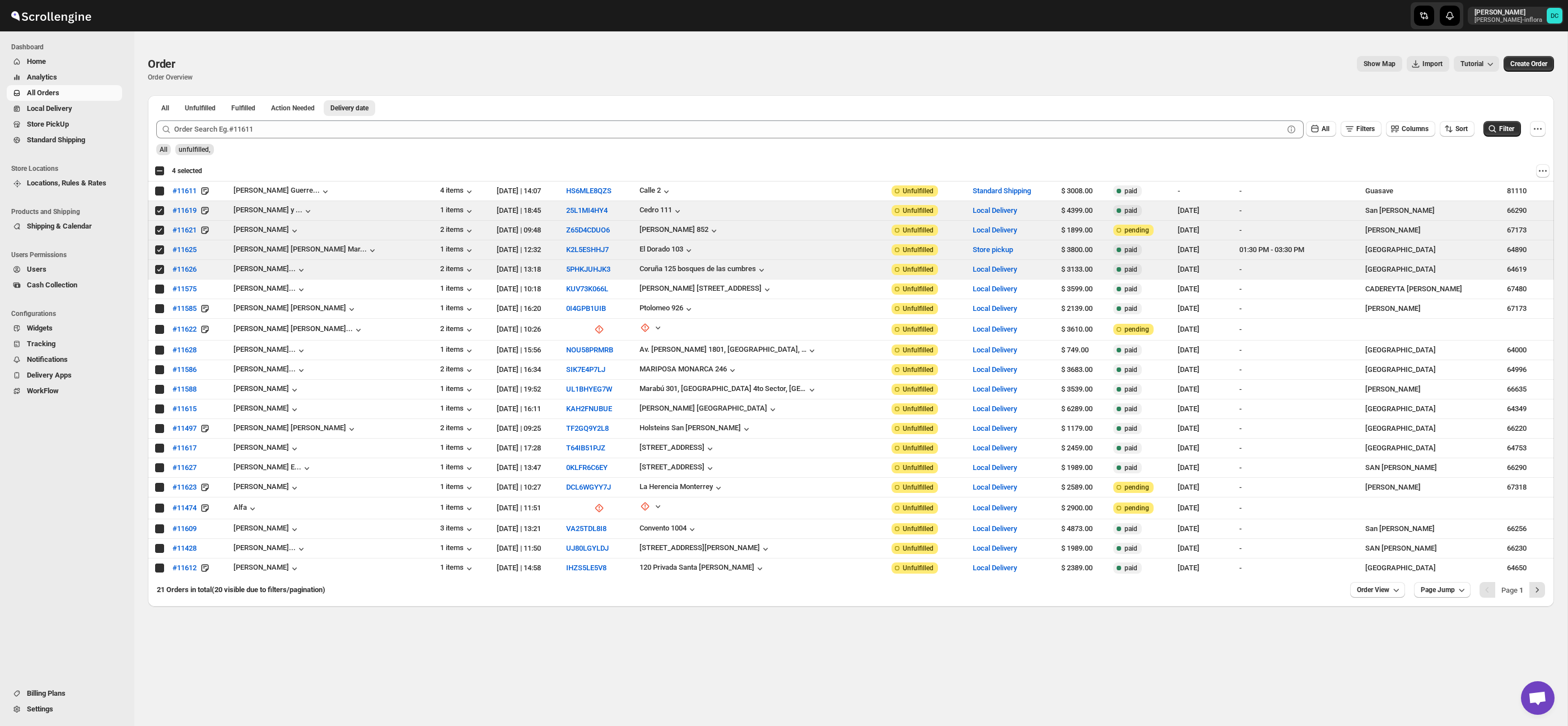
checkbox input "true"
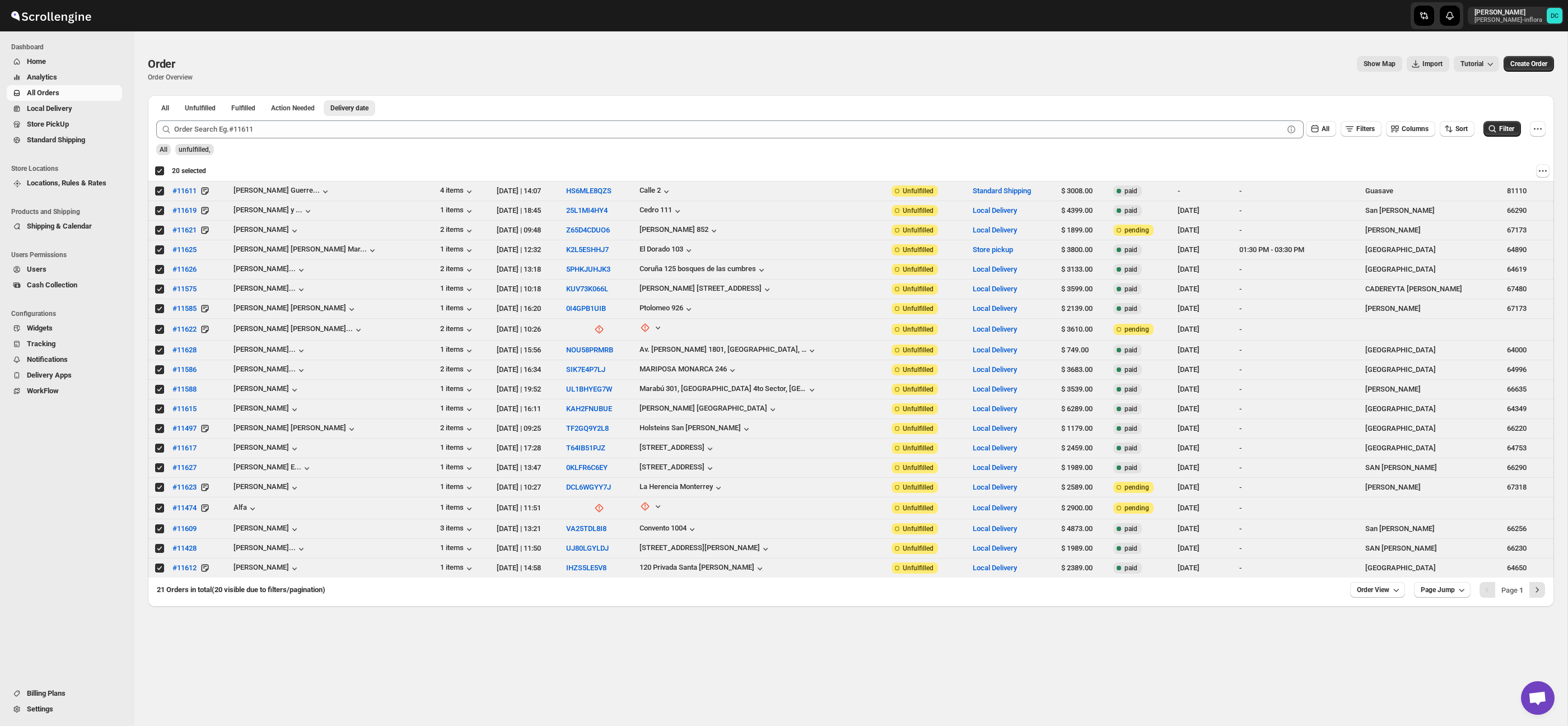
click at [159, 171] on div "Deselect all 20 orders 20 selected" at bounding box center [180, 171] width 52 height 10
checkbox input "false"
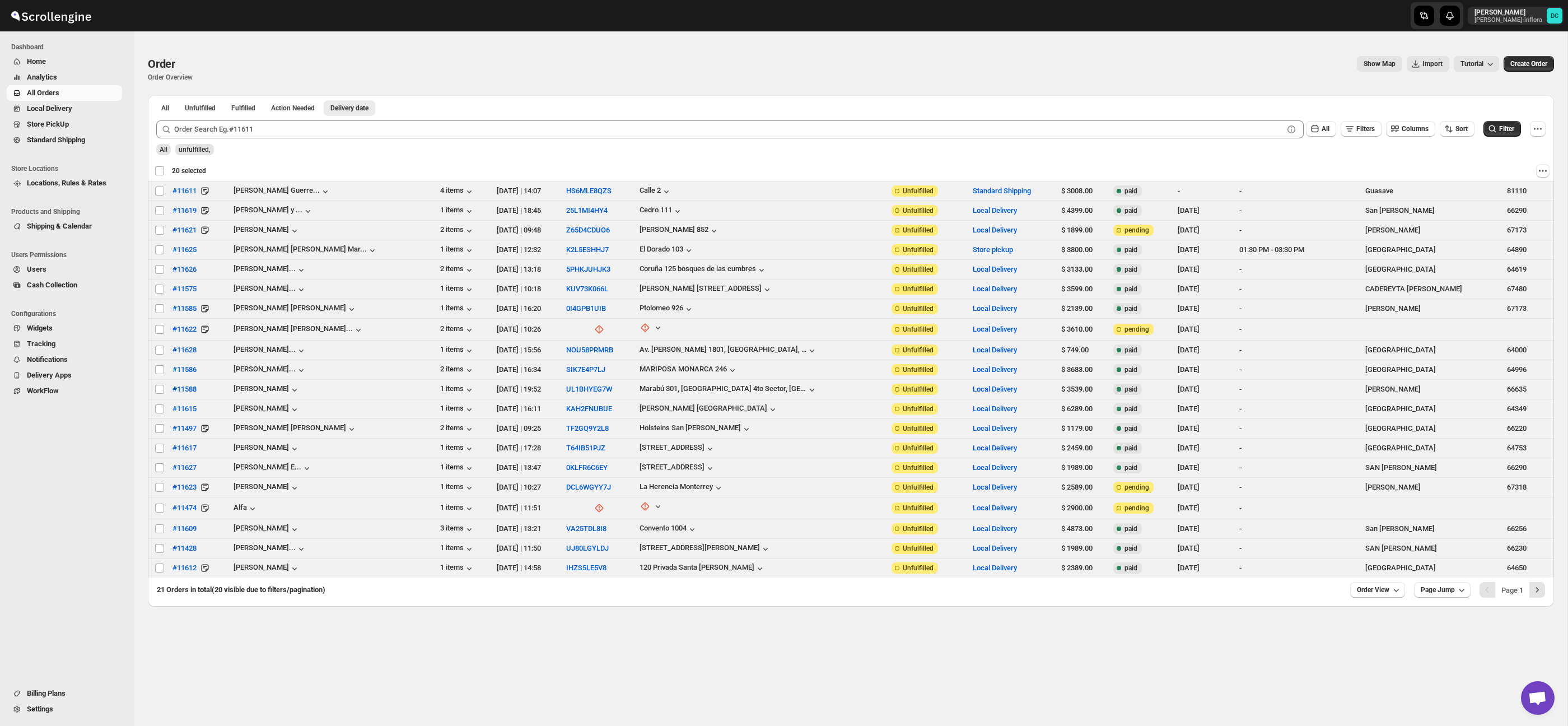
checkbox input "false"
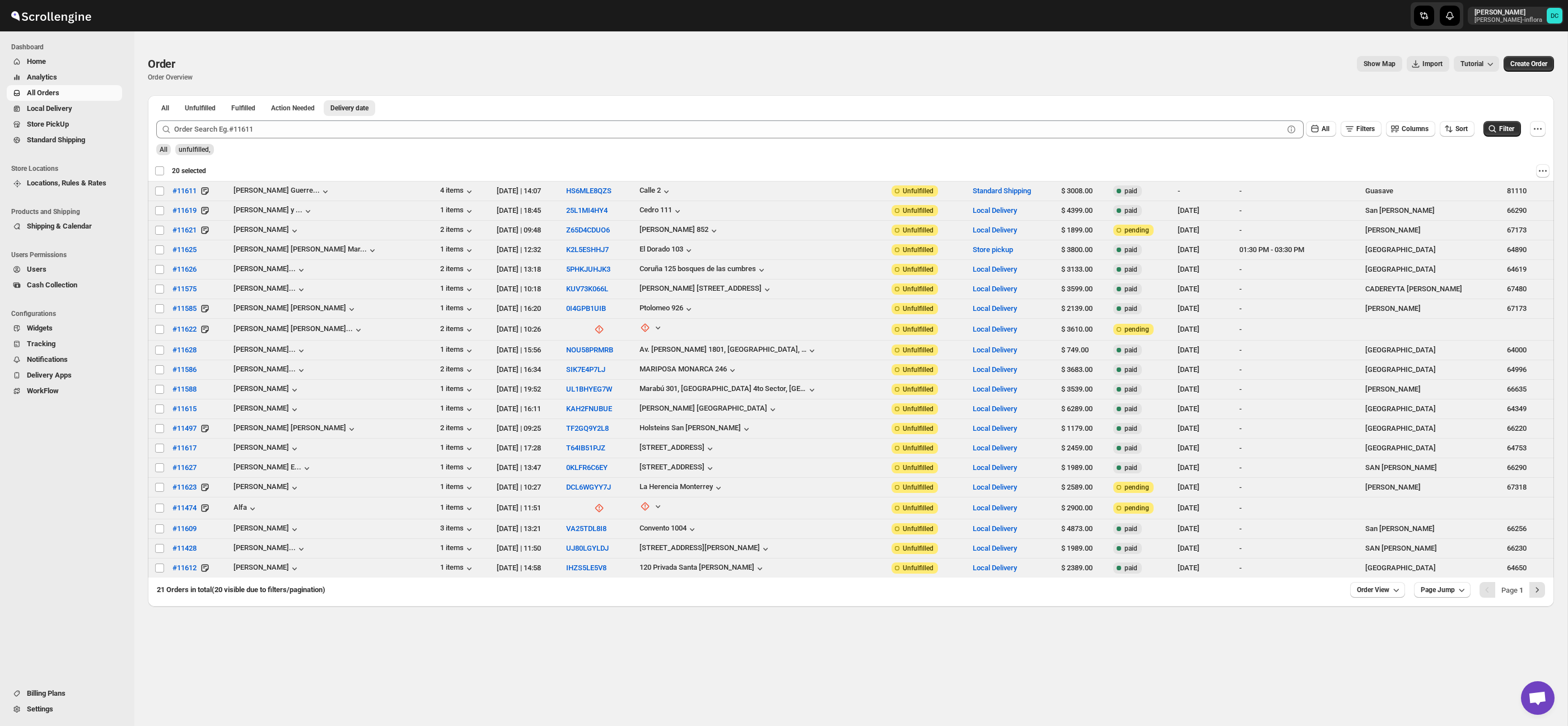
checkbox input "false"
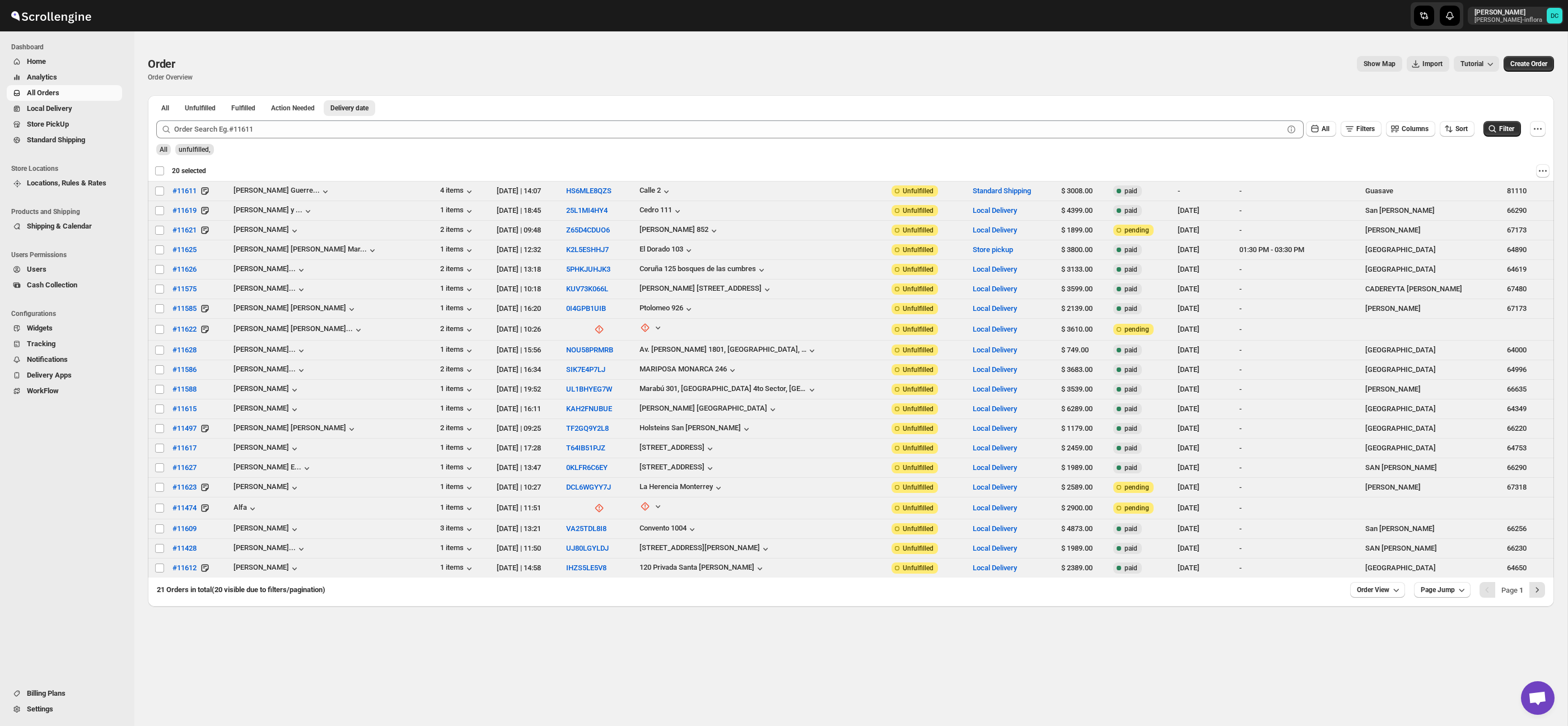
checkbox input "false"
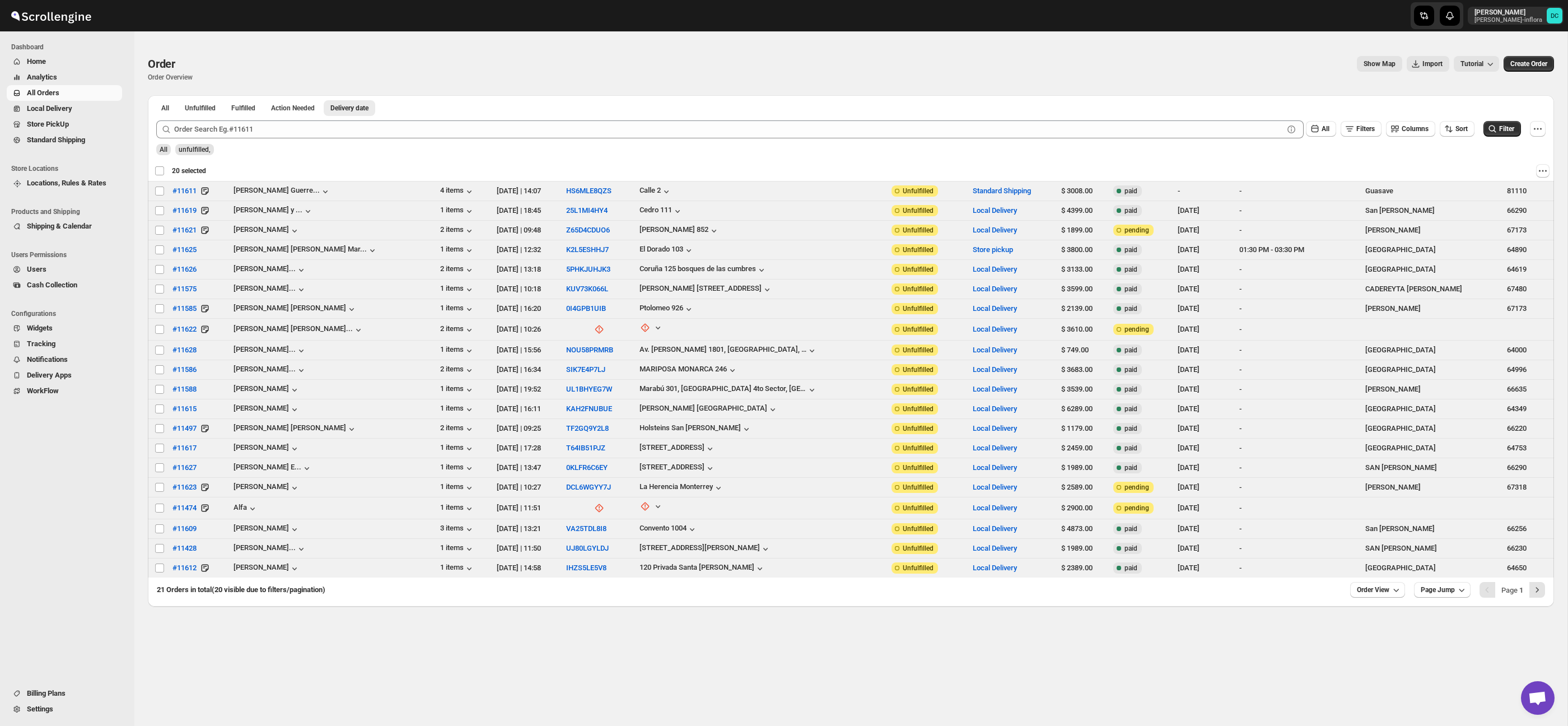
checkbox input "false"
